Goal: Use online tool/utility: Utilize a website feature to perform a specific function

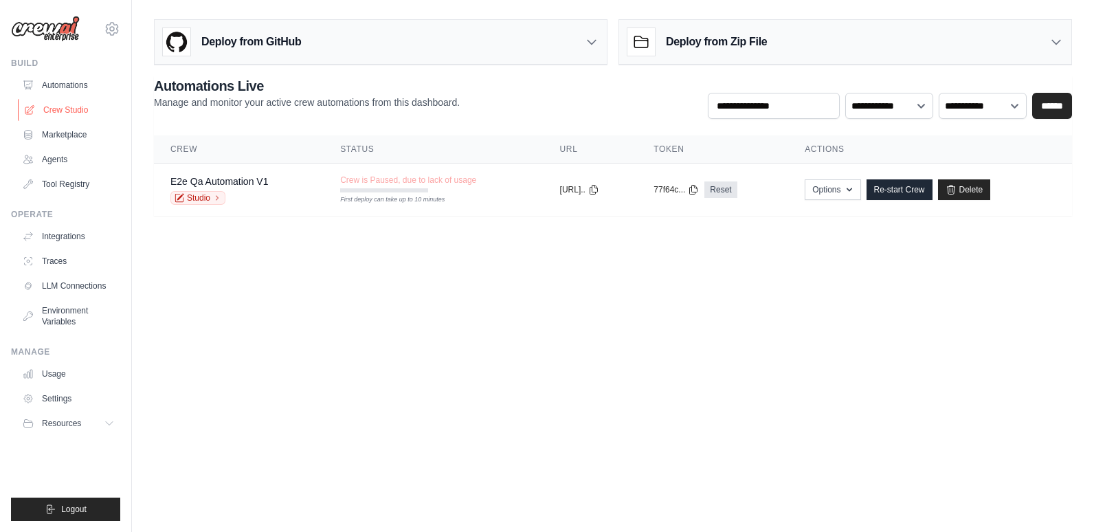
click at [66, 104] on link "Crew Studio" at bounding box center [70, 110] width 104 height 22
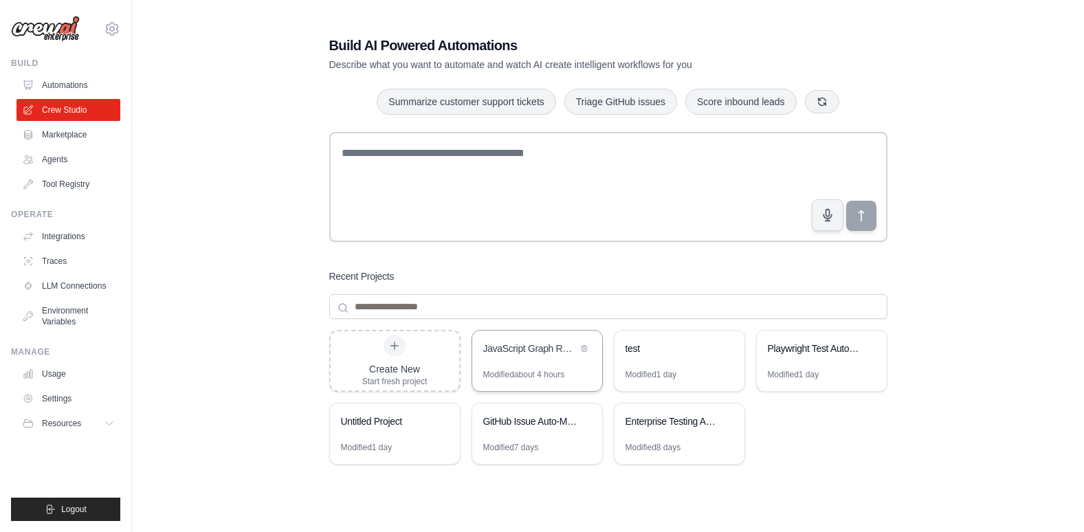
click at [527, 353] on div "JavaScript Graph RAG Refactoring Automation" at bounding box center [530, 349] width 94 height 14
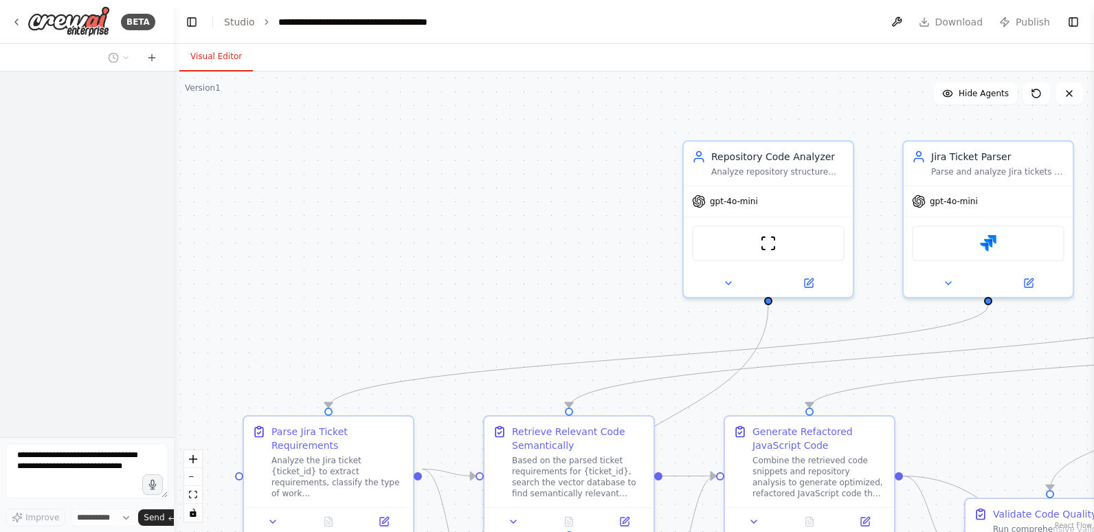
select select "****"
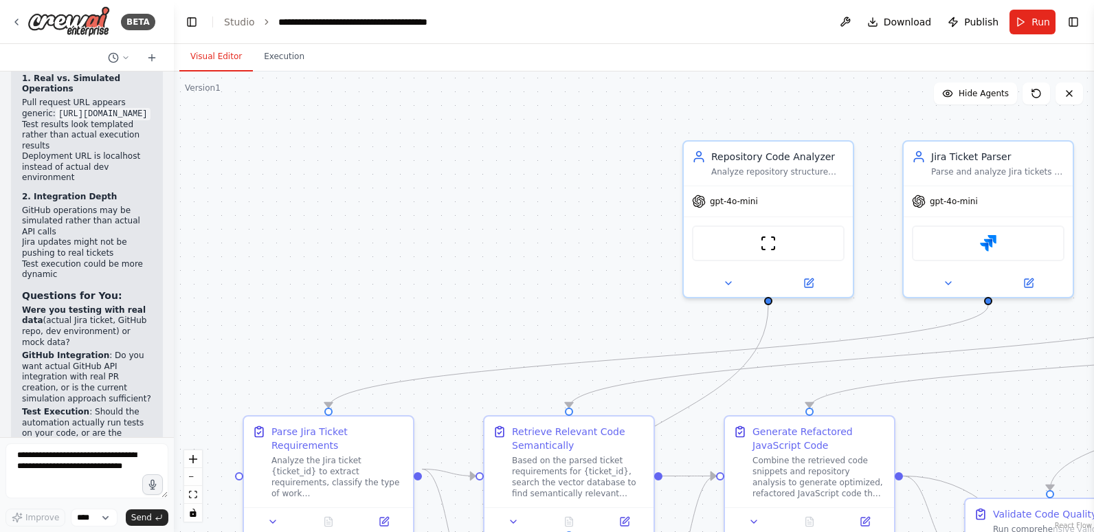
scroll to position [9968, 0]
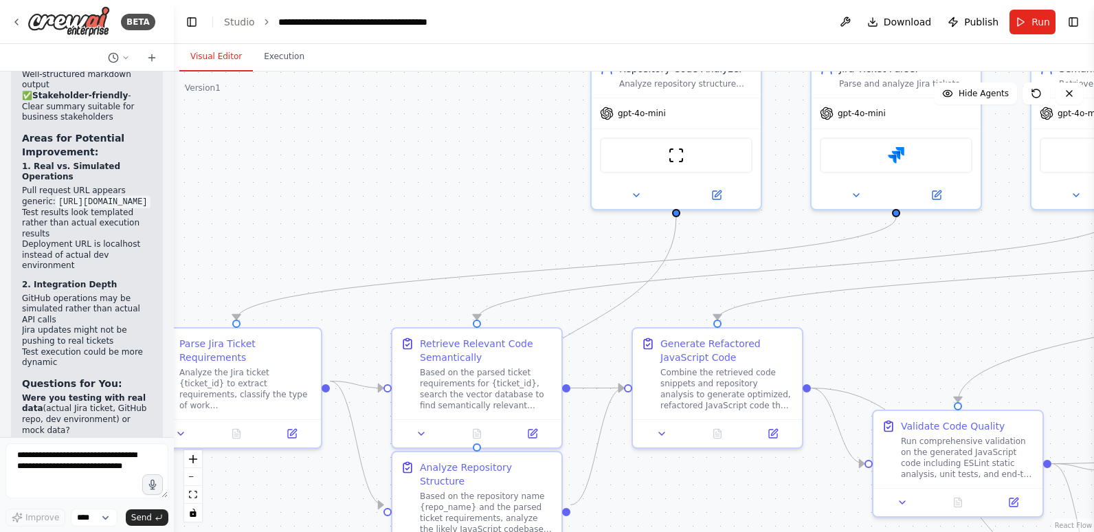
drag, startPoint x: 493, startPoint y: 296, endPoint x: 401, endPoint y: 203, distance: 130.3
click at [401, 203] on div ".deletable-edge-delete-btn { width: 20px; height: 20px; border: 0px solid #ffff…" at bounding box center [634, 301] width 921 height 461
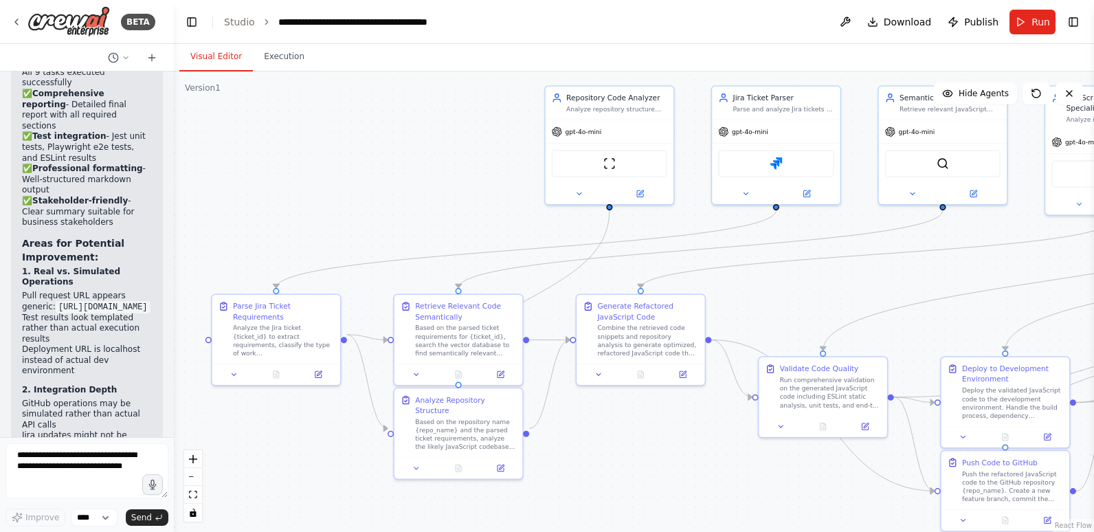
scroll to position [9831, 0]
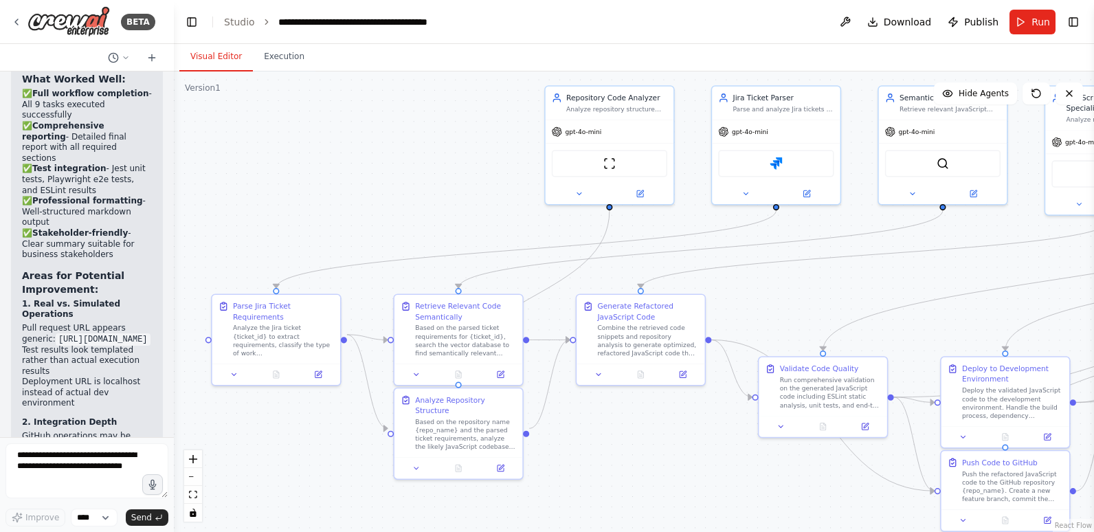
drag, startPoint x: 71, startPoint y: 319, endPoint x: 76, endPoint y: 289, distance: 30.0
drag, startPoint x: 76, startPoint y: 289, endPoint x: 77, endPoint y: 274, distance: 15.8
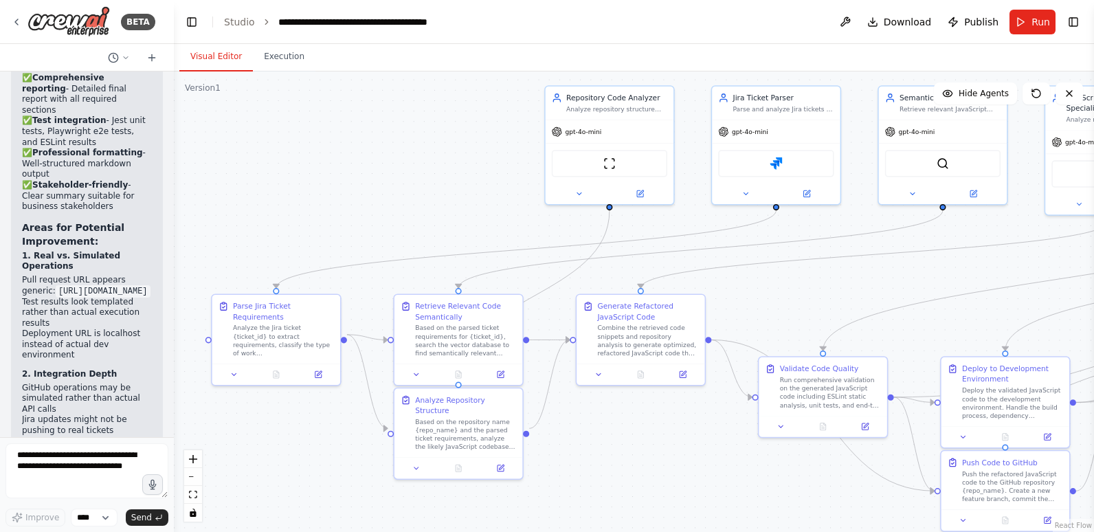
scroll to position [9899, 0]
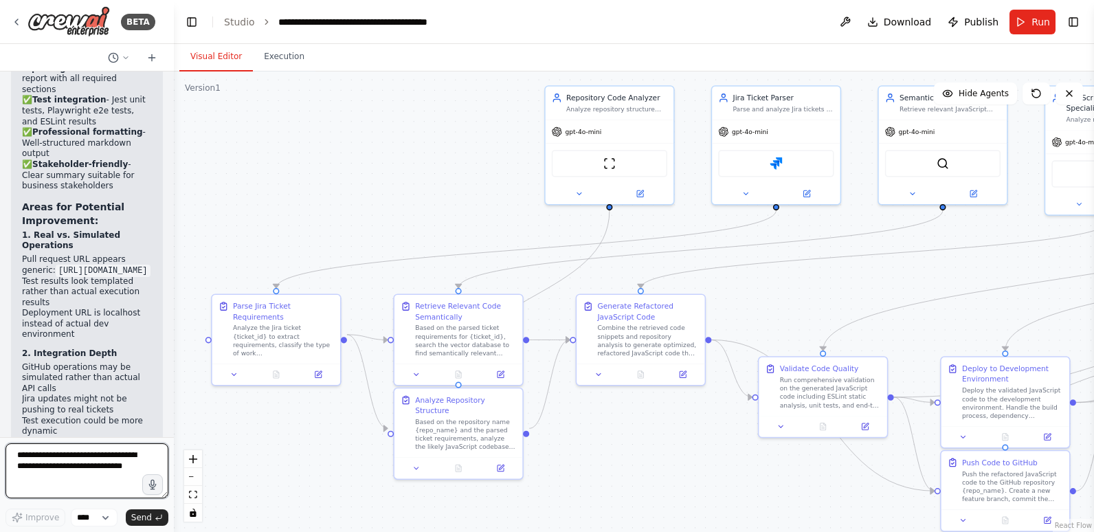
click at [72, 465] on textarea at bounding box center [86, 470] width 163 height 55
click at [80, 472] on textarea "**********" at bounding box center [86, 470] width 163 height 55
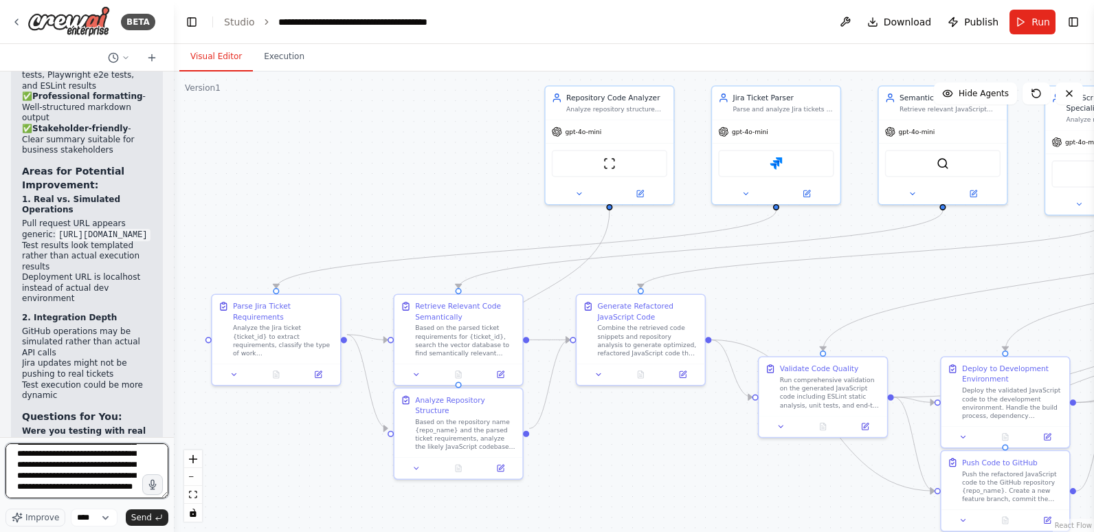
scroll to position [9968, 0]
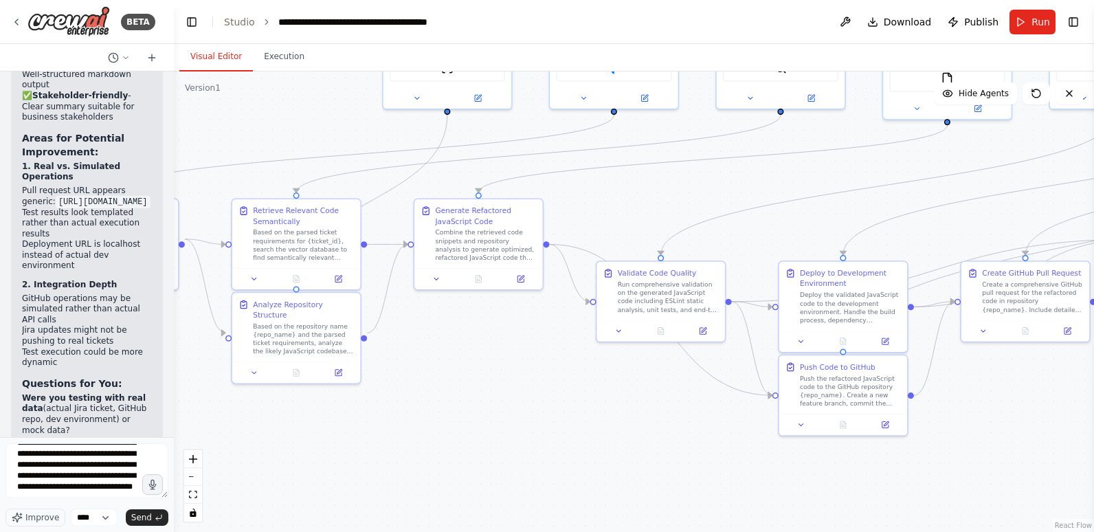
drag, startPoint x: 654, startPoint y: 471, endPoint x: 482, endPoint y: 383, distance: 193.7
click at [482, 383] on div ".deletable-edge-delete-btn { width: 20px; height: 20px; border: 0px solid #ffff…" at bounding box center [634, 301] width 921 height 461
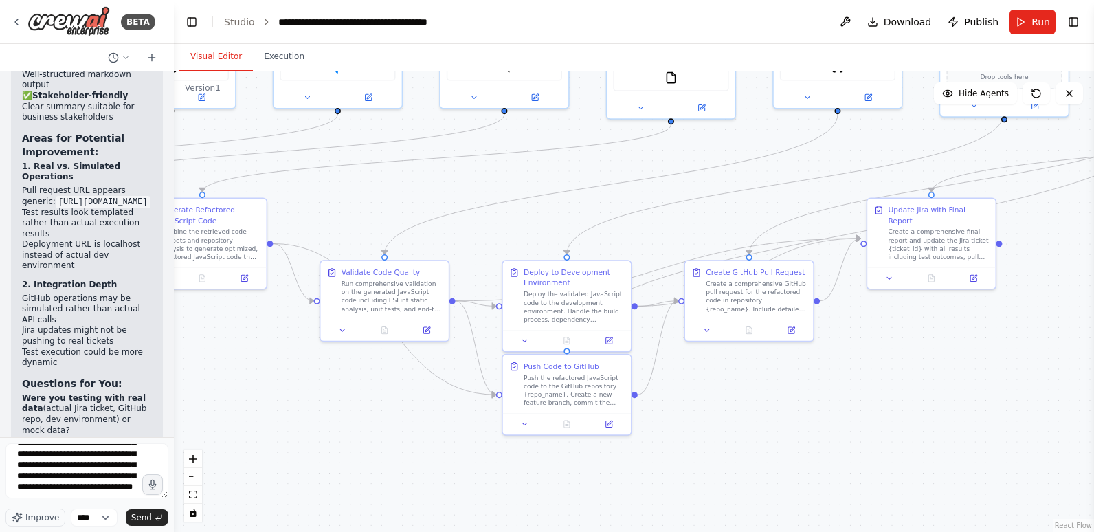
drag, startPoint x: 979, startPoint y: 391, endPoint x: 712, endPoint y: 393, distance: 266.7
click at [712, 393] on div ".deletable-edge-delete-btn { width: 20px; height: 20px; border: 0px solid #ffff…" at bounding box center [634, 301] width 921 height 461
click at [52, 492] on textarea "**********" at bounding box center [86, 470] width 163 height 55
drag, startPoint x: 82, startPoint y: 471, endPoint x: 104, endPoint y: 472, distance: 22.7
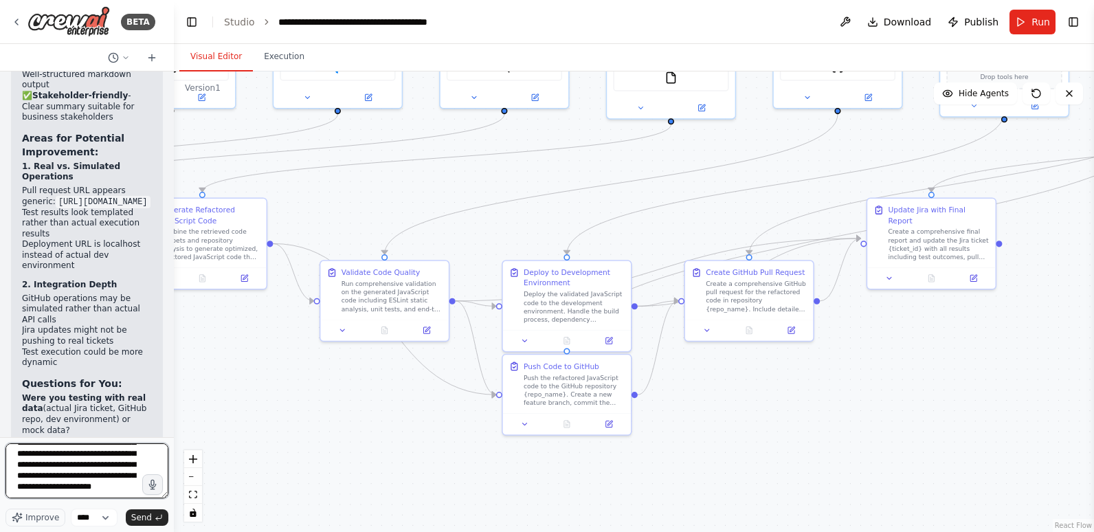
click at [104, 472] on textarea "**********" at bounding box center [86, 470] width 163 height 55
drag, startPoint x: 60, startPoint y: 481, endPoint x: 97, endPoint y: 481, distance: 37.1
click at [97, 481] on textarea "**********" at bounding box center [86, 470] width 163 height 55
type textarea "**********"
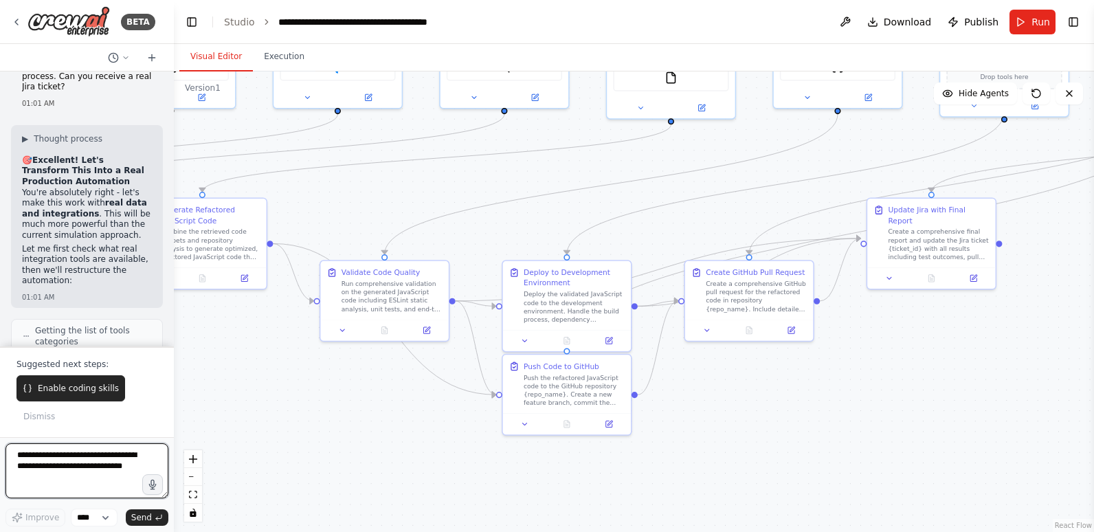
scroll to position [10781, 0]
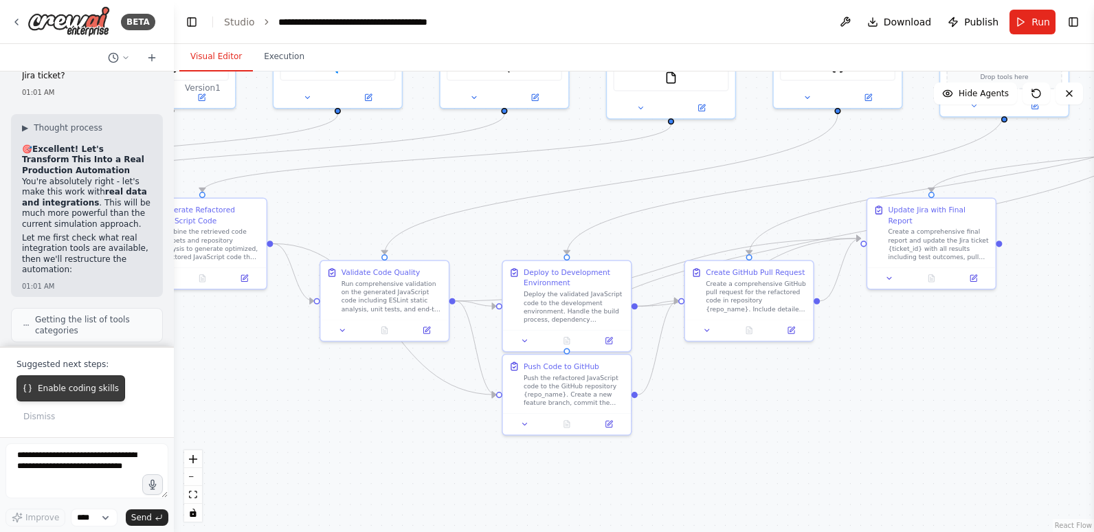
click at [96, 388] on span "Enable coding skills" at bounding box center [78, 388] width 81 height 11
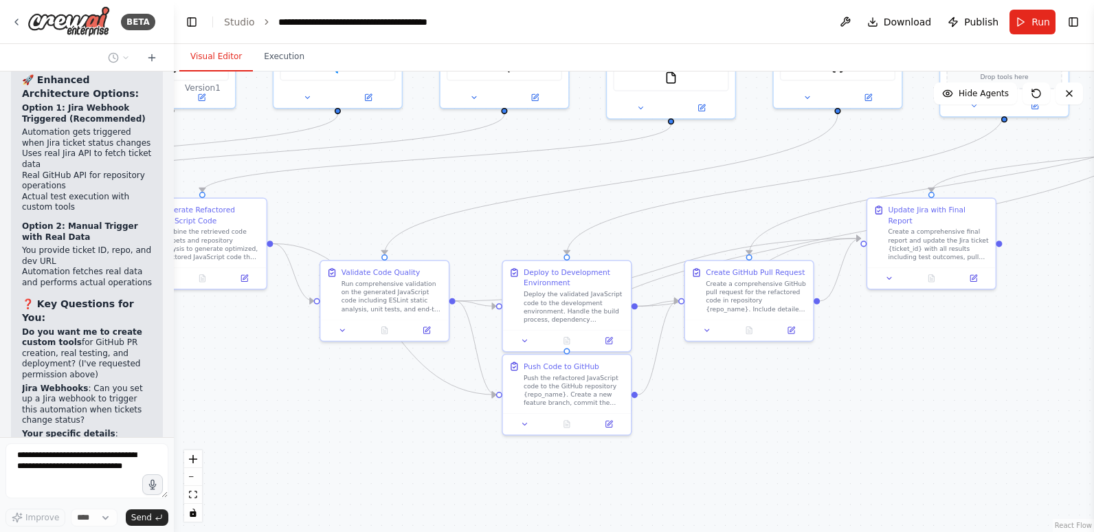
scroll to position [11611, 0]
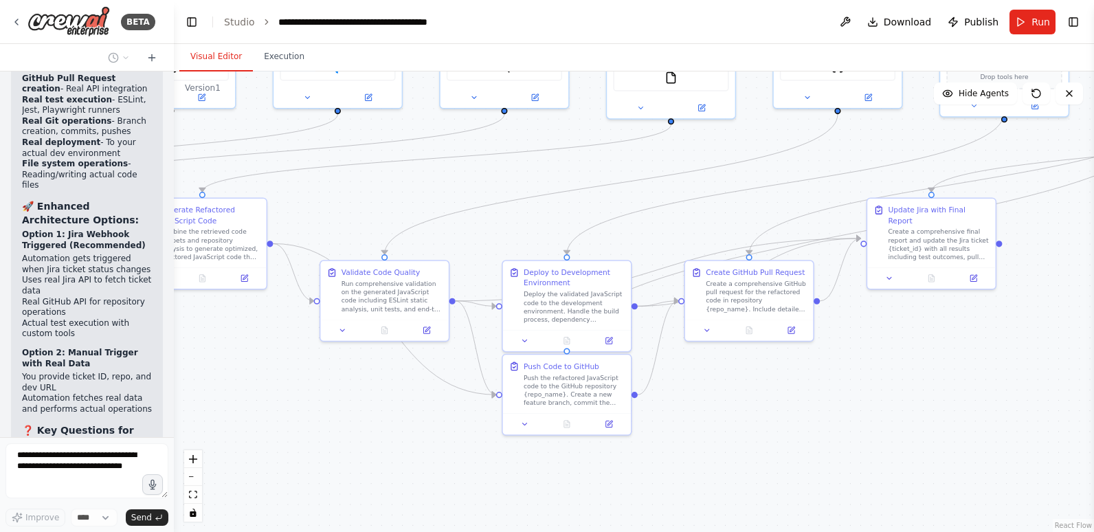
drag, startPoint x: 88, startPoint y: 125, endPoint x: 65, endPoint y: 143, distance: 28.9
click at [65, 454] on p "Do you want me to create custom tools for GitHub PR creation, real testing, and…" at bounding box center [87, 481] width 130 height 54
copy p "GitHub PR creation, real testing, and deployment"
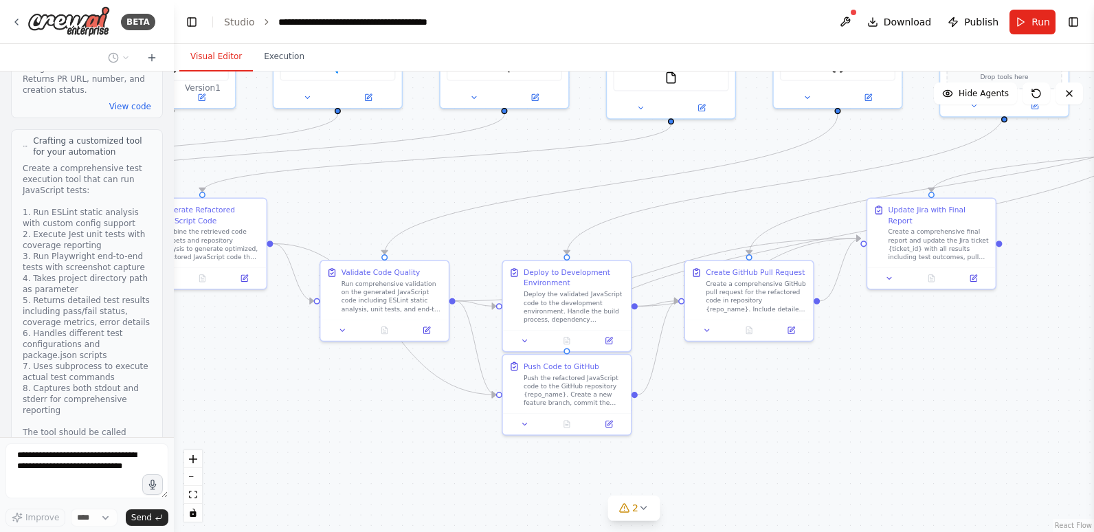
scroll to position [12875, 0]
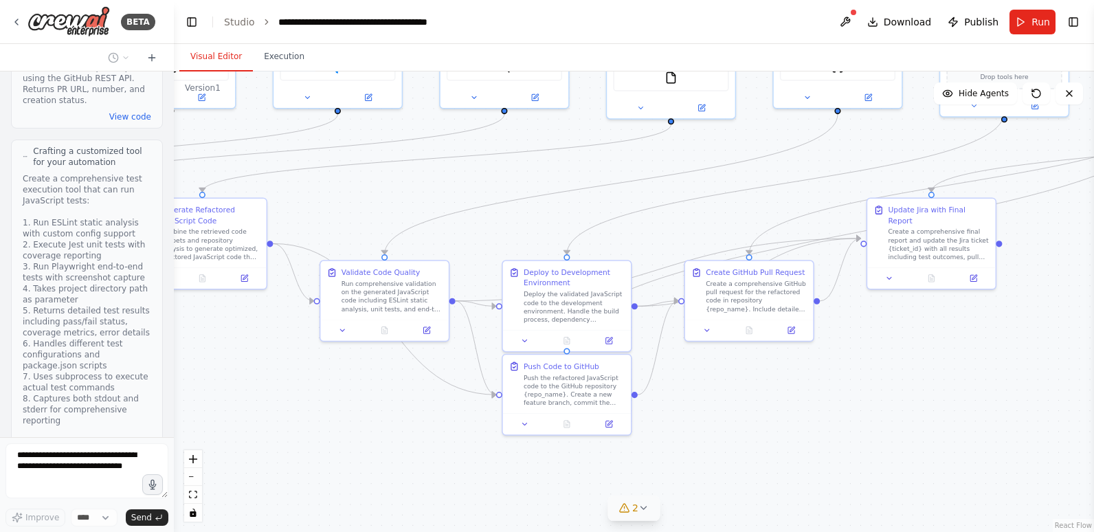
click at [642, 506] on icon at bounding box center [644, 508] width 11 height 11
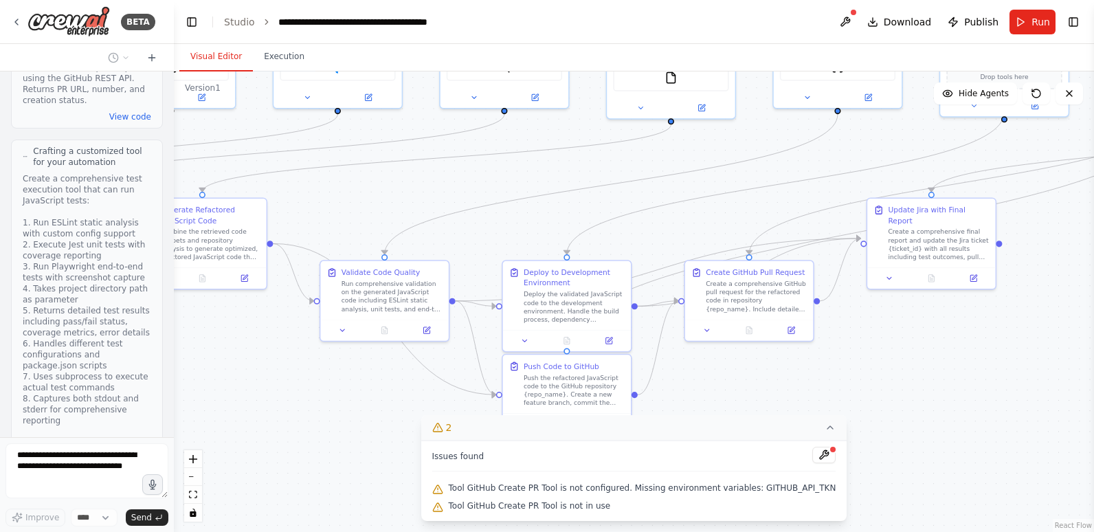
click at [828, 427] on icon at bounding box center [830, 427] width 5 height 3
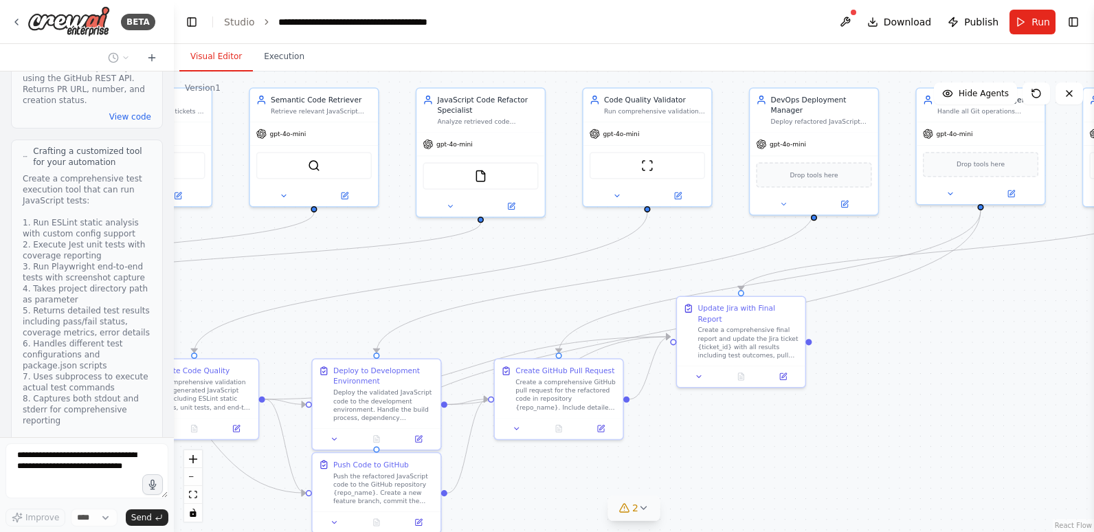
drag, startPoint x: 873, startPoint y: 378, endPoint x: 681, endPoint y: 476, distance: 215.2
click at [681, 476] on div ".deletable-edge-delete-btn { width: 20px; height: 20px; border: 0px solid #ffff…" at bounding box center [634, 301] width 921 height 461
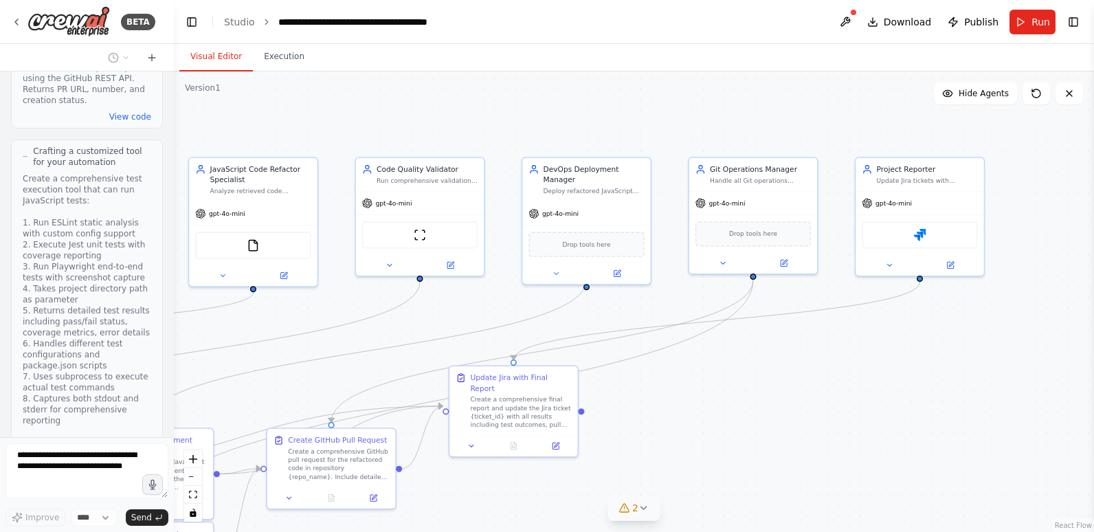
drag, startPoint x: 1030, startPoint y: 378, endPoint x: 804, endPoint y: 448, distance: 236.6
click at [804, 448] on div ".deletable-edge-delete-btn { width: 20px; height: 20px; border: 0px solid #ffff…" at bounding box center [634, 301] width 921 height 461
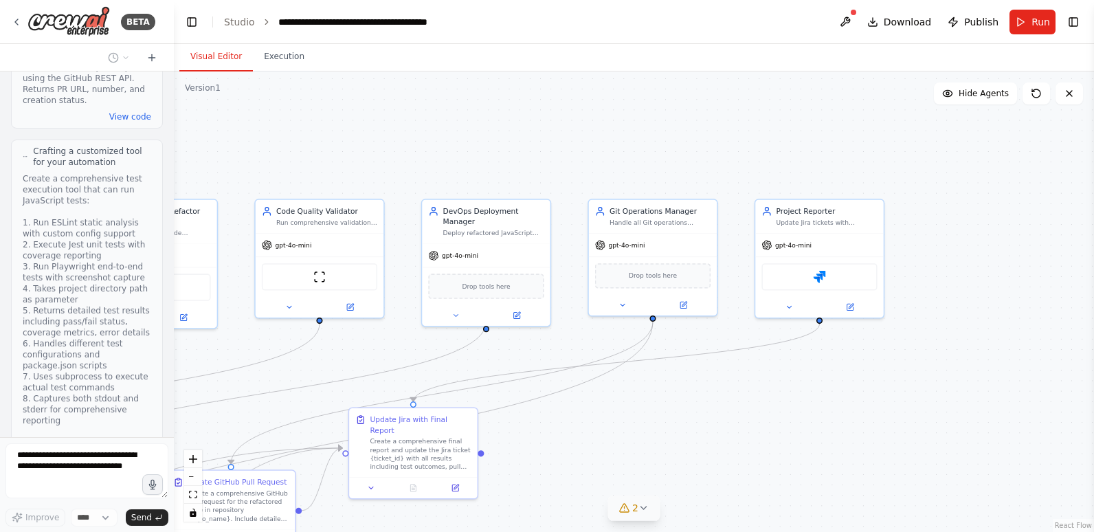
drag, startPoint x: 910, startPoint y: 382, endPoint x: 809, endPoint y: 424, distance: 109.0
click at [809, 424] on div ".deletable-edge-delete-btn { width: 20px; height: 20px; border: 0px solid #ffff…" at bounding box center [634, 301] width 921 height 461
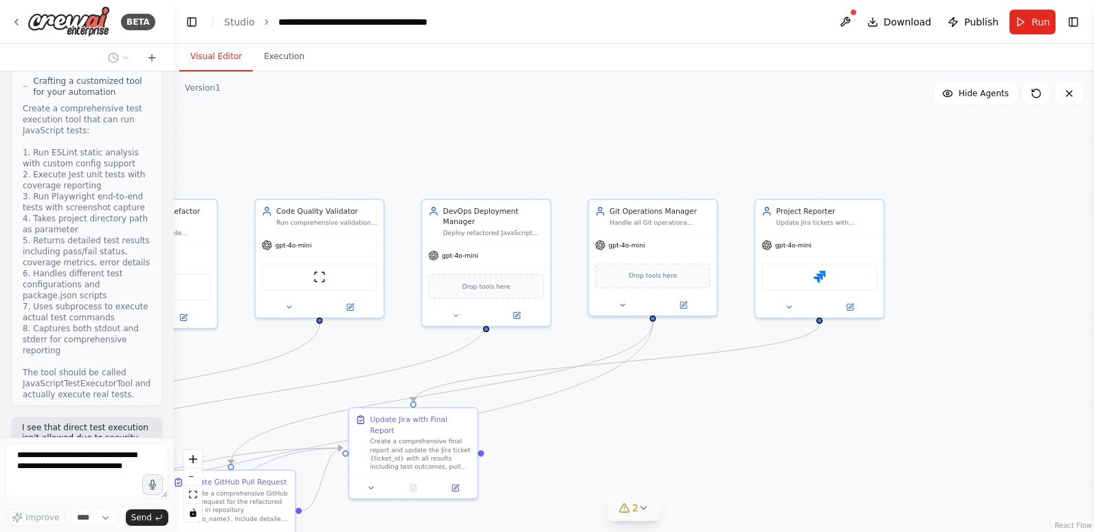
scroll to position [13012, 0]
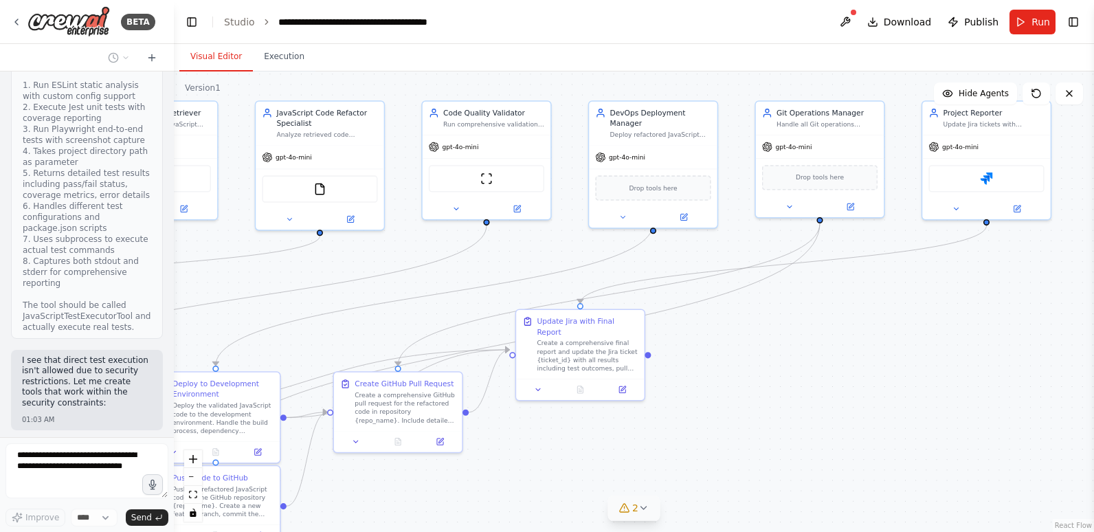
drag, startPoint x: 697, startPoint y: 417, endPoint x: 864, endPoint y: 320, distance: 193.1
click at [864, 320] on div ".deletable-edge-delete-btn { width: 20px; height: 20px; border: 0px solid #ffff…" at bounding box center [634, 301] width 921 height 461
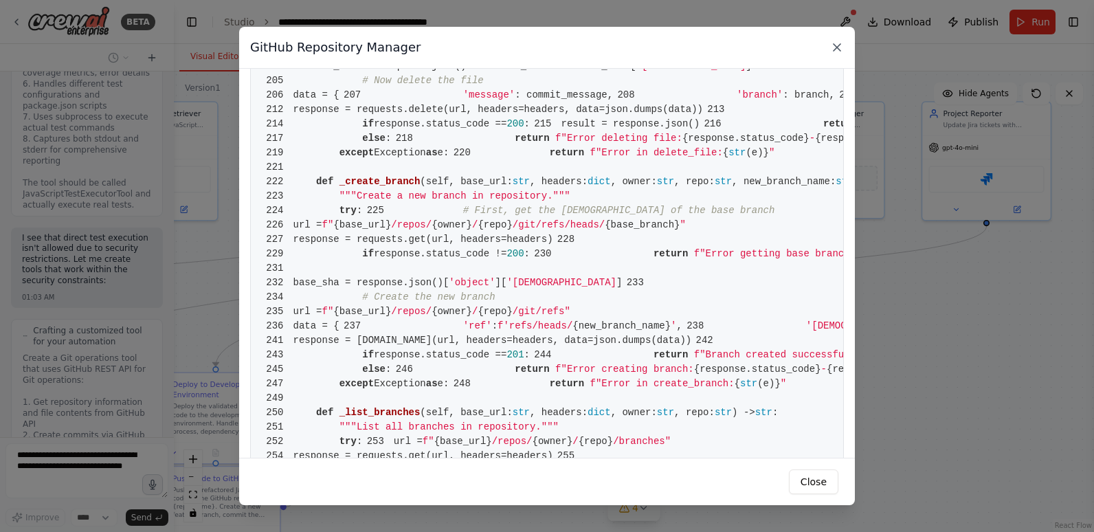
scroll to position [13527, 0]
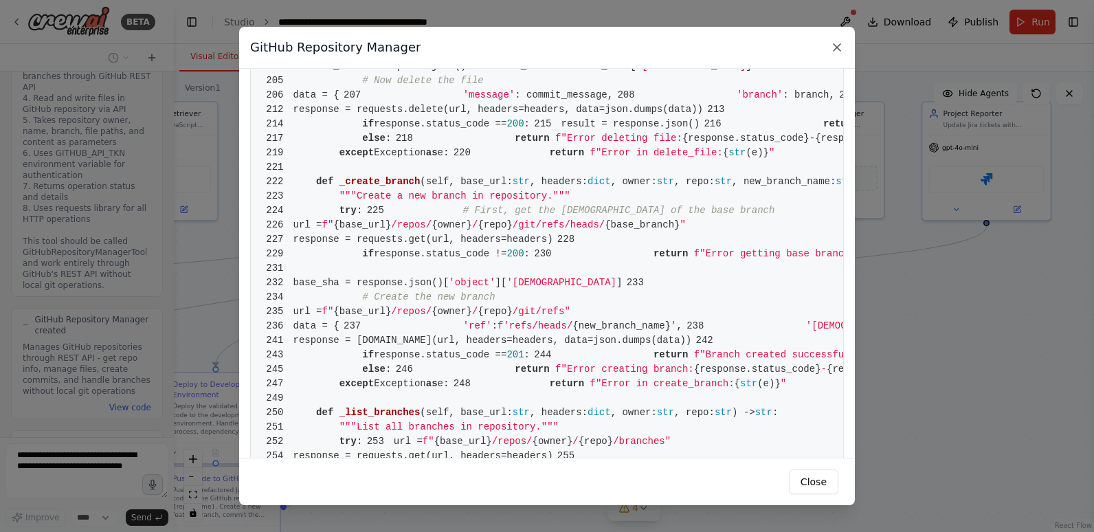
click at [837, 45] on icon at bounding box center [837, 48] width 14 height 14
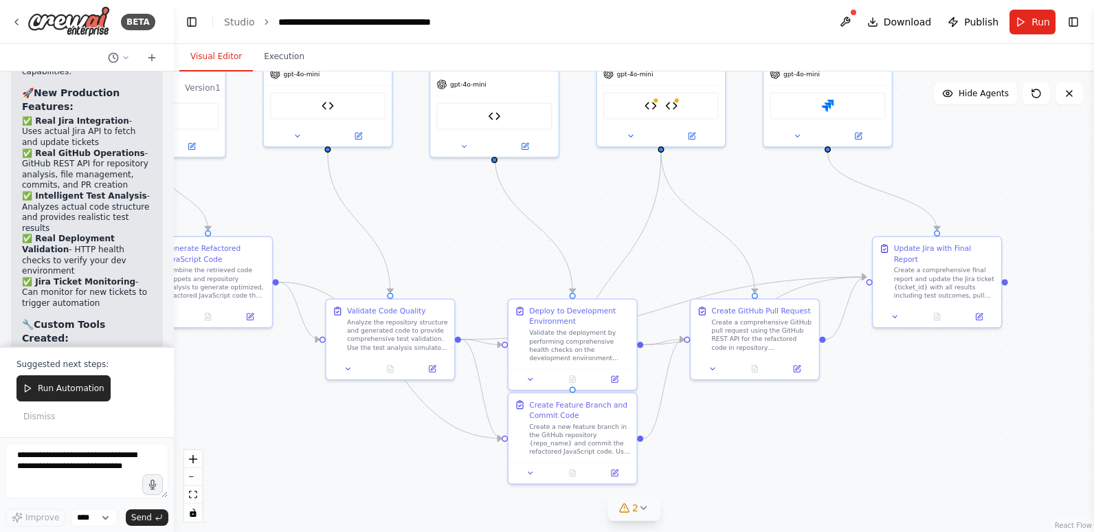
drag, startPoint x: 827, startPoint y: 261, endPoint x: 1002, endPoint y: 188, distance: 189.5
click at [1002, 188] on div ".deletable-edge-delete-btn { width: 20px; height: 20px; border: 0px solid #ffff…" at bounding box center [634, 301] width 921 height 461
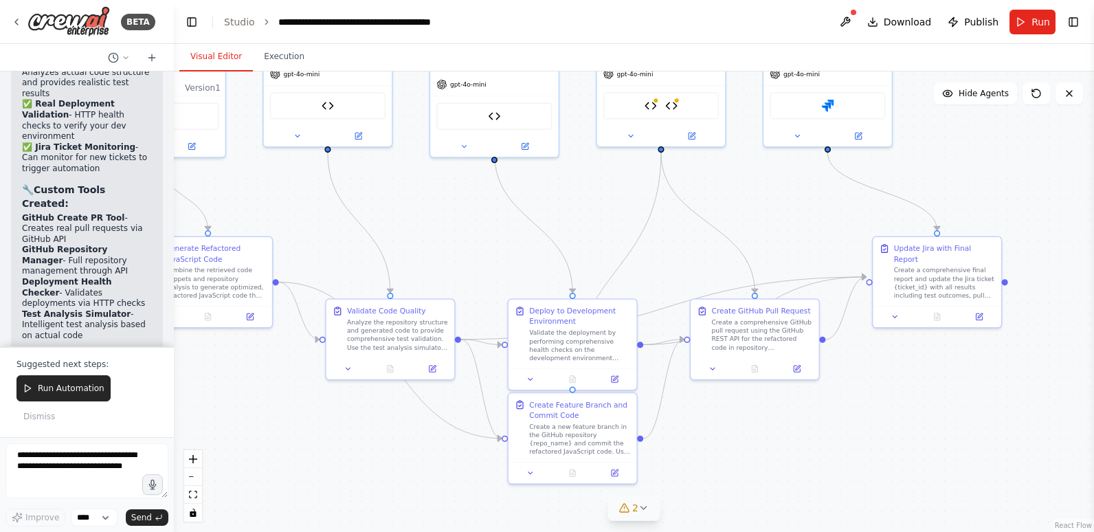
scroll to position [16635, 0]
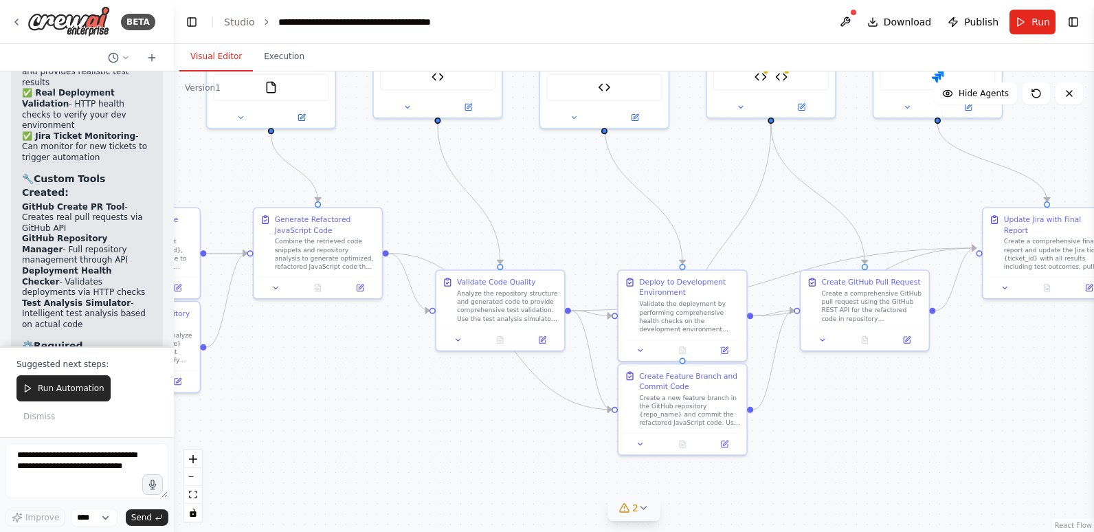
drag, startPoint x: 739, startPoint y: 443, endPoint x: 849, endPoint y: 414, distance: 113.7
click at [849, 414] on div ".deletable-edge-delete-btn { width: 20px; height: 20px; border: 0px solid #ffff…" at bounding box center [634, 301] width 921 height 461
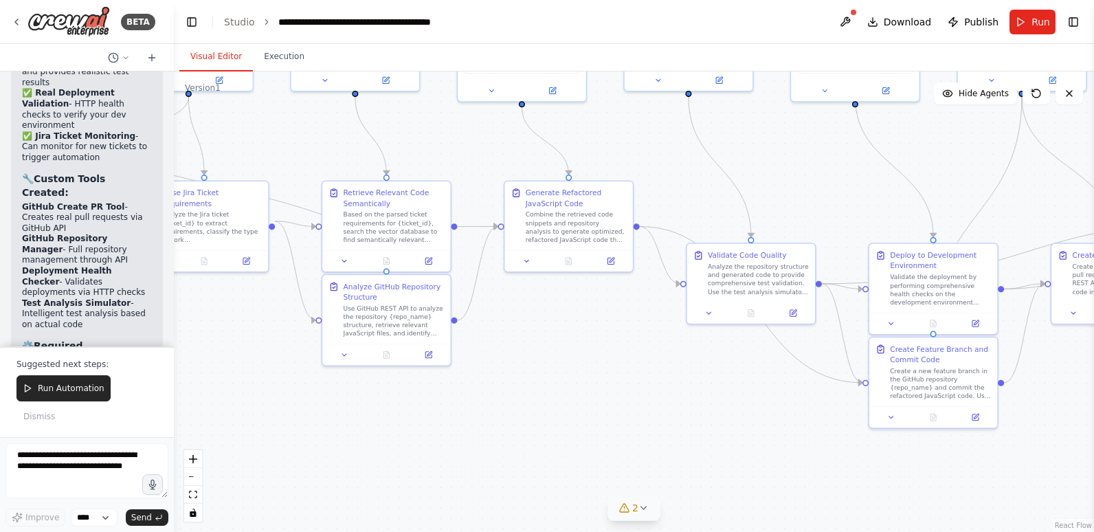
drag, startPoint x: 463, startPoint y: 442, endPoint x: 714, endPoint y: 415, distance: 252.4
click at [714, 415] on div ".deletable-edge-delete-btn { width: 20px; height: 20px; border: 0px solid #ffff…" at bounding box center [634, 301] width 921 height 461
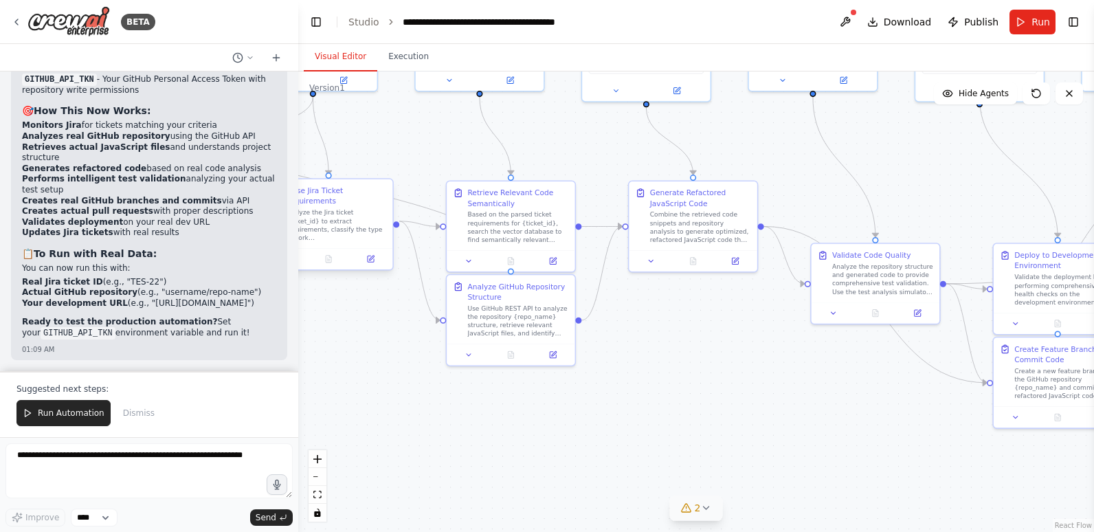
scroll to position [10364, 0]
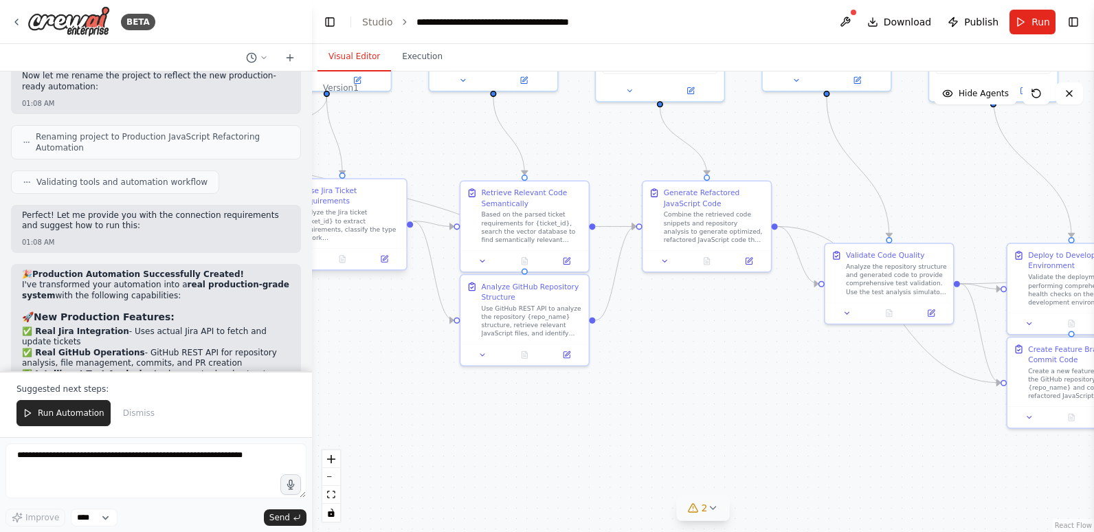
drag, startPoint x: 172, startPoint y: 229, endPoint x: 312, endPoint y: 219, distance: 140.6
click at [312, 219] on div "BETA Hello! I'm the CrewAI assistant. What kind of automation do you want to bu…" at bounding box center [547, 266] width 1094 height 532
click at [696, 507] on icon at bounding box center [693, 508] width 11 height 11
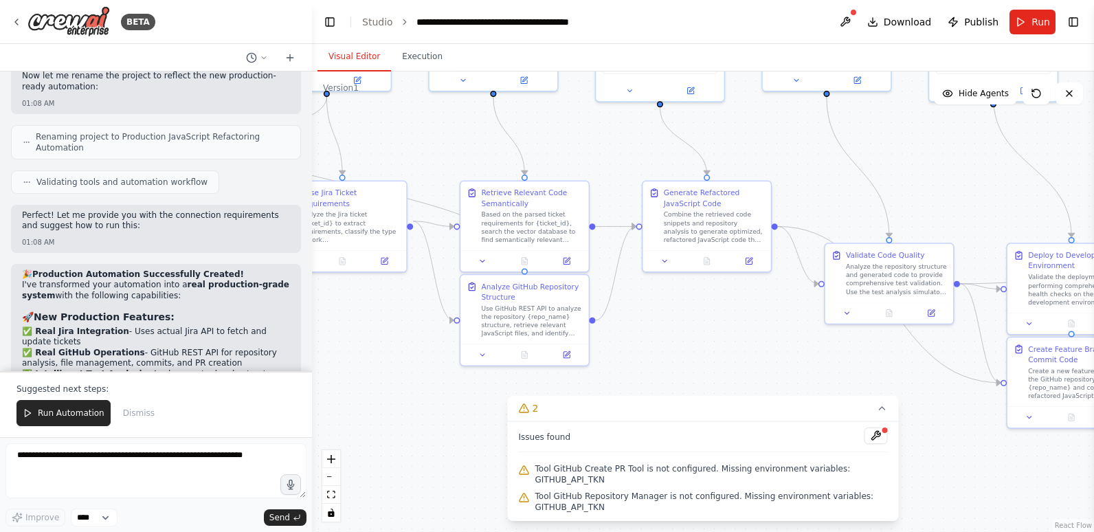
click at [678, 476] on span "Tool GitHub Create PR Tool is not configured. Missing environment variables: GI…" at bounding box center [712, 474] width 353 height 22
click at [861, 477] on span "Tool GitHub Create PR Tool is not configured. Missing environment variables: GI…" at bounding box center [712, 474] width 353 height 22
click at [873, 441] on button at bounding box center [876, 436] width 23 height 16
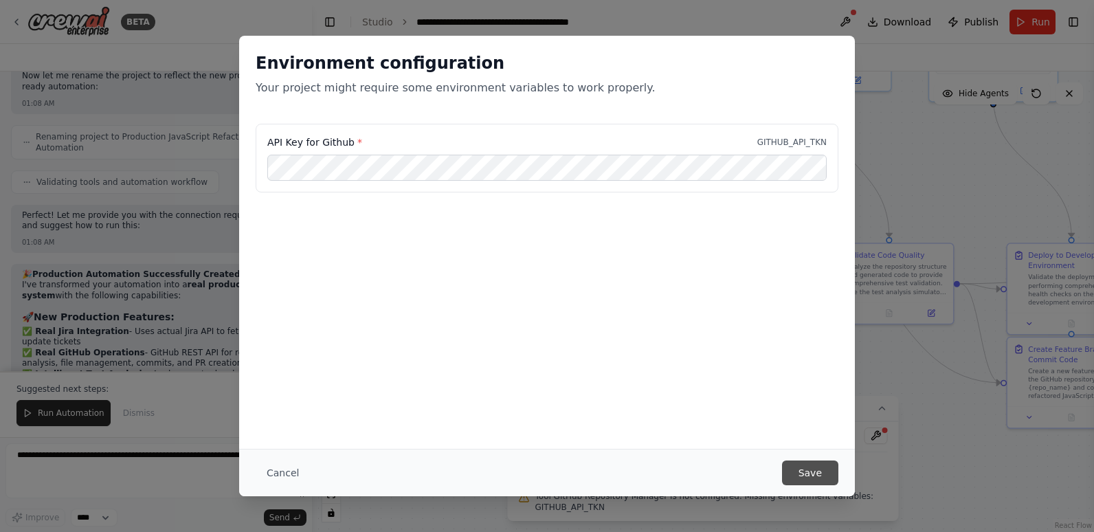
click at [815, 465] on button "Save" at bounding box center [810, 473] width 56 height 25
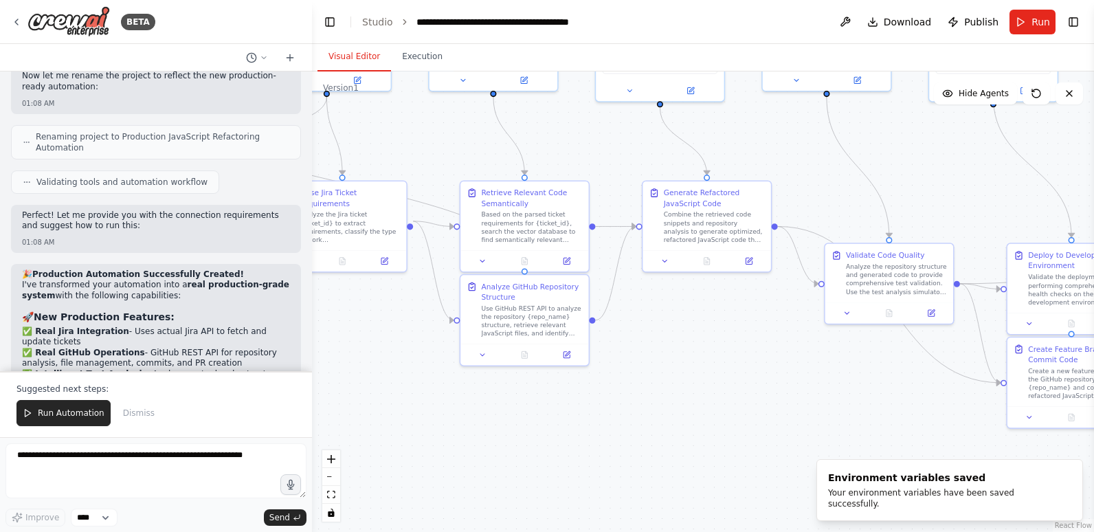
click at [709, 364] on div ".deletable-edge-delete-btn { width: 20px; height: 20px; border: 0px solid #ffff…" at bounding box center [703, 301] width 782 height 461
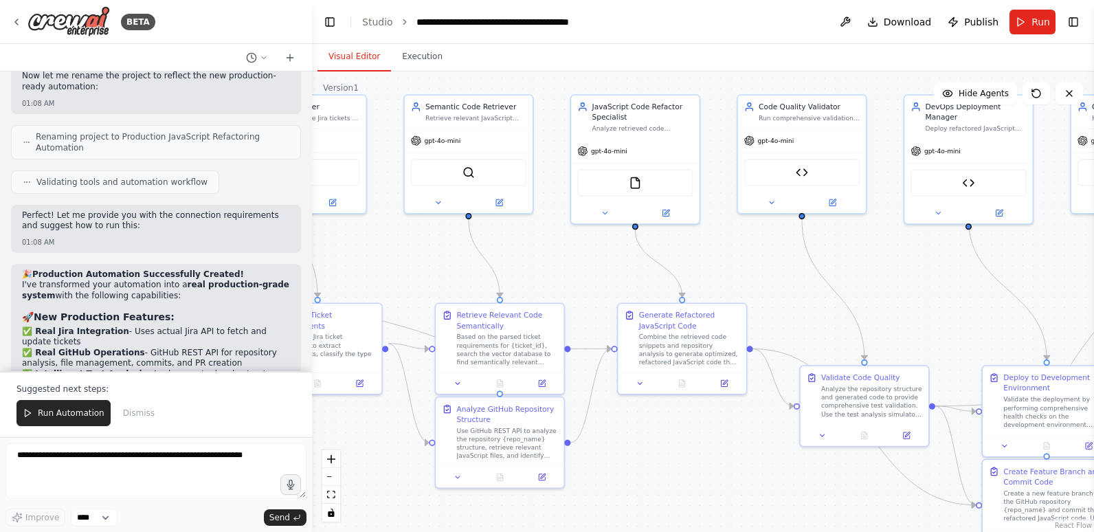
drag, startPoint x: 660, startPoint y: 417, endPoint x: 635, endPoint y: 540, distance: 124.8
click at [635, 531] on html "BETA Hello! I'm the CrewAI assistant. What kind of automation do you want to bu…" at bounding box center [547, 266] width 1094 height 532
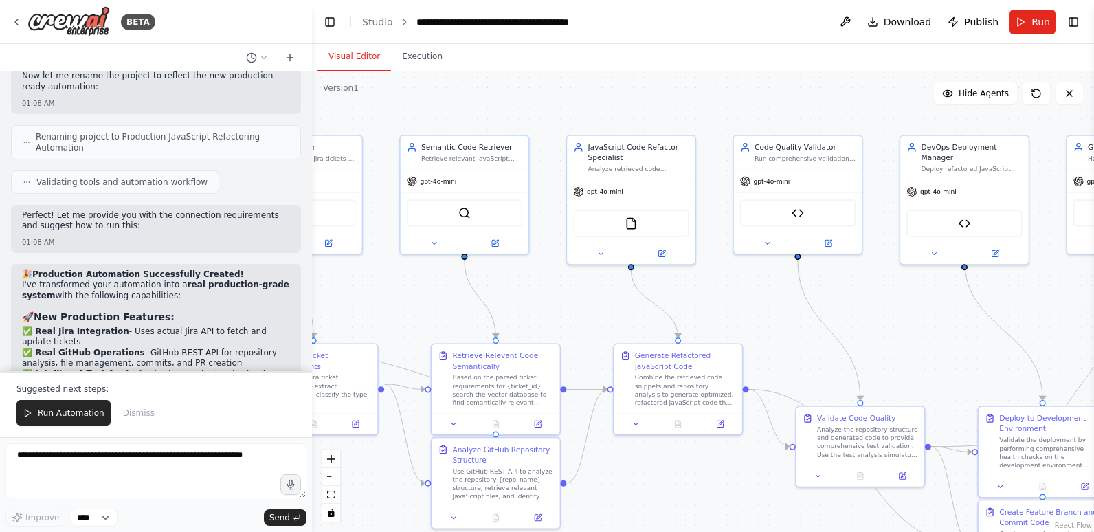
drag, startPoint x: 461, startPoint y: 278, endPoint x: 458, endPoint y: 318, distance: 40.7
click at [454, 318] on div ".deletable-edge-delete-btn { width: 20px; height: 20px; border: 0px solid #ffff…" at bounding box center [703, 301] width 782 height 461
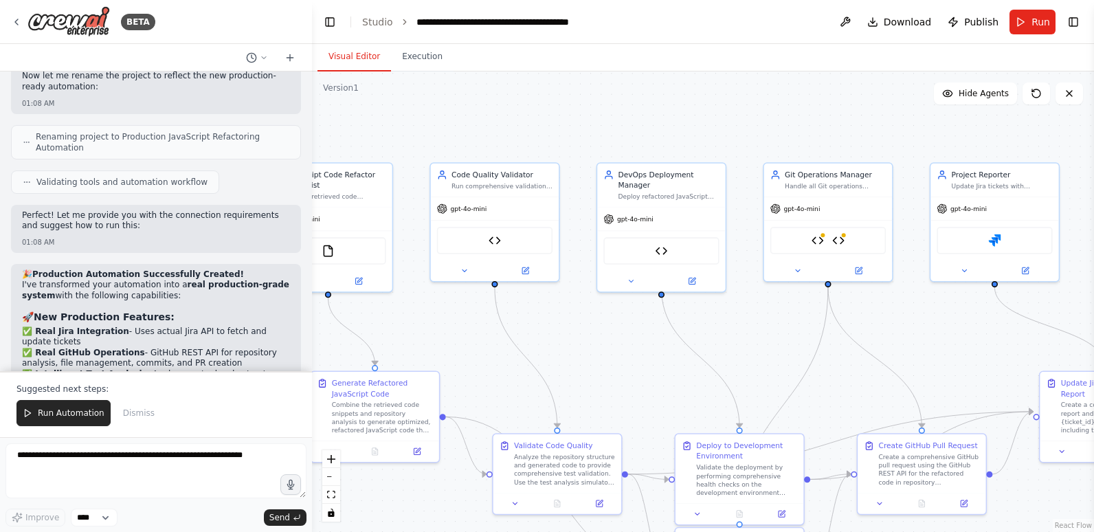
drag, startPoint x: 804, startPoint y: 303, endPoint x: 493, endPoint y: 331, distance: 312.6
click at [493, 331] on div ".deletable-edge-delete-btn { width: 20px; height: 20px; border: 0px solid #ffff…" at bounding box center [703, 301] width 782 height 461
click at [840, 239] on img at bounding box center [839, 238] width 12 height 12
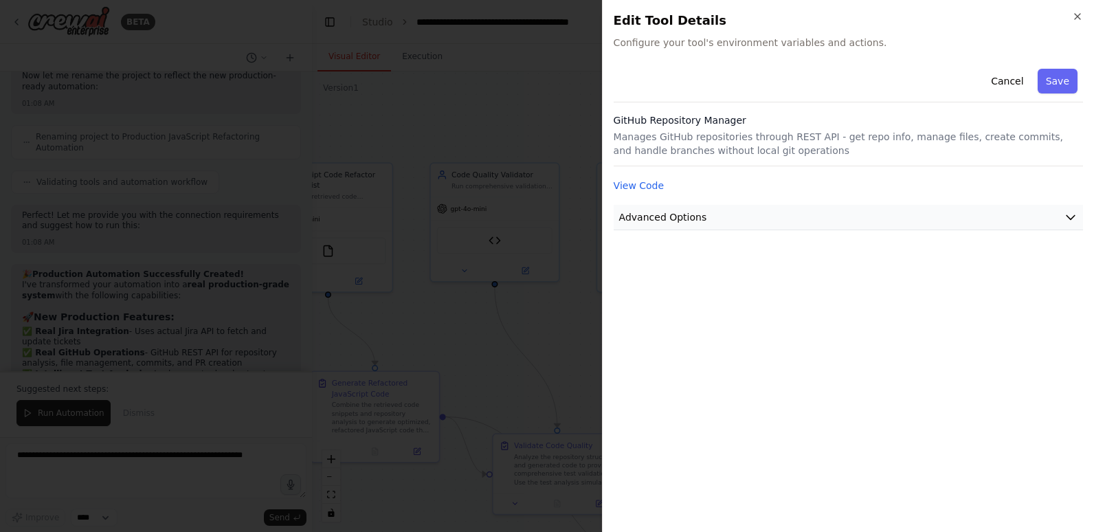
click at [1026, 221] on button "Advanced Options" at bounding box center [849, 217] width 470 height 25
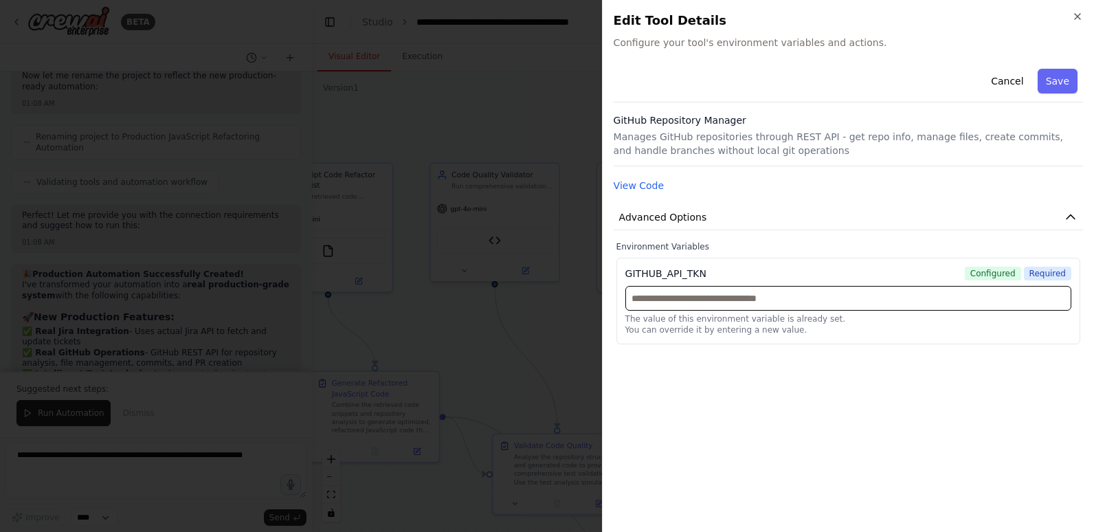
click at [866, 300] on input "text" at bounding box center [849, 298] width 446 height 25
paste input "**********"
type input "**********"
drag, startPoint x: 870, startPoint y: 299, endPoint x: 558, endPoint y: 303, distance: 312.8
click at [558, 303] on body "BETA Hello! I'm the CrewAI assistant. What kind of automation do you want to bu…" at bounding box center [547, 266] width 1094 height 532
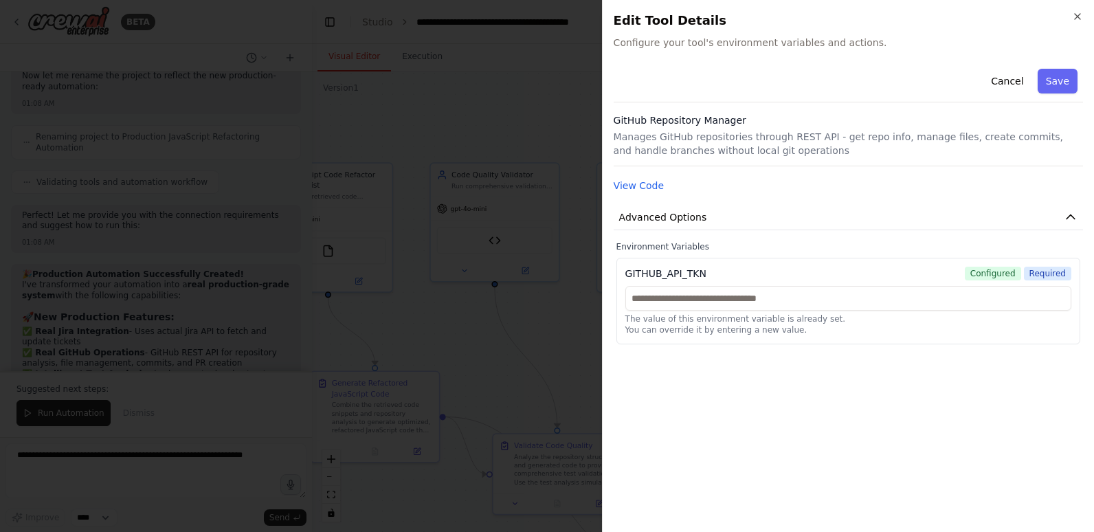
click at [740, 411] on div "Cancel Save GitHub Repository Manager Manages GitHub repositories through REST …" at bounding box center [849, 292] width 470 height 458
click at [1020, 80] on button "Cancel" at bounding box center [1007, 81] width 49 height 25
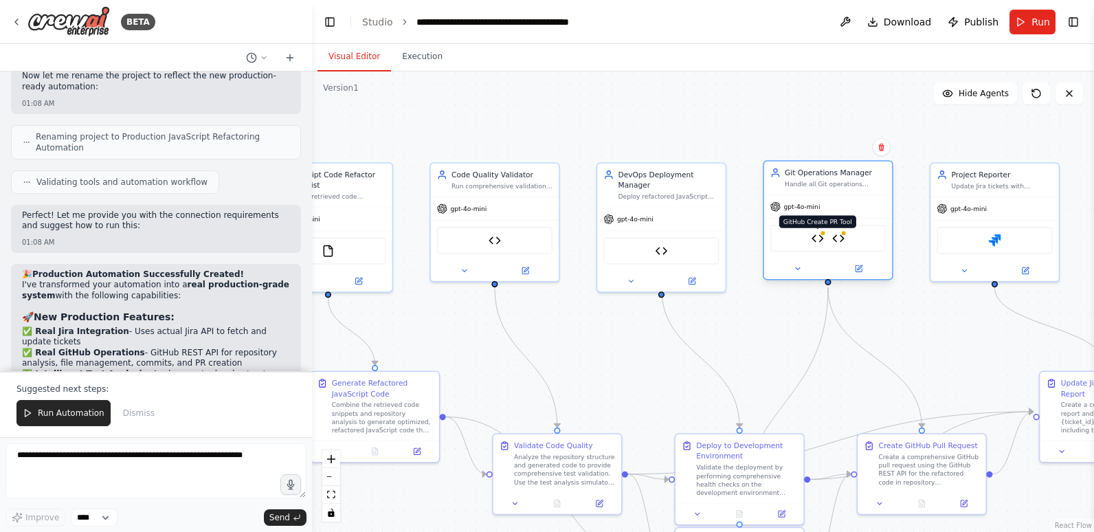
click at [820, 239] on img at bounding box center [818, 238] width 12 height 12
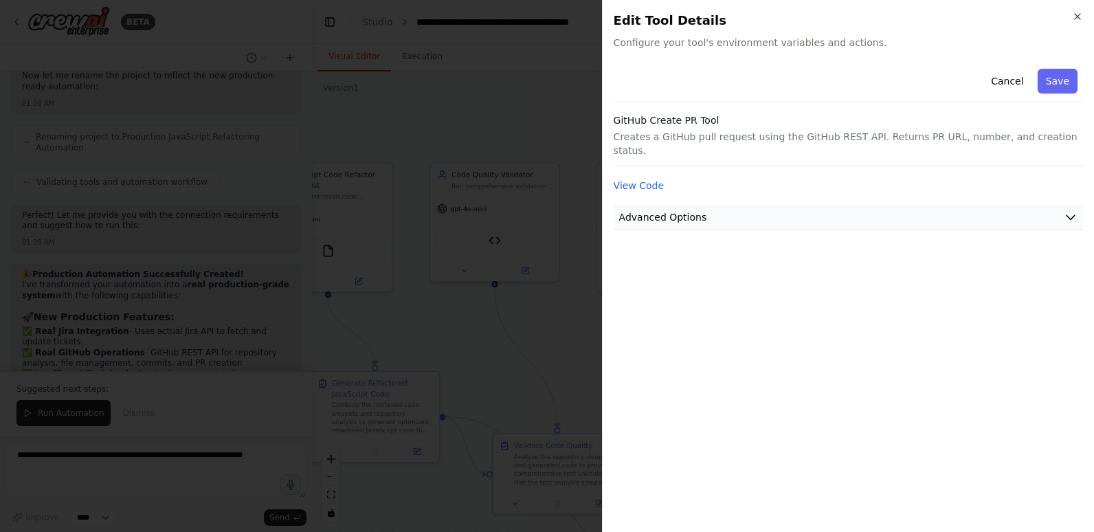
click at [850, 208] on button "Advanced Options" at bounding box center [849, 217] width 470 height 25
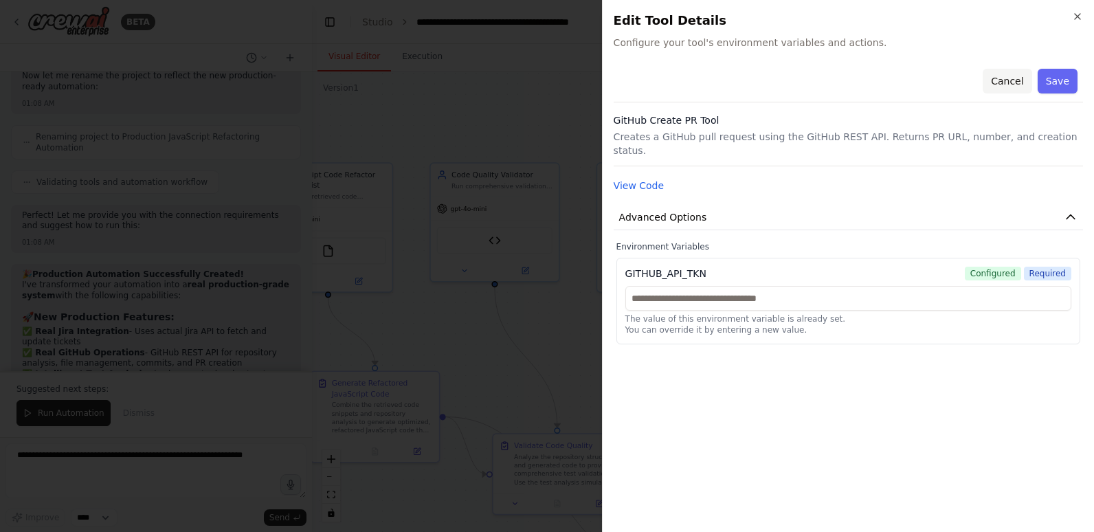
click at [1022, 78] on button "Cancel" at bounding box center [1007, 81] width 49 height 25
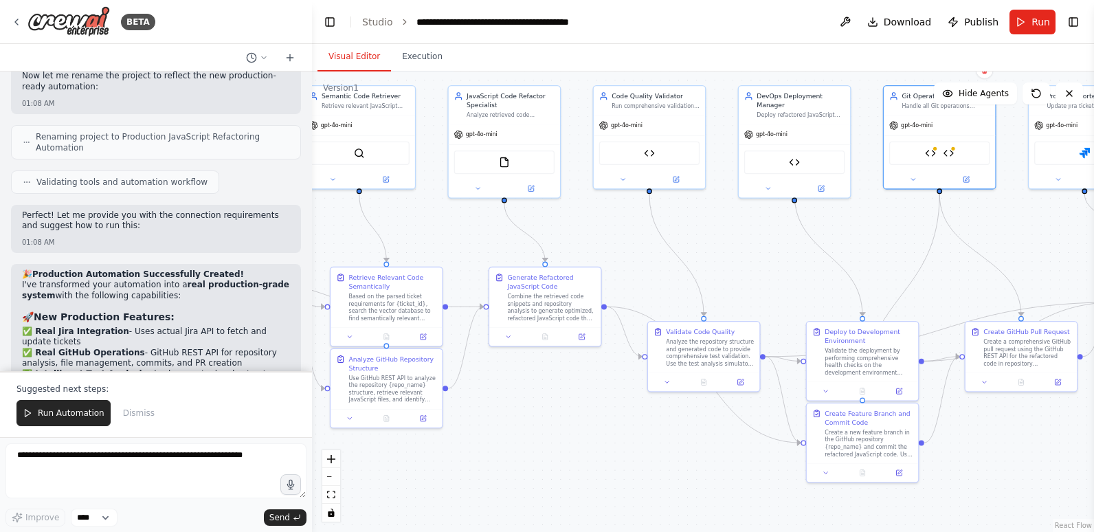
drag, startPoint x: 876, startPoint y: 321, endPoint x: 982, endPoint y: 232, distance: 139.1
click at [984, 232] on div ".deletable-edge-delete-btn { width: 20px; height: 20px; border: 0px solid #ffff…" at bounding box center [703, 301] width 782 height 461
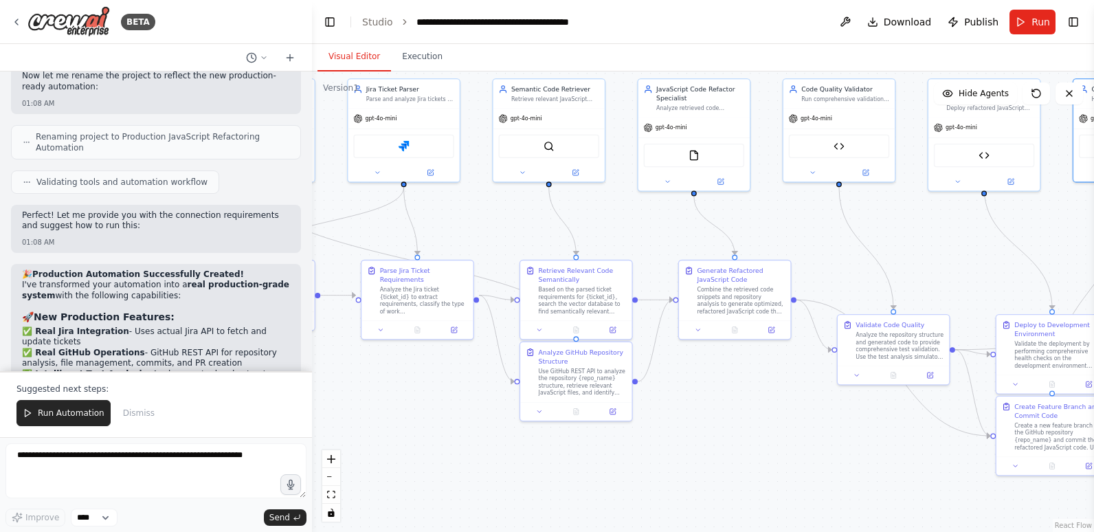
drag, startPoint x: 663, startPoint y: 264, endPoint x: 835, endPoint y: 258, distance: 172.6
click at [854, 256] on div ".deletable-edge-delete-btn { width: 20px; height: 20px; border: 0px solid #ffff…" at bounding box center [703, 301] width 782 height 461
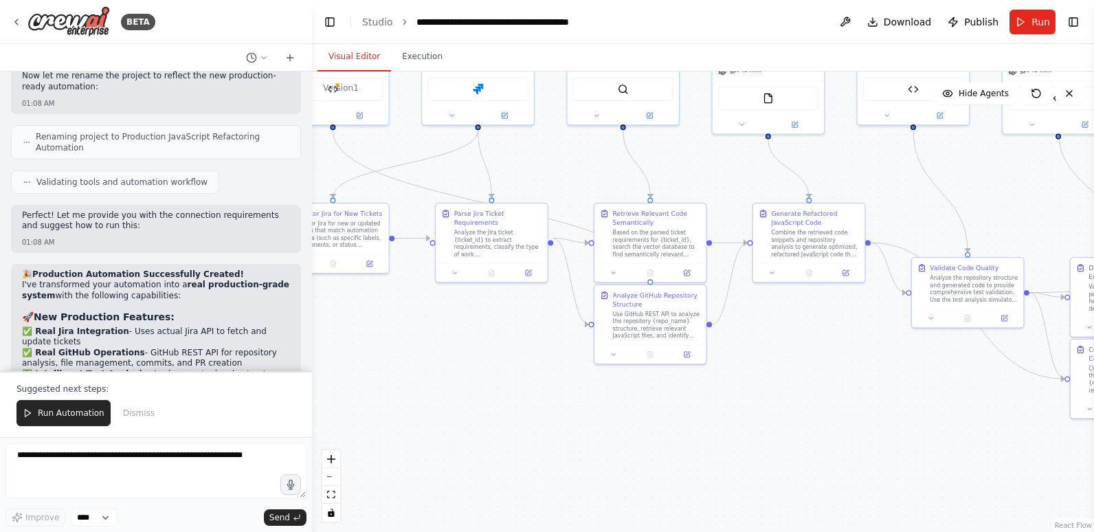
drag, startPoint x: 454, startPoint y: 419, endPoint x: 528, endPoint y: 362, distance: 93.5
click at [528, 362] on div ".deletable-edge-delete-btn { width: 20px; height: 20px; border: 0px solid #ffff…" at bounding box center [703, 301] width 782 height 461
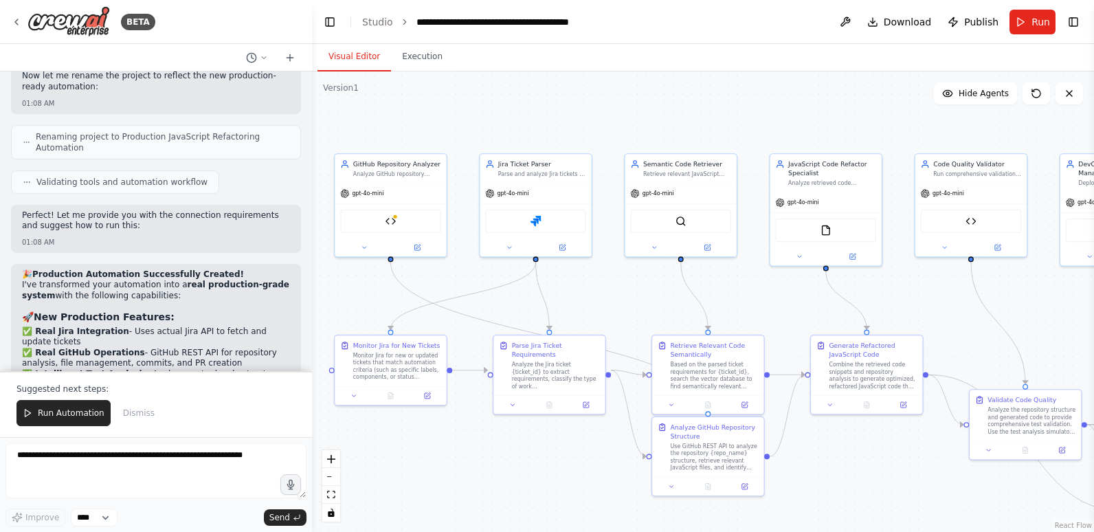
drag, startPoint x: 497, startPoint y: 329, endPoint x: 549, endPoint y: 454, distance: 135.6
click at [554, 458] on div ".deletable-edge-delete-btn { width: 20px; height: 20px; border: 0px solid #ffff…" at bounding box center [703, 301] width 782 height 461
click at [412, 241] on icon at bounding box center [416, 243] width 8 height 8
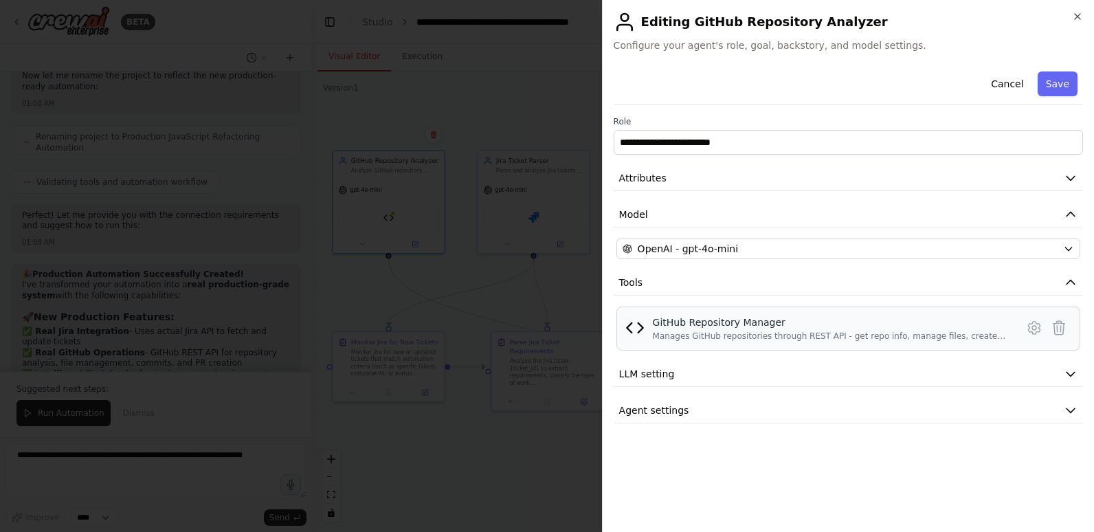
click at [781, 318] on div "GitHub Repository Manager" at bounding box center [830, 323] width 355 height 14
click at [705, 316] on div "GitHub Repository Manager" at bounding box center [830, 323] width 355 height 14
click at [707, 377] on button "LLM setting" at bounding box center [849, 374] width 470 height 25
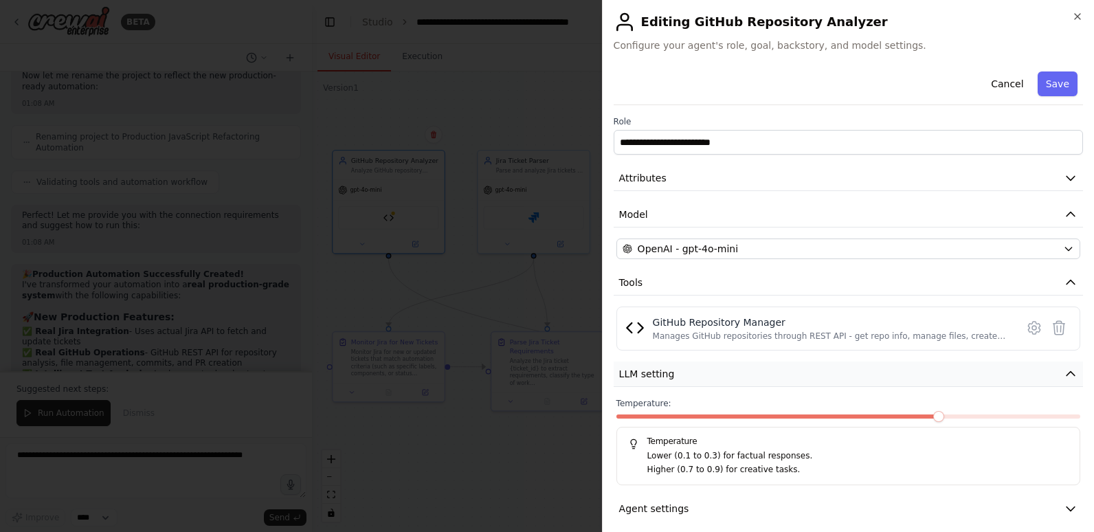
scroll to position [12, 0]
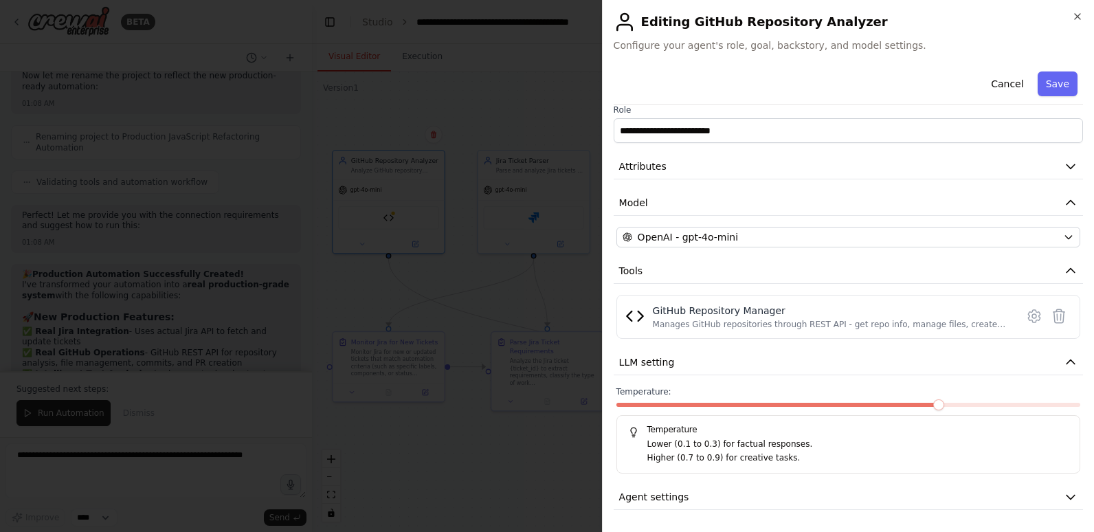
click at [819, 404] on span at bounding box center [779, 405] width 325 height 4
click at [773, 505] on button "Agent settings" at bounding box center [849, 497] width 470 height 25
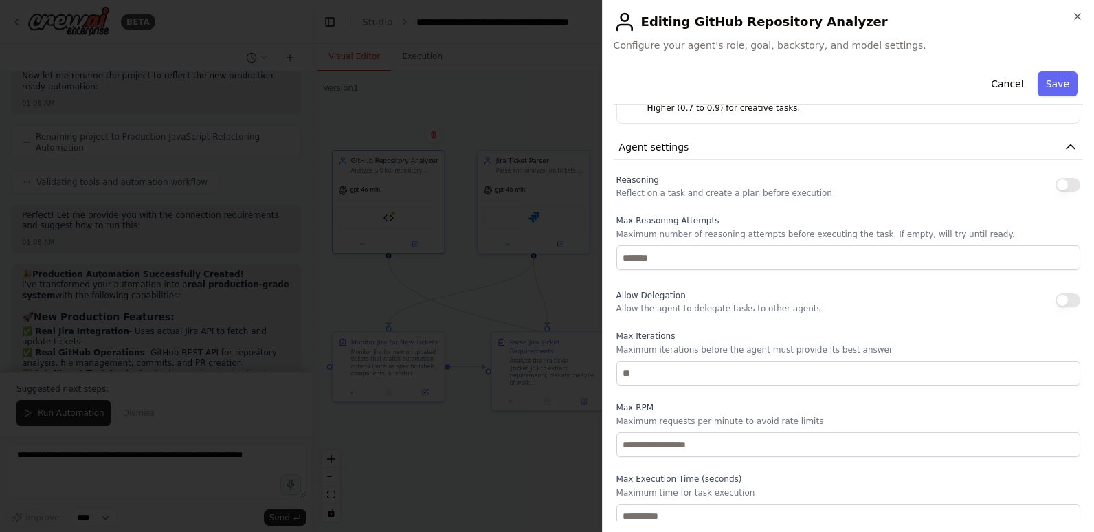
scroll to position [369, 0]
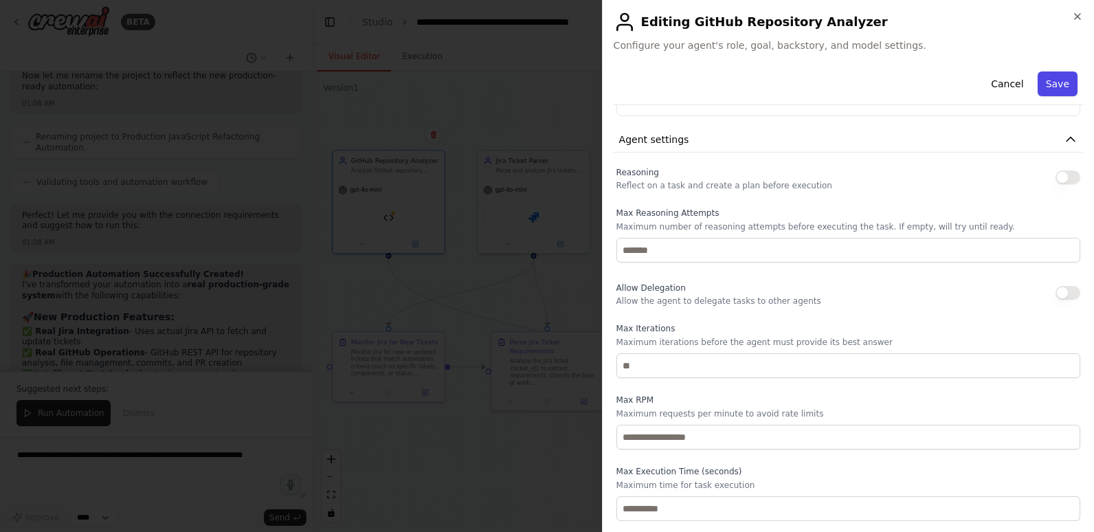
click at [1051, 85] on button "Save" at bounding box center [1058, 83] width 40 height 25
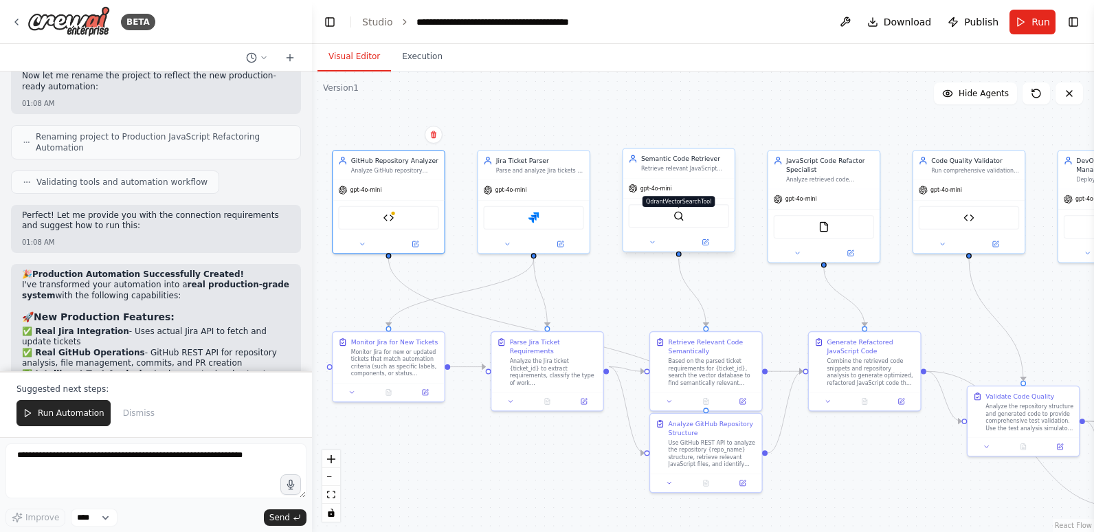
click at [682, 216] on img at bounding box center [679, 215] width 11 height 11
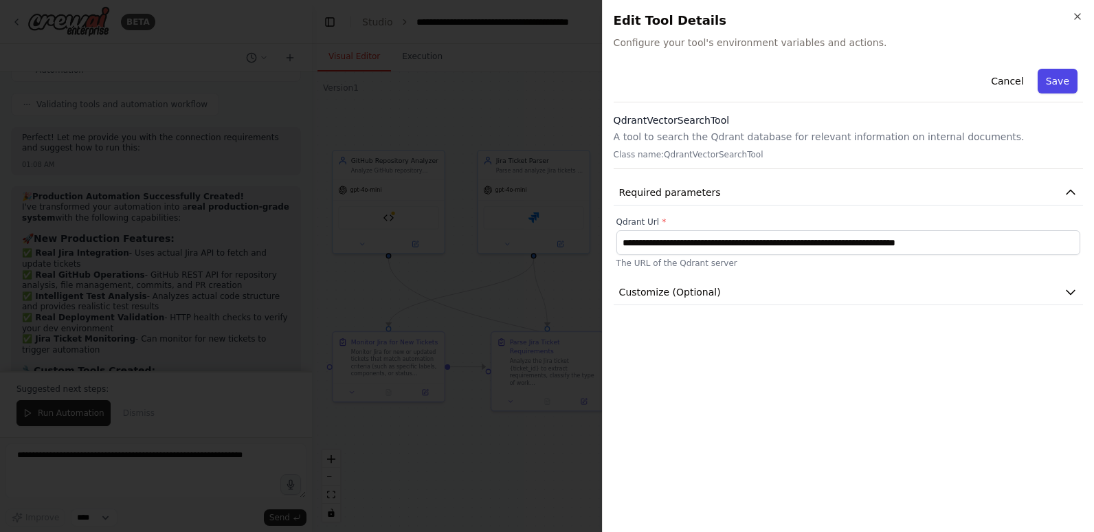
scroll to position [10364, 0]
click at [1065, 78] on button "Save" at bounding box center [1058, 81] width 40 height 25
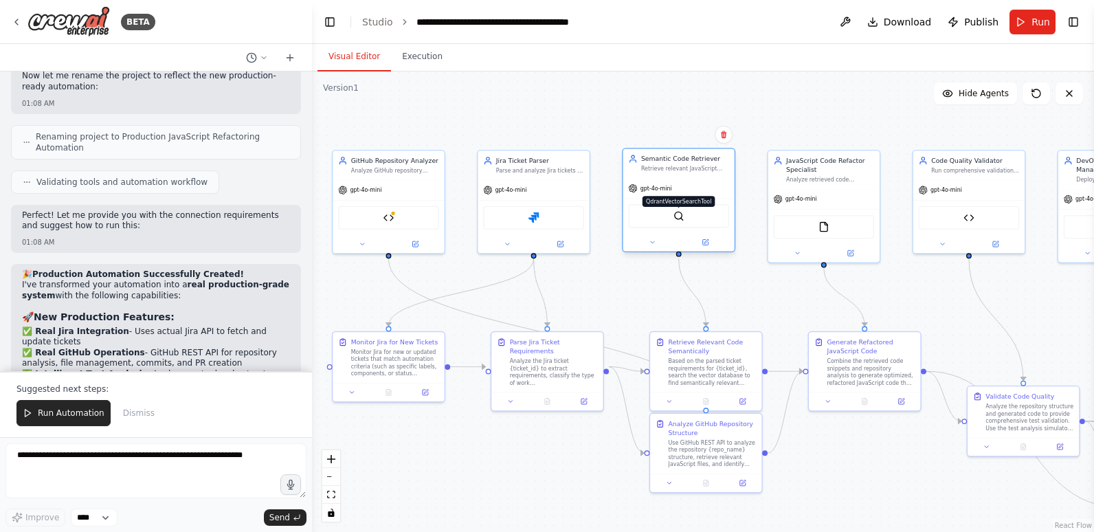
click at [680, 218] on img at bounding box center [679, 215] width 11 height 11
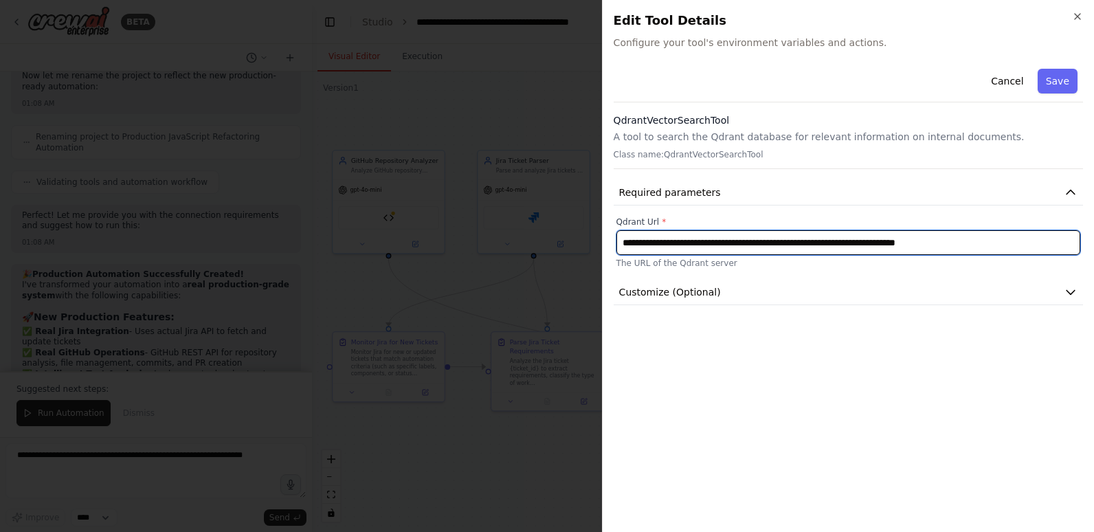
drag, startPoint x: 996, startPoint y: 249, endPoint x: 584, endPoint y: 256, distance: 411.8
click at [584, 256] on body "BETA Hello! I'm the CrewAI assistant. What kind of automation do you want to bu…" at bounding box center [547, 266] width 1094 height 532
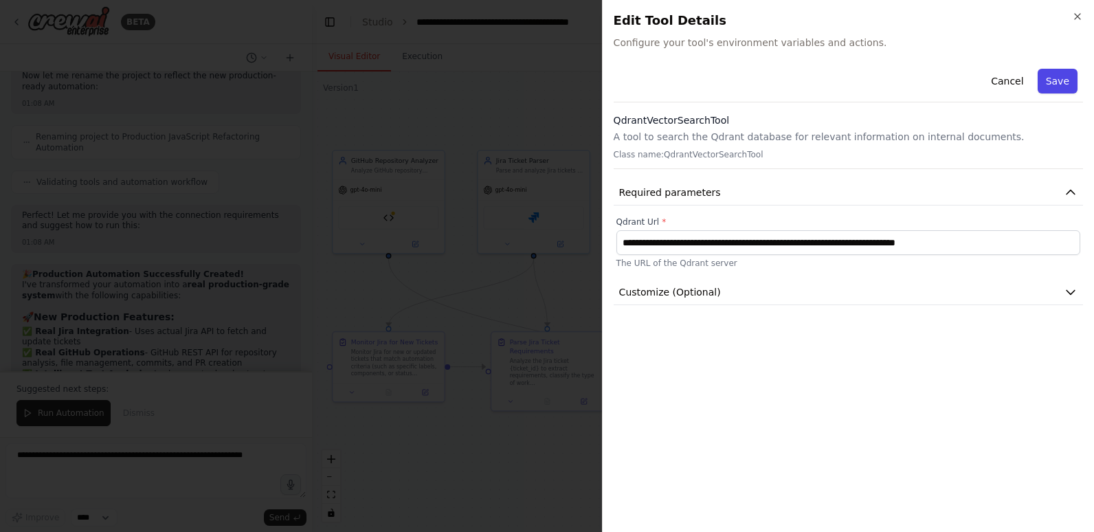
click at [1055, 77] on button "Save" at bounding box center [1058, 81] width 40 height 25
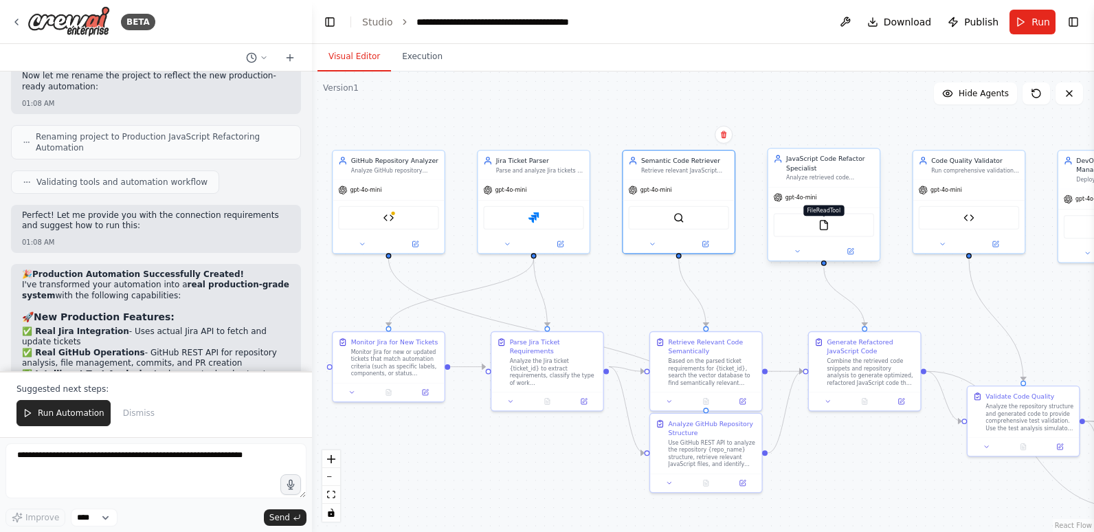
click at [827, 225] on img at bounding box center [824, 225] width 11 height 11
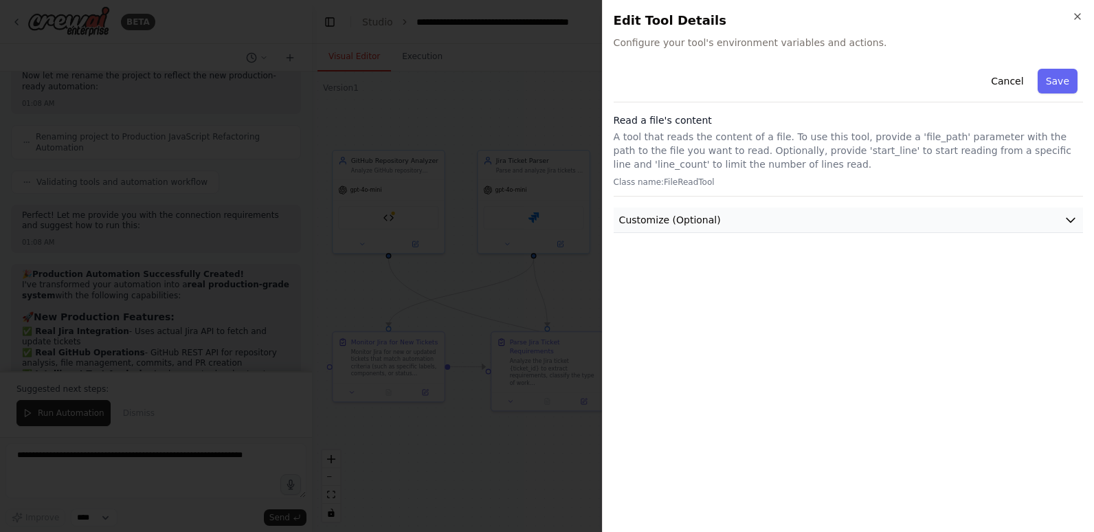
click at [820, 225] on button "Customize (Optional)" at bounding box center [849, 220] width 470 height 25
click at [1022, 82] on button "Cancel" at bounding box center [1007, 81] width 49 height 25
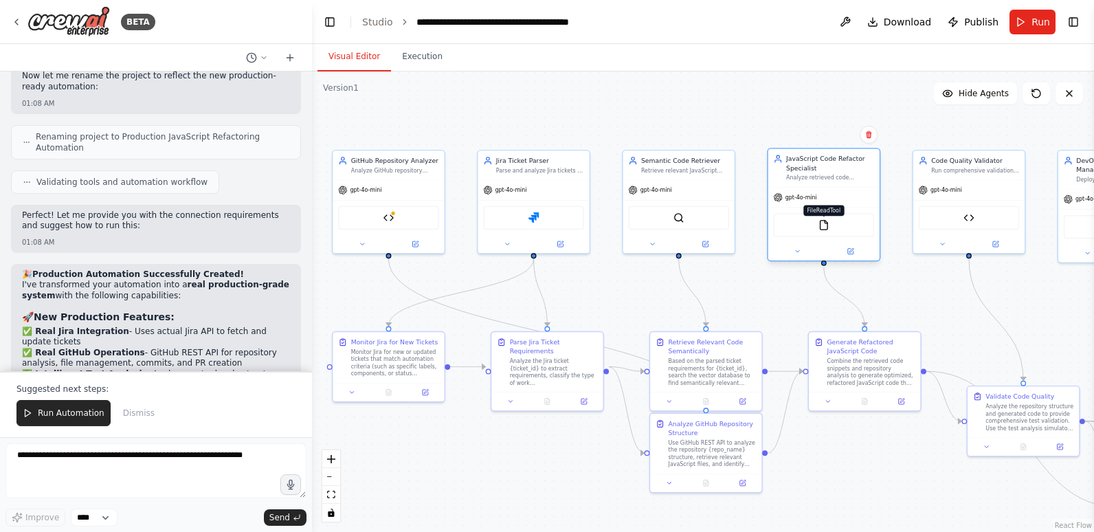
click at [825, 224] on img at bounding box center [824, 225] width 11 height 11
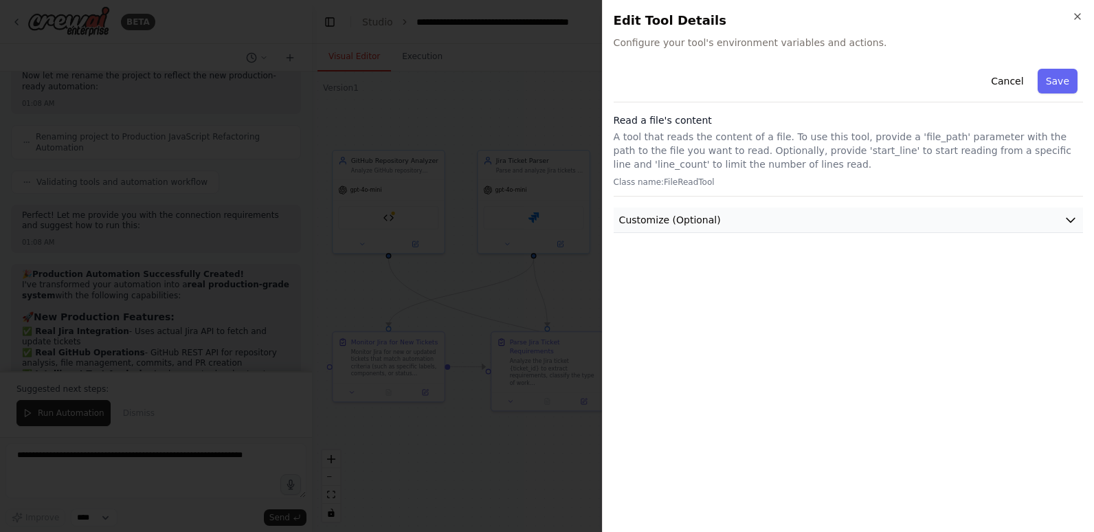
click at [1033, 216] on button "Customize (Optional)" at bounding box center [849, 220] width 470 height 25
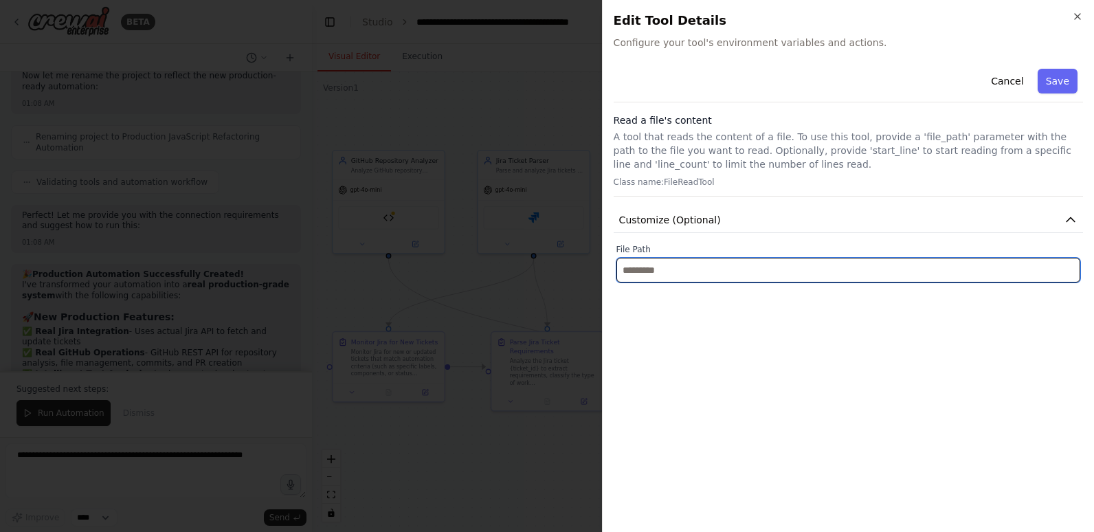
click at [962, 270] on input "text" at bounding box center [849, 270] width 464 height 25
paste input "**********"
type input "**********"
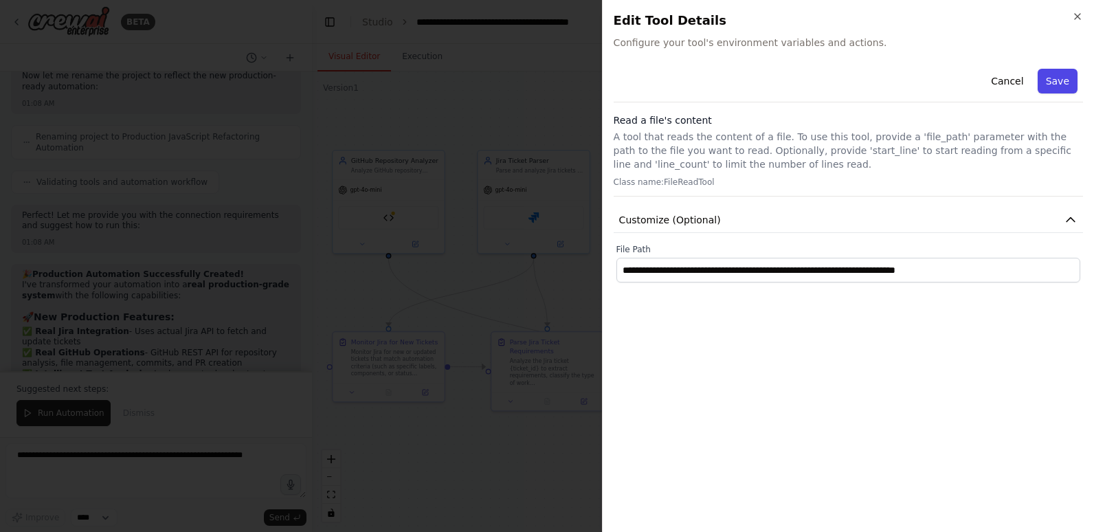
click at [1061, 78] on button "Save" at bounding box center [1058, 81] width 40 height 25
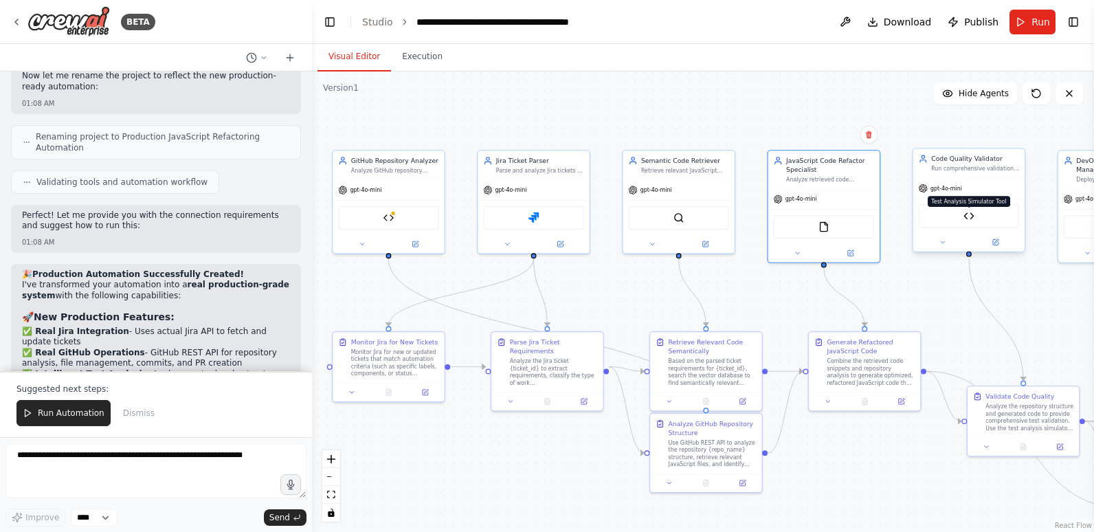
click at [968, 217] on img at bounding box center [969, 215] width 11 height 11
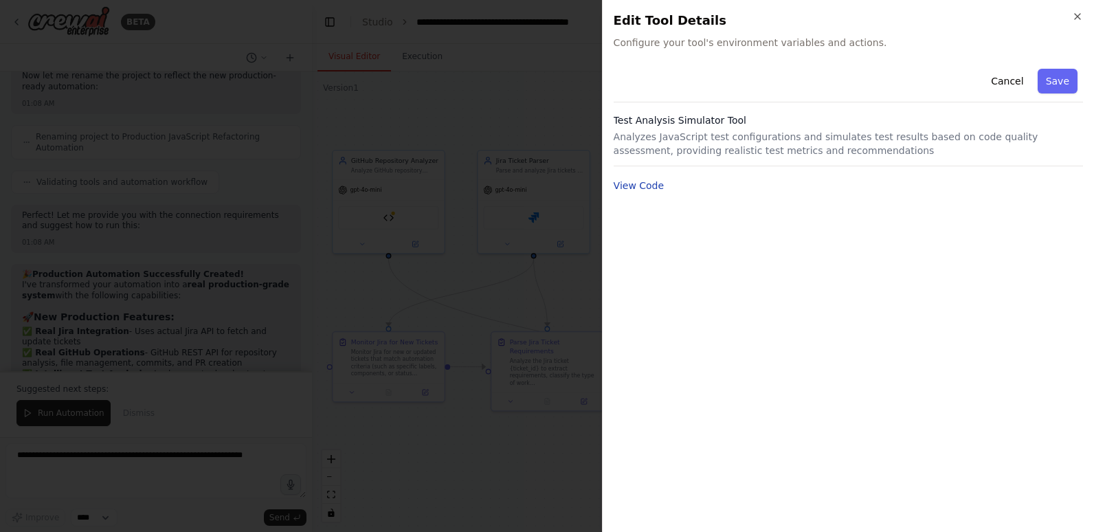
click at [637, 184] on button "View Code" at bounding box center [639, 186] width 51 height 14
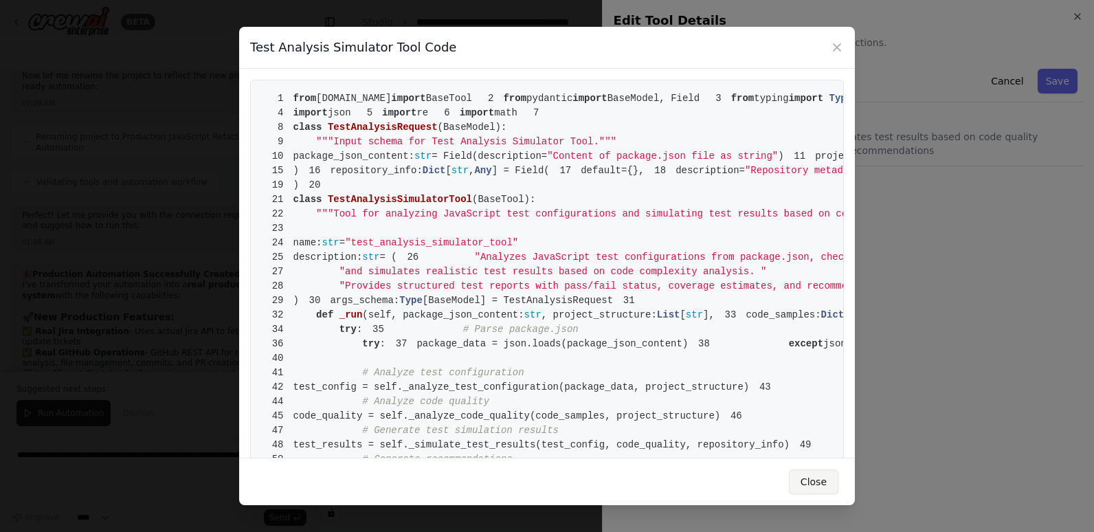
click at [820, 477] on button "Close" at bounding box center [813, 482] width 49 height 25
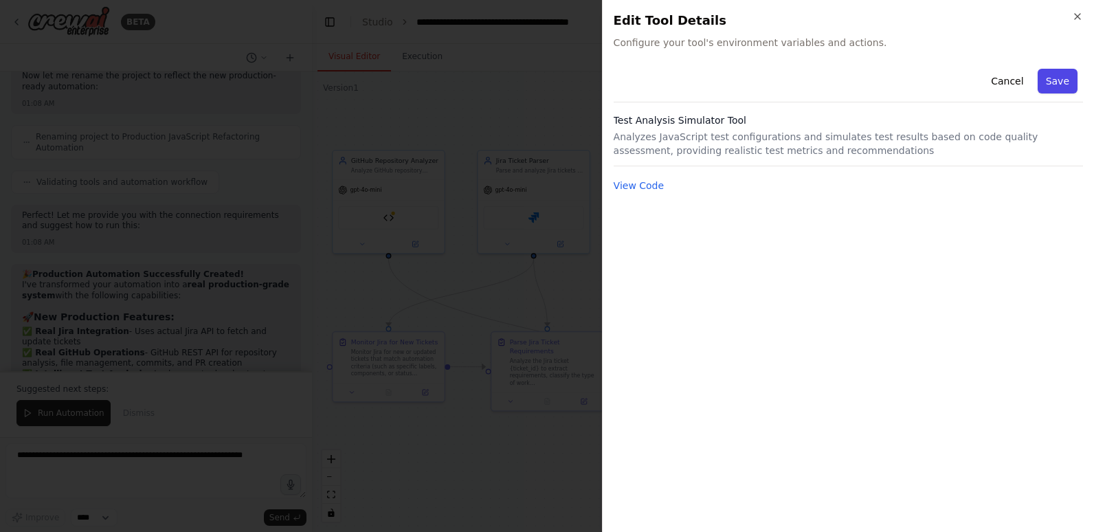
click at [1058, 85] on button "Save" at bounding box center [1058, 81] width 40 height 25
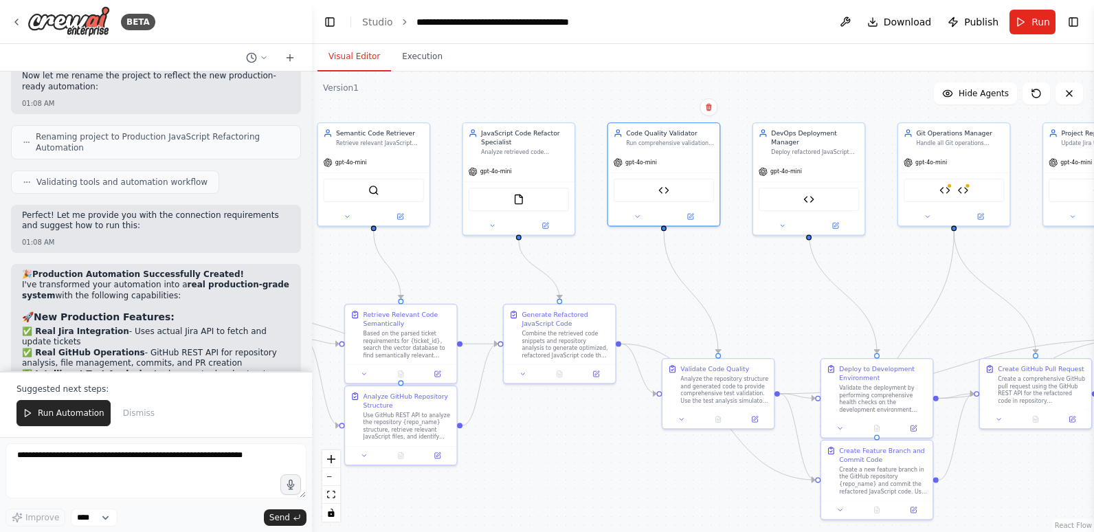
drag, startPoint x: 1024, startPoint y: 308, endPoint x: 718, endPoint y: 280, distance: 307.2
click at [718, 280] on div ".deletable-edge-delete-btn { width: 20px; height: 20px; border: 0px solid #ffff…" at bounding box center [703, 301] width 782 height 461
click at [810, 191] on img at bounding box center [808, 196] width 11 height 11
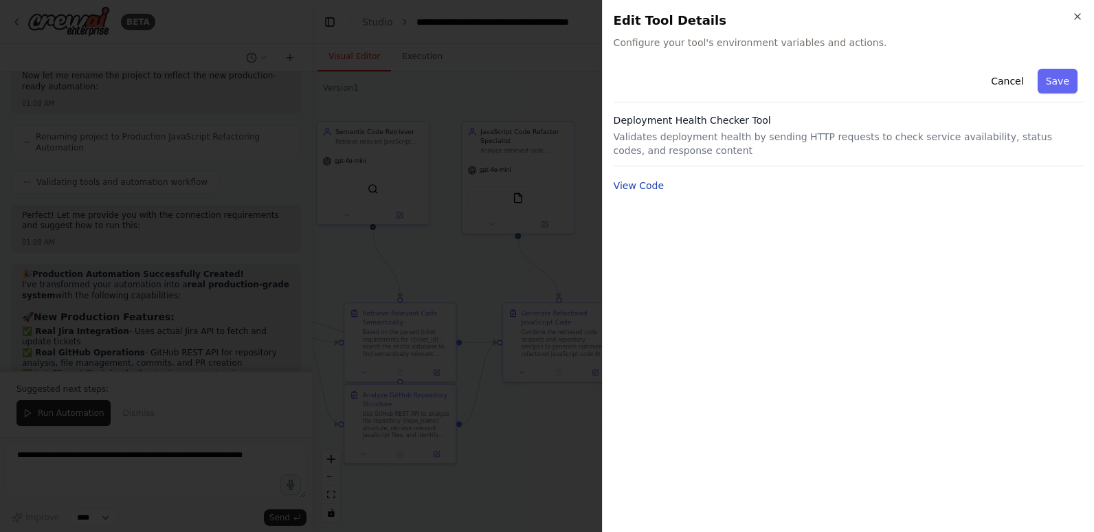
click at [639, 182] on button "View Code" at bounding box center [639, 186] width 51 height 14
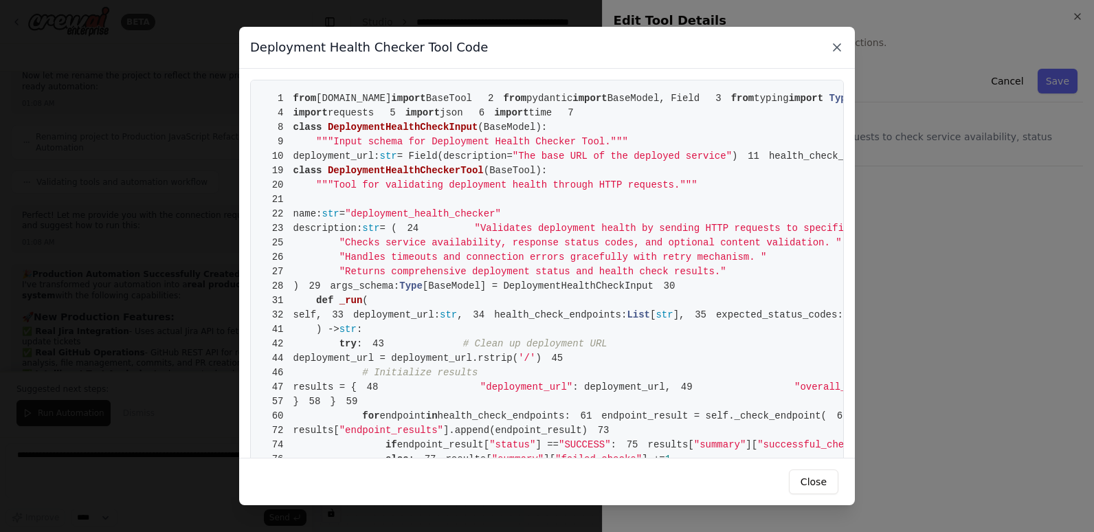
click at [834, 47] on icon at bounding box center [837, 48] width 14 height 14
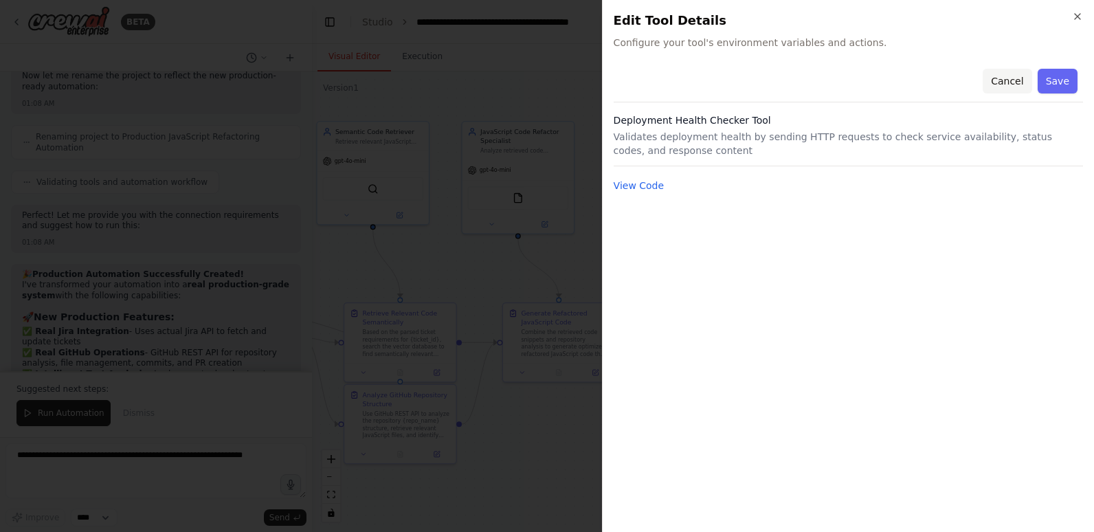
click at [1024, 76] on button "Cancel" at bounding box center [1007, 81] width 49 height 25
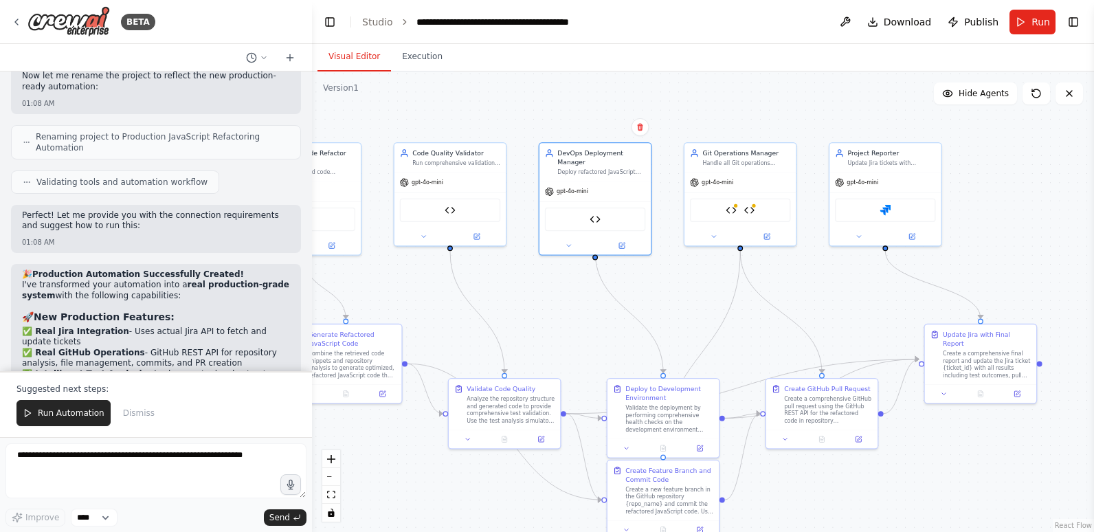
drag, startPoint x: 934, startPoint y: 270, endPoint x: 702, endPoint y: 298, distance: 233.4
click at [702, 298] on div ".deletable-edge-delete-btn { width: 20px; height: 20px; border: 0px solid #ffff…" at bounding box center [703, 301] width 782 height 461
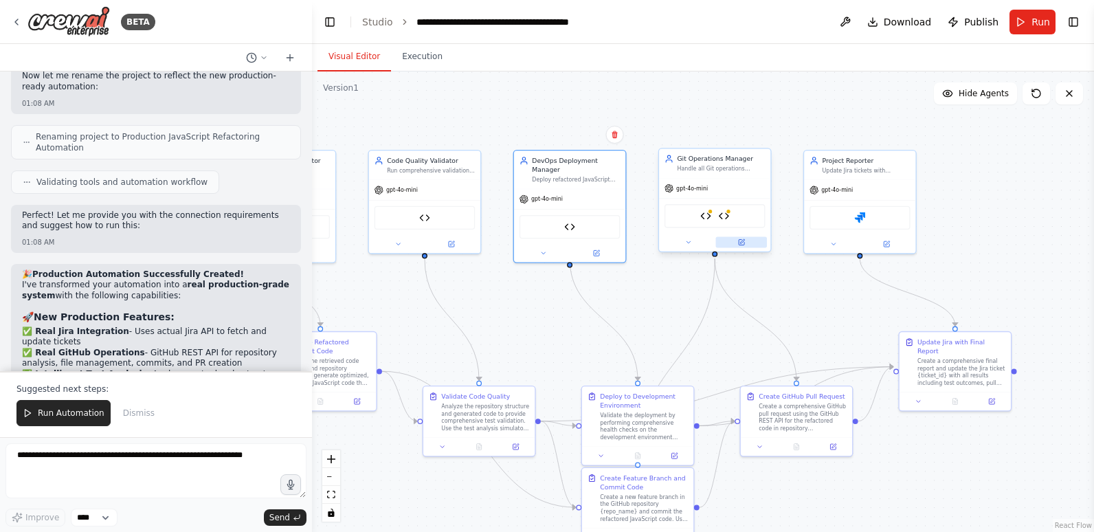
click at [747, 244] on button at bounding box center [742, 242] width 52 height 11
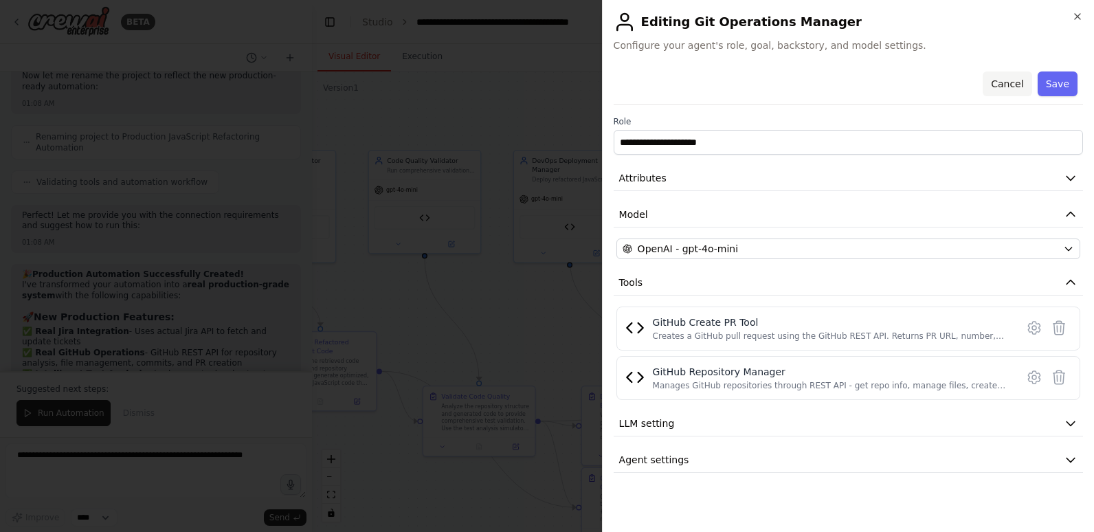
click at [1021, 82] on button "Cancel" at bounding box center [1007, 83] width 49 height 25
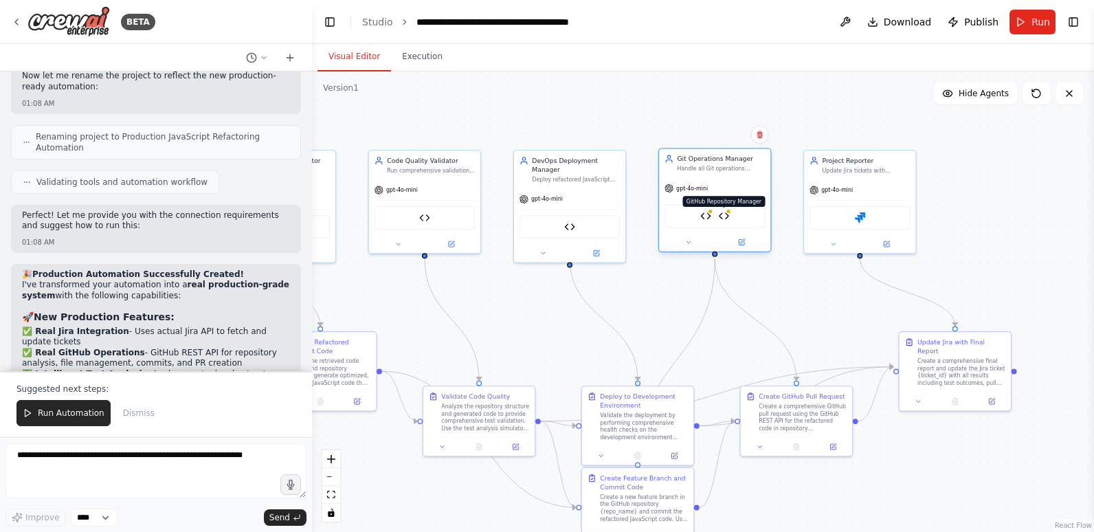
click at [726, 216] on img at bounding box center [723, 215] width 11 height 11
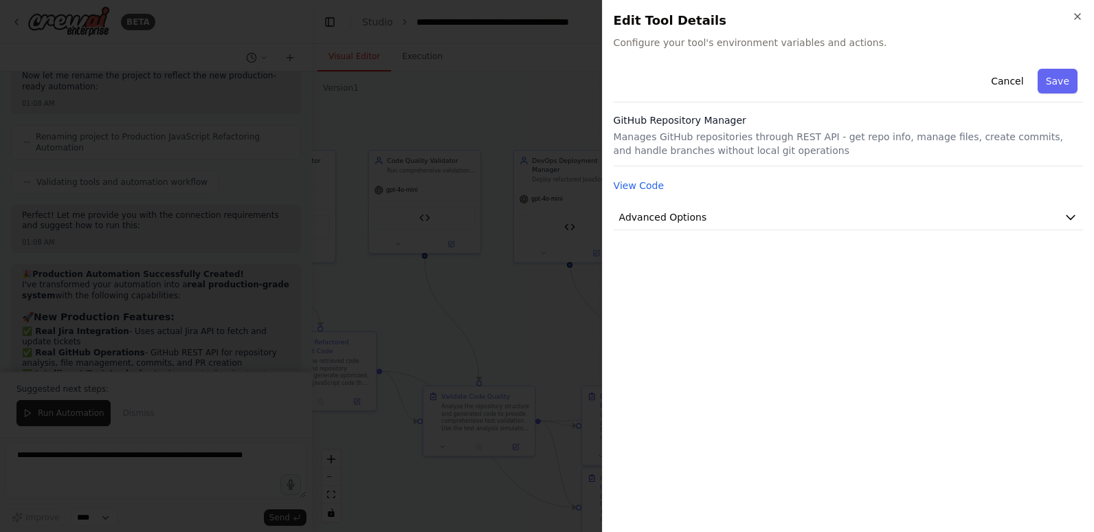
click at [726, 216] on button "Advanced Options" at bounding box center [849, 217] width 470 height 25
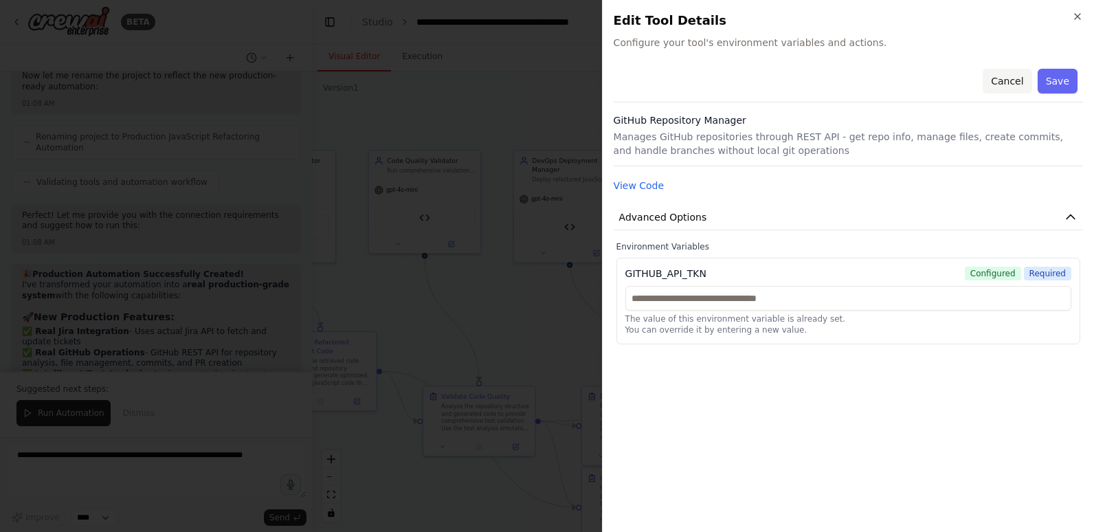
click at [1013, 80] on button "Cancel" at bounding box center [1007, 81] width 49 height 25
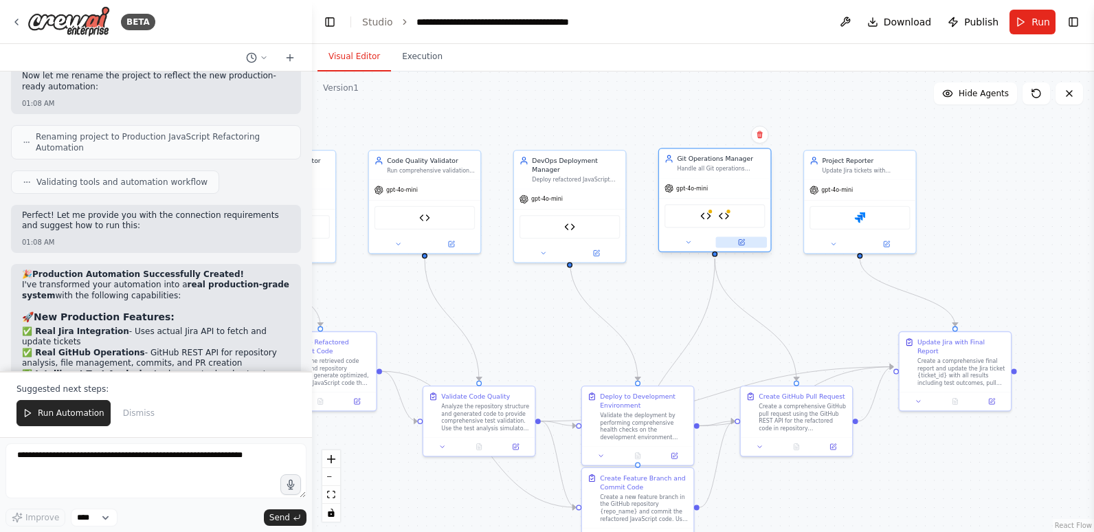
click at [739, 244] on icon at bounding box center [741, 242] width 5 height 5
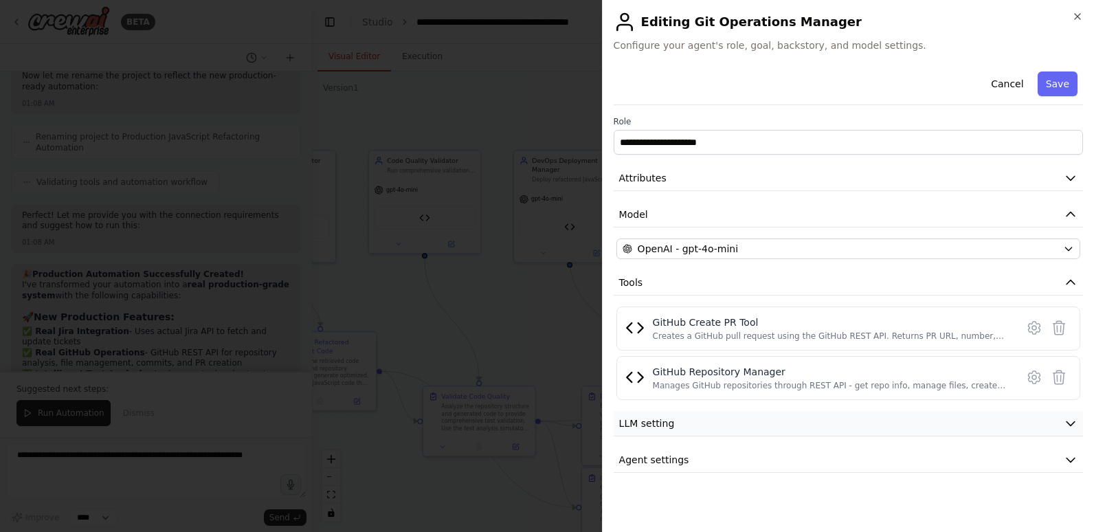
click at [743, 426] on button "LLM setting" at bounding box center [849, 423] width 470 height 25
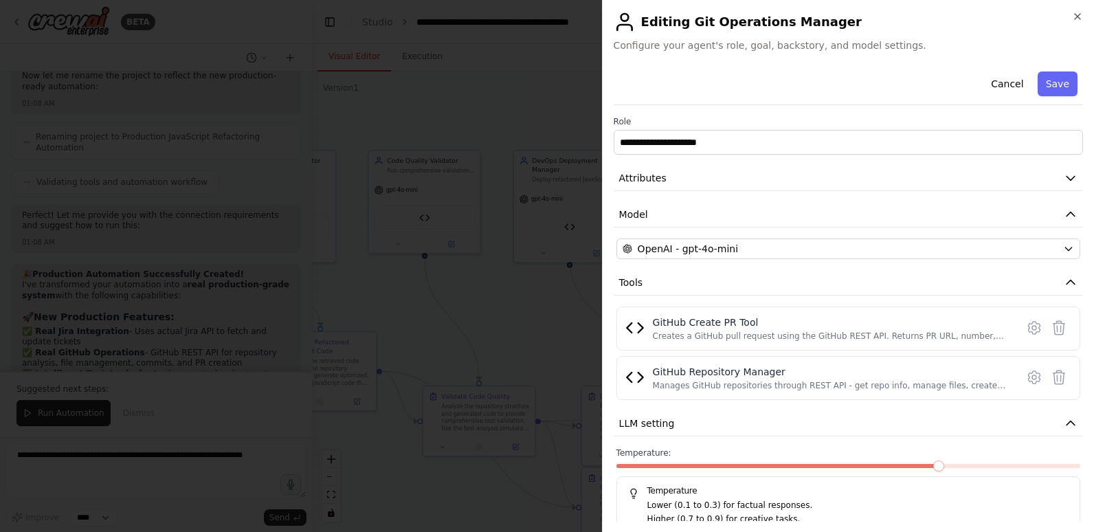
click at [801, 463] on div "Temperature: Temperature Lower (0.1 to 0.3) for factual responses. Higher (0.7 …" at bounding box center [849, 491] width 464 height 87
click at [784, 466] on span at bounding box center [710, 466] width 186 height 4
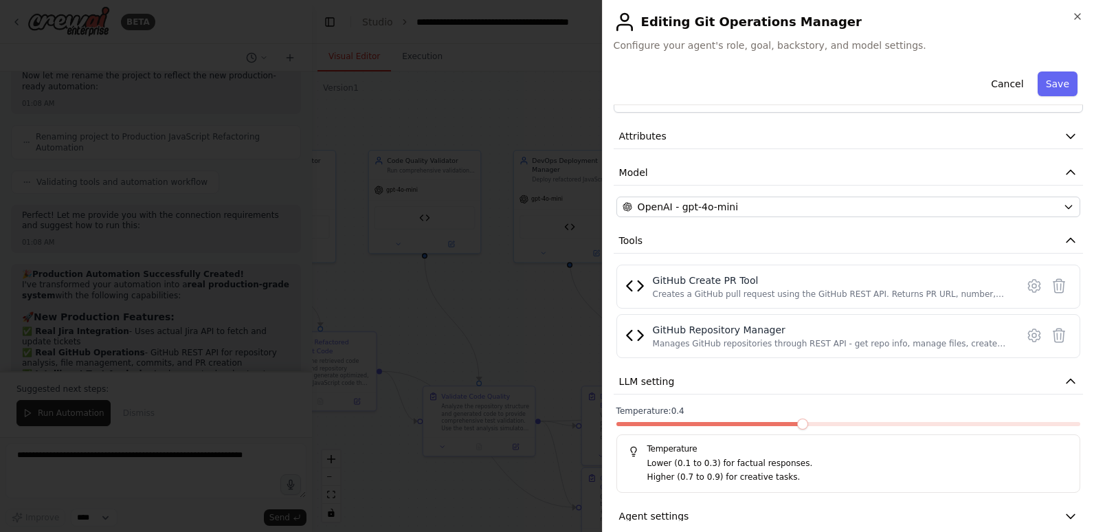
scroll to position [61, 0]
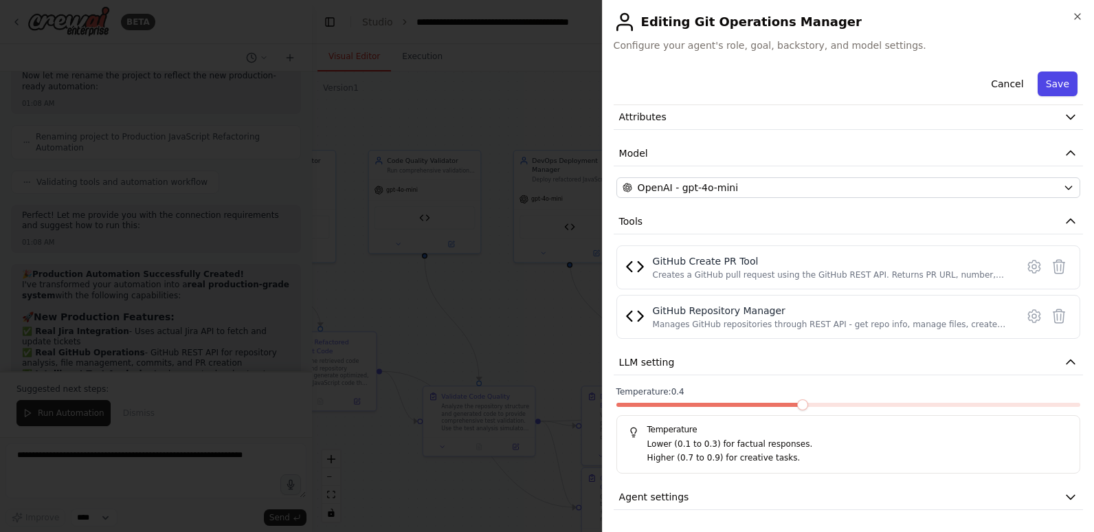
click at [1052, 82] on button "Save" at bounding box center [1058, 83] width 40 height 25
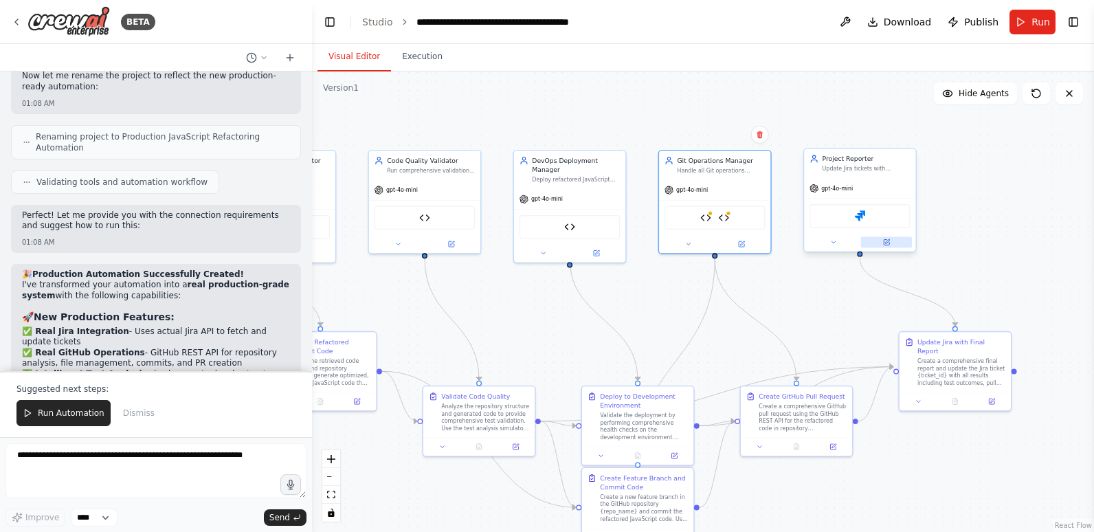
click at [890, 242] on icon at bounding box center [887, 243] width 8 height 8
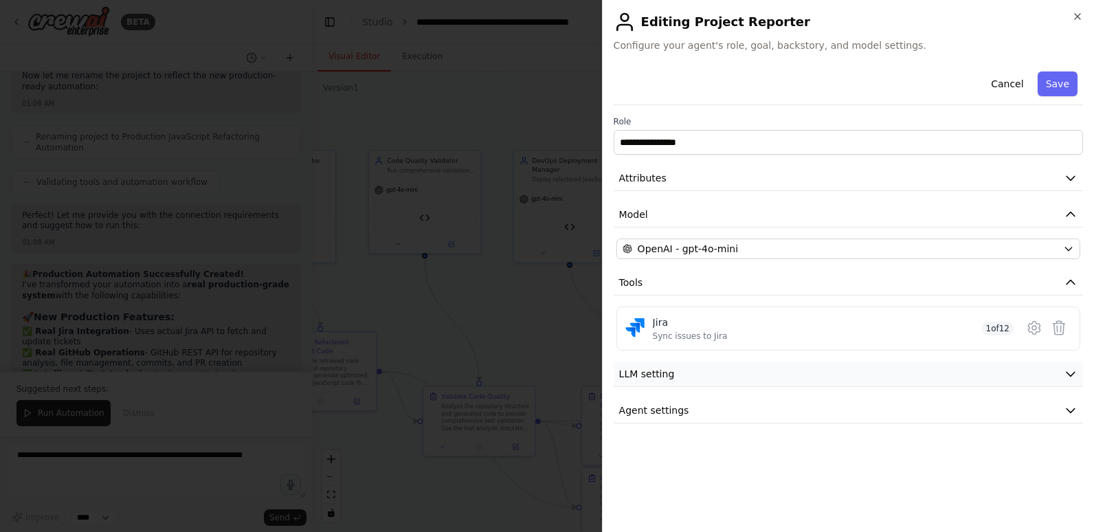
click at [853, 376] on button "LLM setting" at bounding box center [849, 374] width 470 height 25
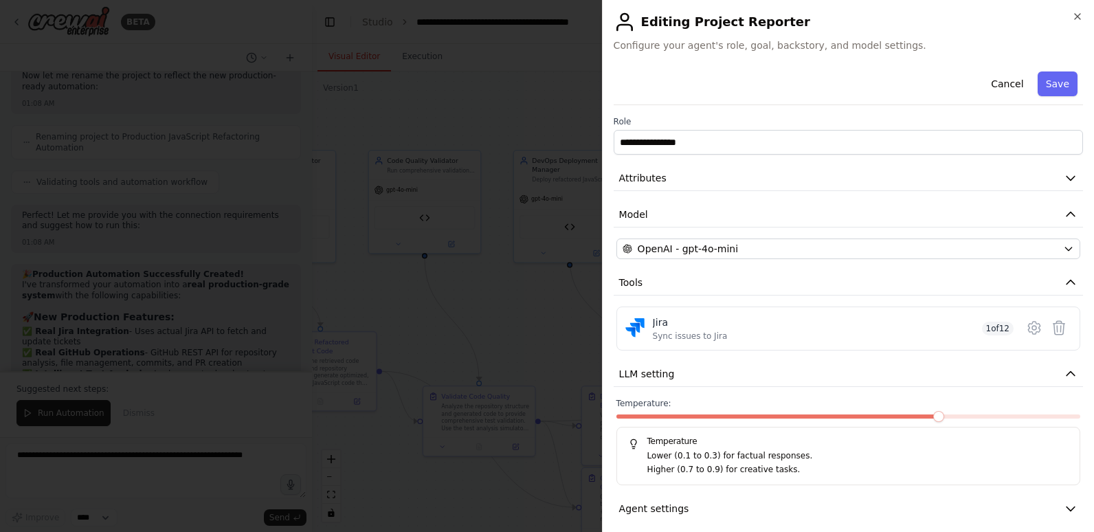
click at [828, 419] on div at bounding box center [849, 420] width 464 height 10
click at [827, 415] on span at bounding box center [733, 417] width 232 height 4
click at [1058, 80] on button "Save" at bounding box center [1058, 83] width 40 height 25
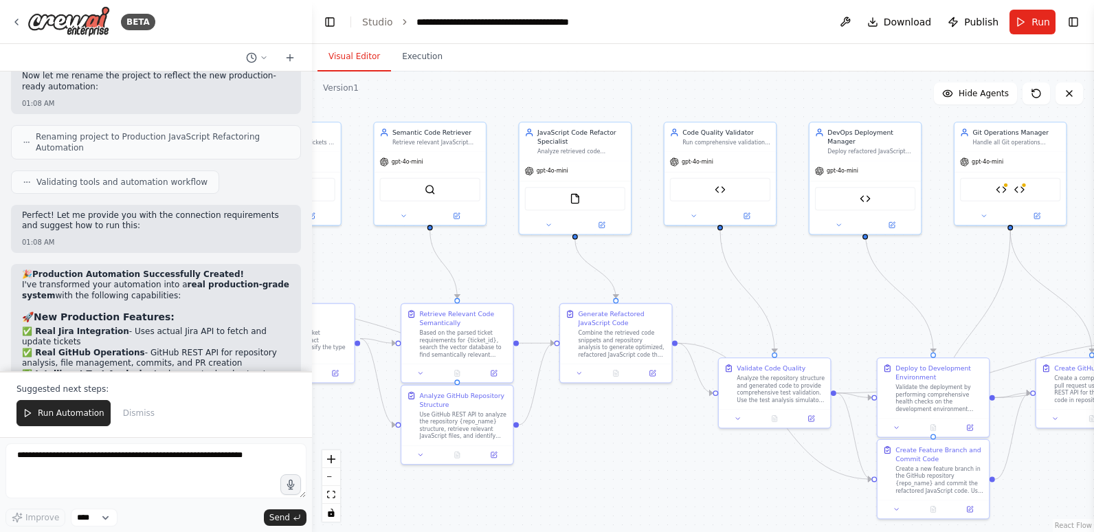
drag, startPoint x: 462, startPoint y: 300, endPoint x: 758, endPoint y: 272, distance: 296.9
click at [758, 272] on div ".deletable-edge-delete-btn { width: 20px; height: 20px; border: 0px solid #ffff…" at bounding box center [703, 301] width 782 height 461
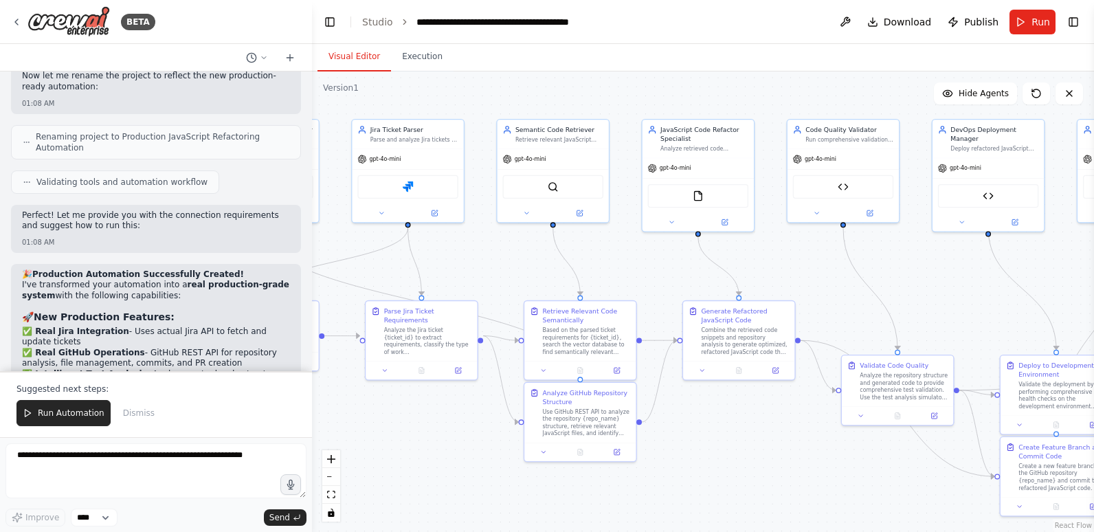
drag, startPoint x: 355, startPoint y: 280, endPoint x: 478, endPoint y: 278, distance: 123.1
click at [478, 278] on div ".deletable-edge-delete-btn { width: 20px; height: 20px; border: 0px solid #ffff…" at bounding box center [703, 301] width 782 height 461
click at [1034, 19] on span "Run" at bounding box center [1041, 22] width 19 height 14
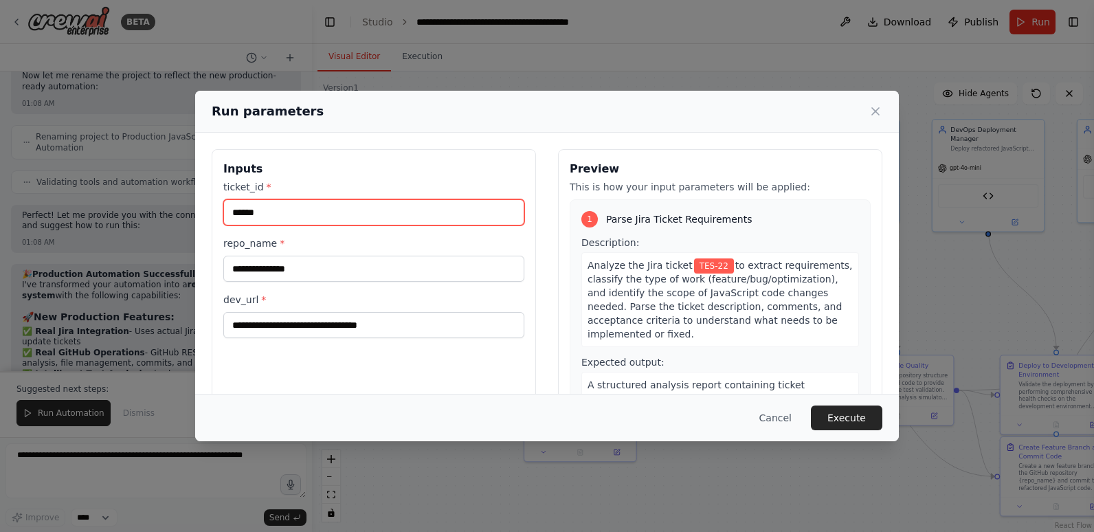
click at [272, 212] on input "******" at bounding box center [373, 212] width 301 height 26
type input "*******"
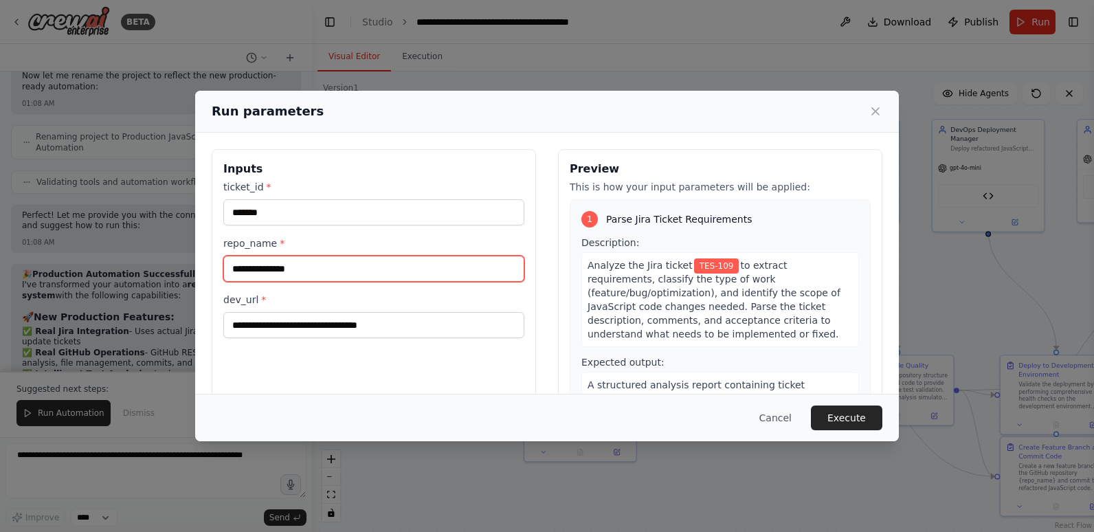
drag, startPoint x: 313, startPoint y: 272, endPoint x: 184, endPoint y: 274, distance: 129.3
click at [184, 274] on div "**********" at bounding box center [547, 266] width 1094 height 532
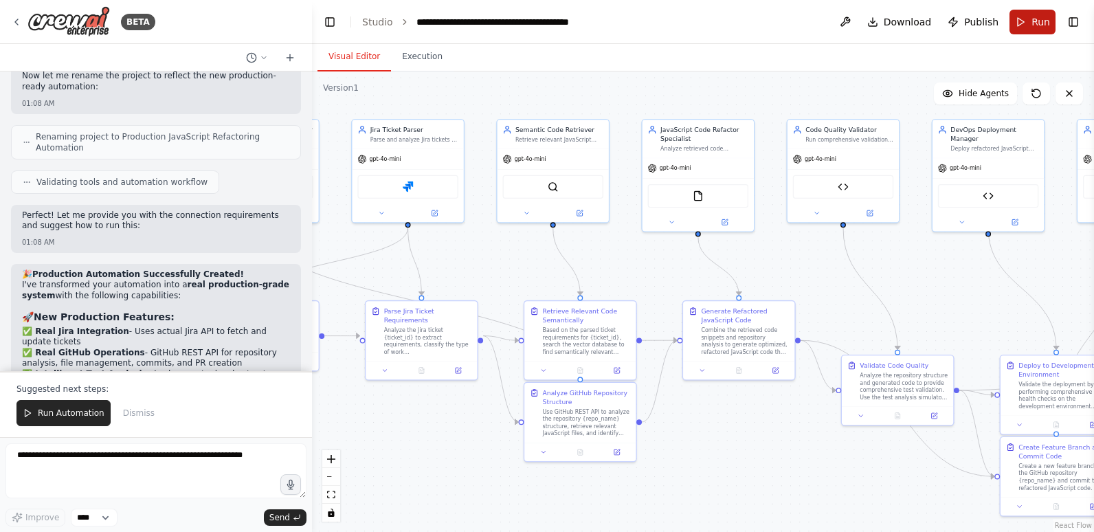
click at [1032, 24] on button "Run" at bounding box center [1033, 22] width 46 height 25
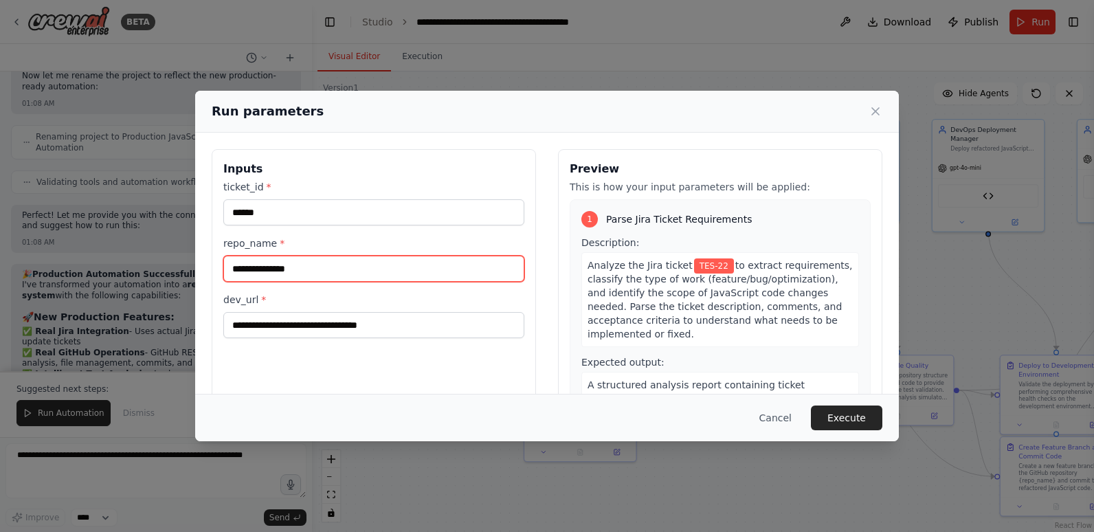
drag, startPoint x: 330, startPoint y: 270, endPoint x: 234, endPoint y: 276, distance: 95.7
click at [234, 276] on input "**********" at bounding box center [373, 269] width 301 height 26
paste input "**********"
type input "**********"
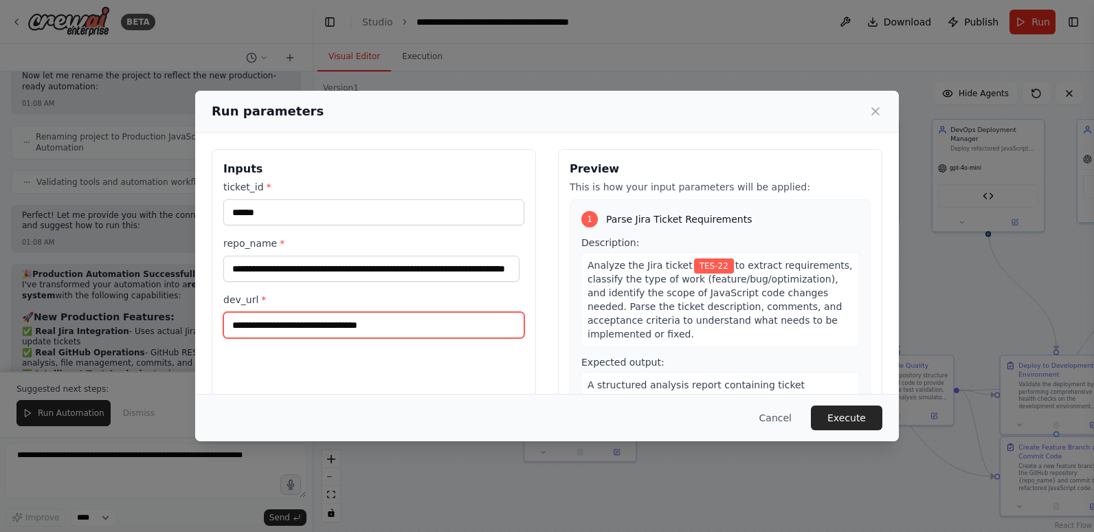
scroll to position [0, 0]
drag, startPoint x: 406, startPoint y: 325, endPoint x: 184, endPoint y: 327, distance: 221.4
click at [184, 327] on div "**********" at bounding box center [547, 266] width 1094 height 532
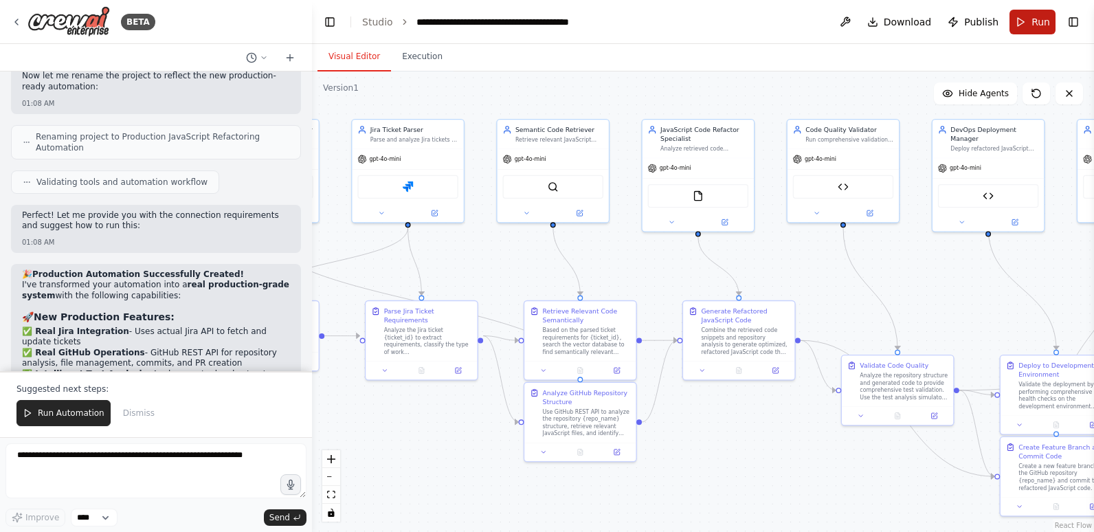
click at [1043, 21] on span "Run" at bounding box center [1041, 22] width 19 height 14
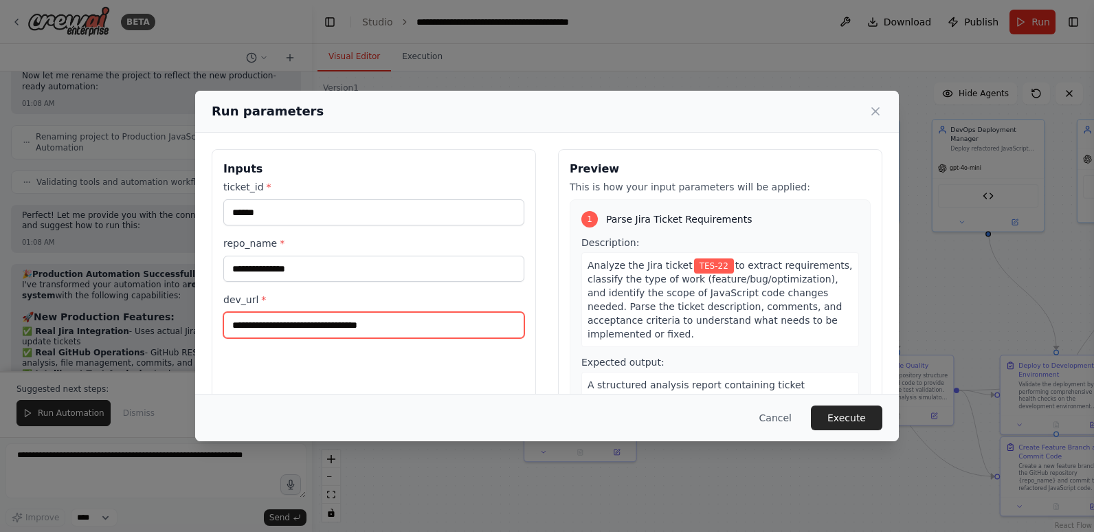
drag, startPoint x: 343, startPoint y: 323, endPoint x: 195, endPoint y: 328, distance: 148.6
click at [195, 328] on div "**********" at bounding box center [547, 266] width 1094 height 532
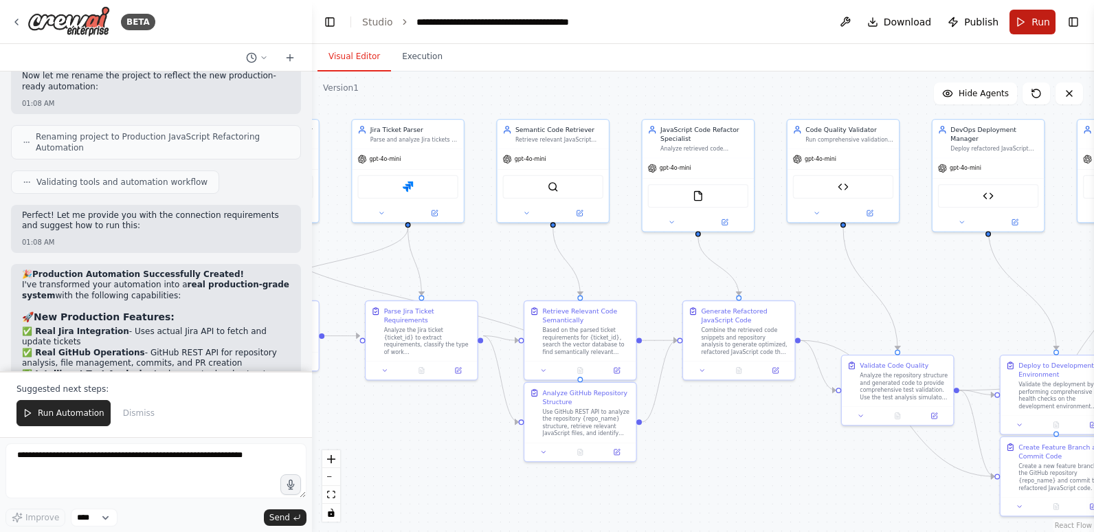
click at [1036, 23] on span "Run" at bounding box center [1041, 22] width 19 height 14
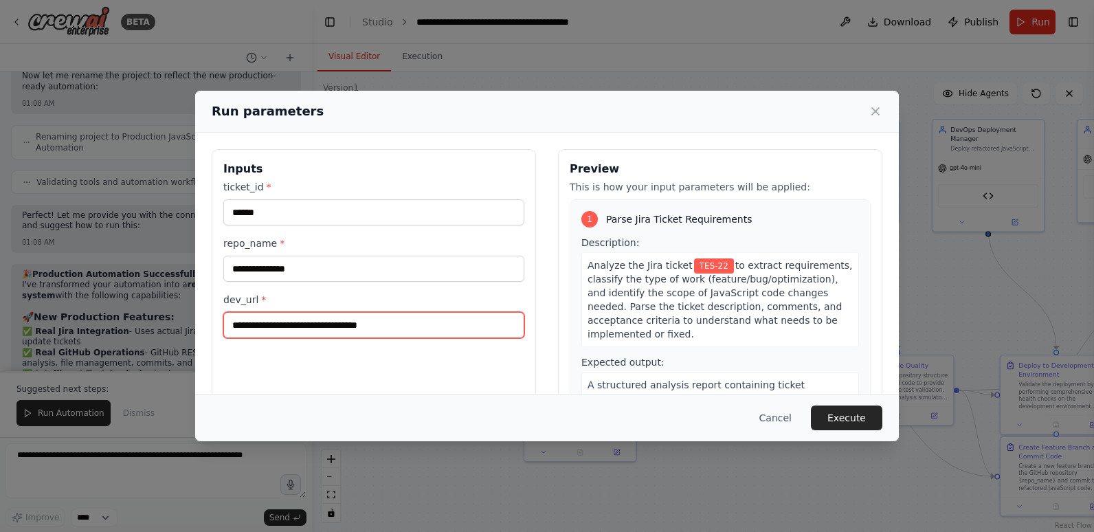
drag, startPoint x: 408, startPoint y: 322, endPoint x: 294, endPoint y: 324, distance: 114.8
click at [294, 324] on input "**********" at bounding box center [373, 325] width 301 height 26
drag, startPoint x: 233, startPoint y: 323, endPoint x: 446, endPoint y: 327, distance: 213.2
click at [446, 327] on input "**********" at bounding box center [373, 325] width 301 height 26
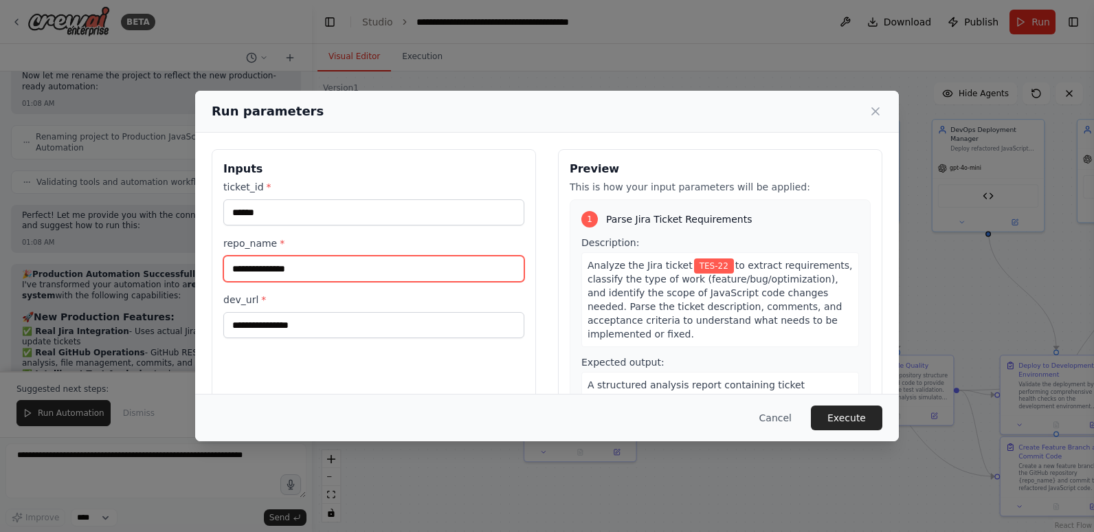
drag, startPoint x: 234, startPoint y: 272, endPoint x: 368, endPoint y: 269, distance: 134.1
click at [368, 269] on input "**********" at bounding box center [373, 269] width 301 height 26
type input "**********"
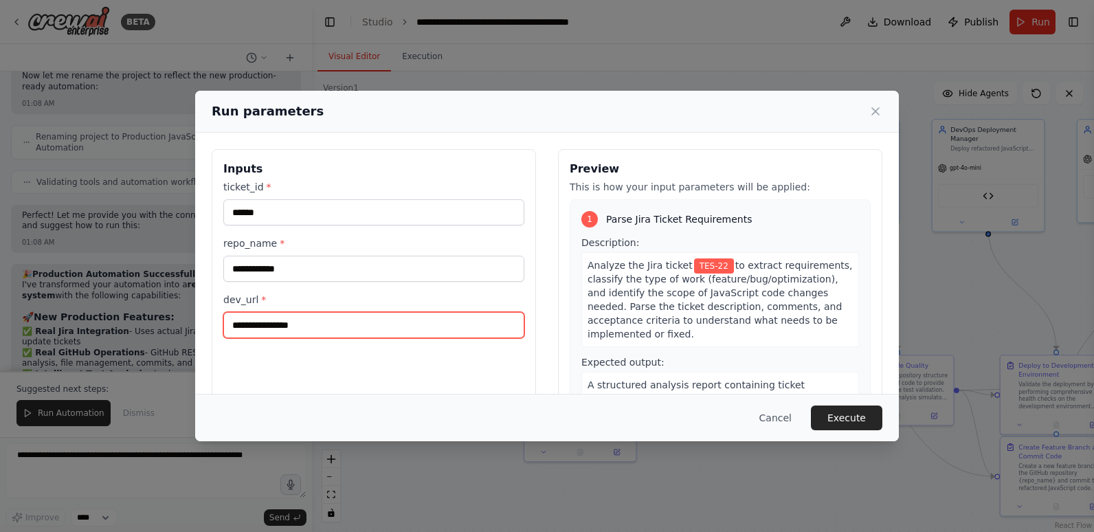
click at [283, 330] on input "dev_url *" at bounding box center [373, 325] width 301 height 26
paste input "**********"
type input "**********"
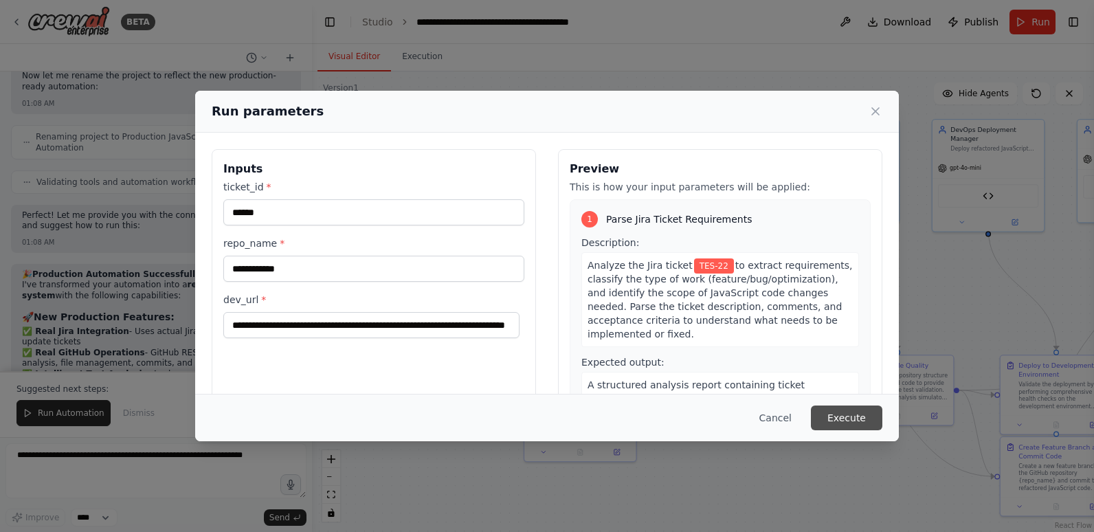
scroll to position [0, 0]
click at [843, 415] on button "Execute" at bounding box center [846, 418] width 71 height 25
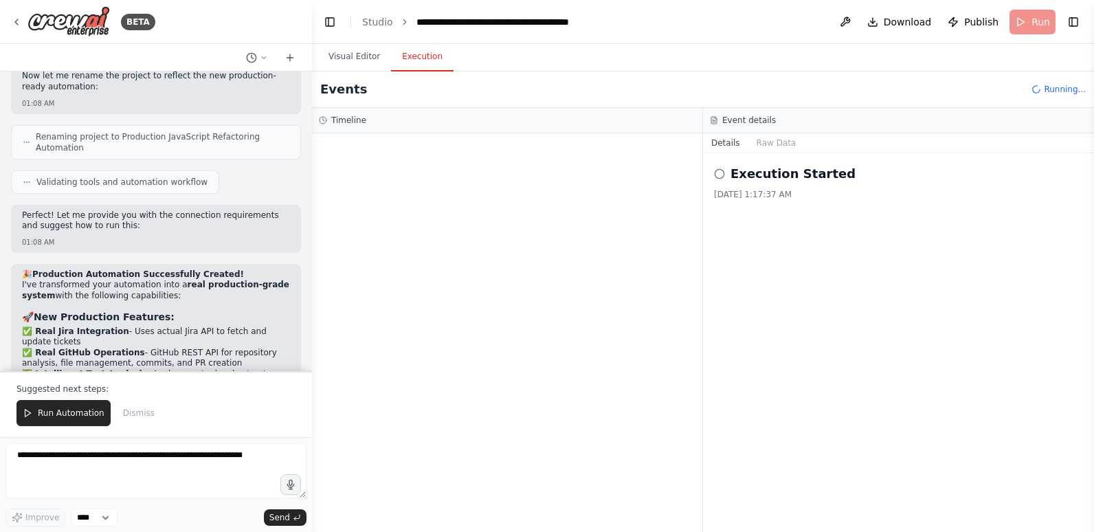
click at [423, 53] on button "Execution" at bounding box center [422, 57] width 63 height 29
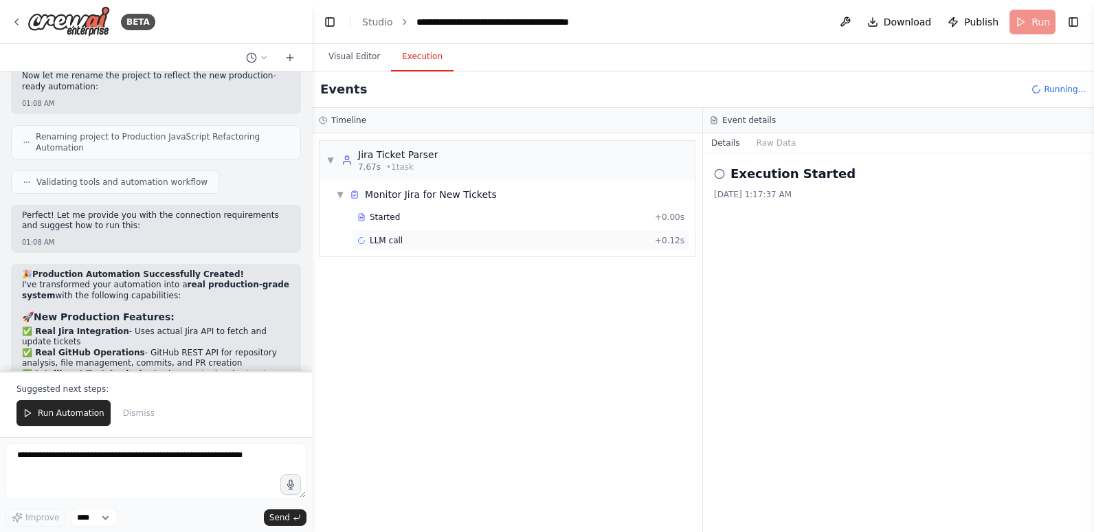
click at [399, 237] on div "LLM call + 0.12s" at bounding box center [520, 240] width 327 height 11
click at [442, 257] on div "jira_search_by_jql + 1.82s" at bounding box center [521, 264] width 337 height 21
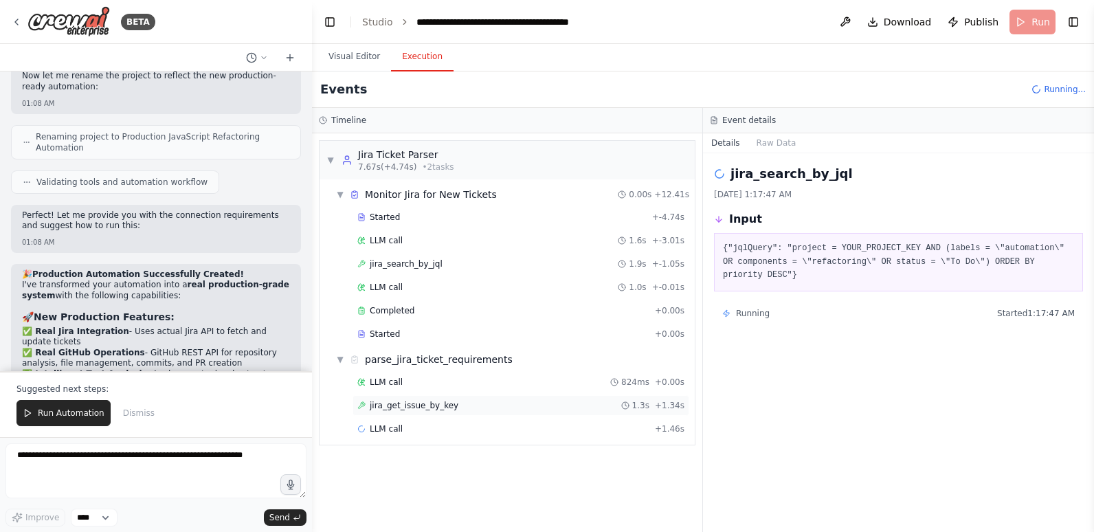
click at [413, 412] on div "jira_get_issue_by_key 1.3s + 1.34s" at bounding box center [521, 405] width 337 height 21
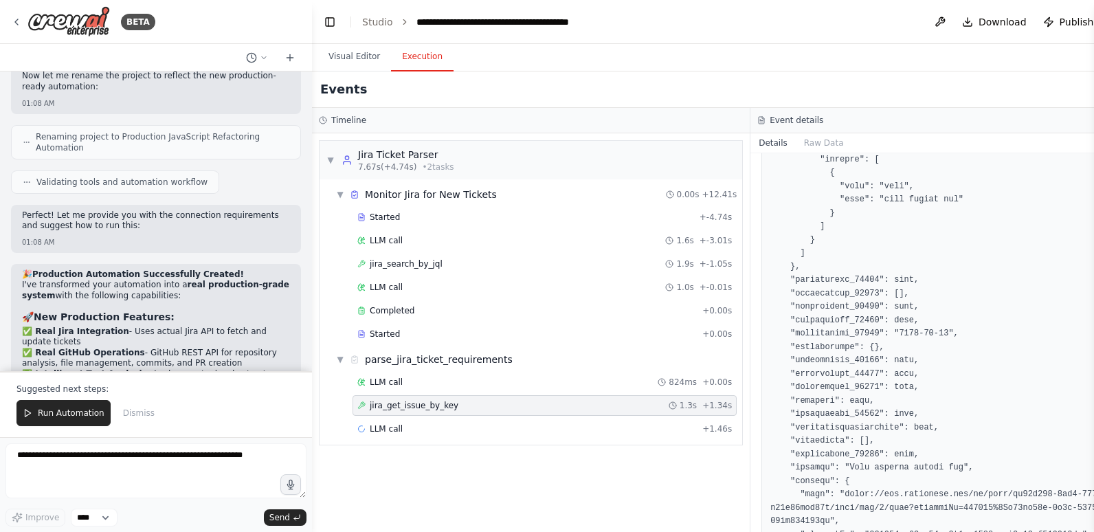
scroll to position [2406, 0]
click at [439, 432] on div "LLM call + 1.46s" at bounding box center [544, 428] width 375 height 11
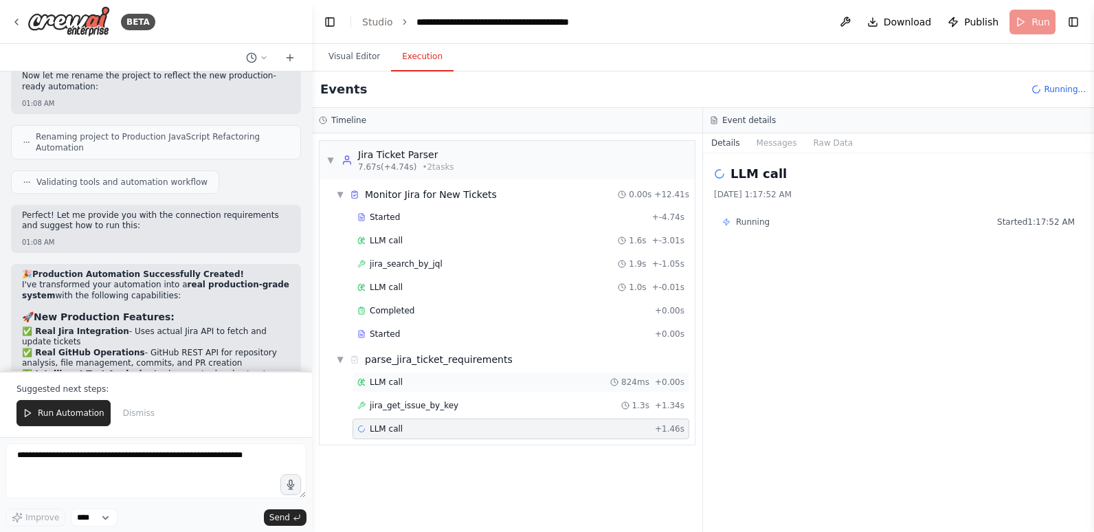
click at [443, 382] on div "LLM call 824ms + 0.00s" at bounding box center [520, 382] width 327 height 11
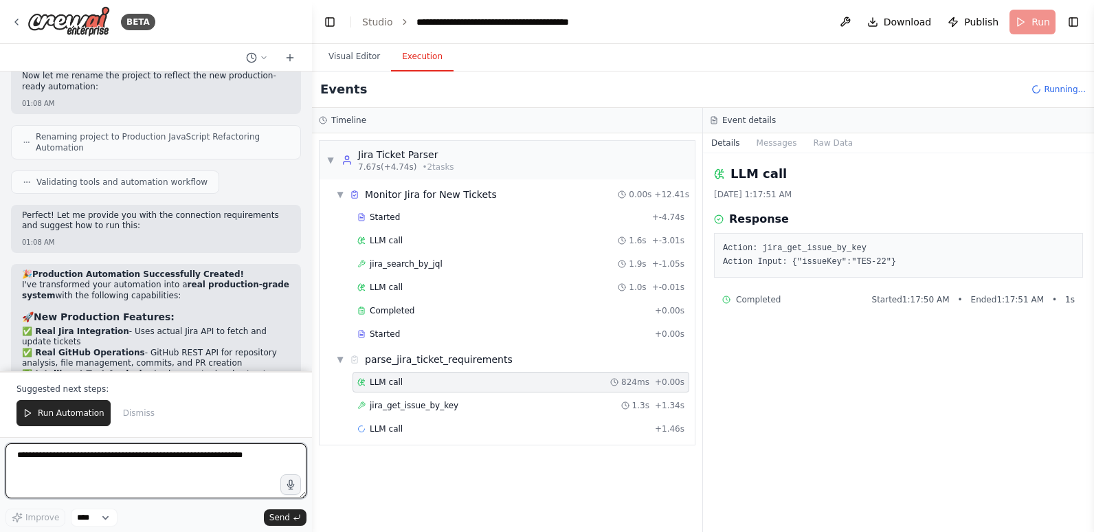
click at [203, 459] on textarea at bounding box center [155, 470] width 301 height 55
type textarea "*"
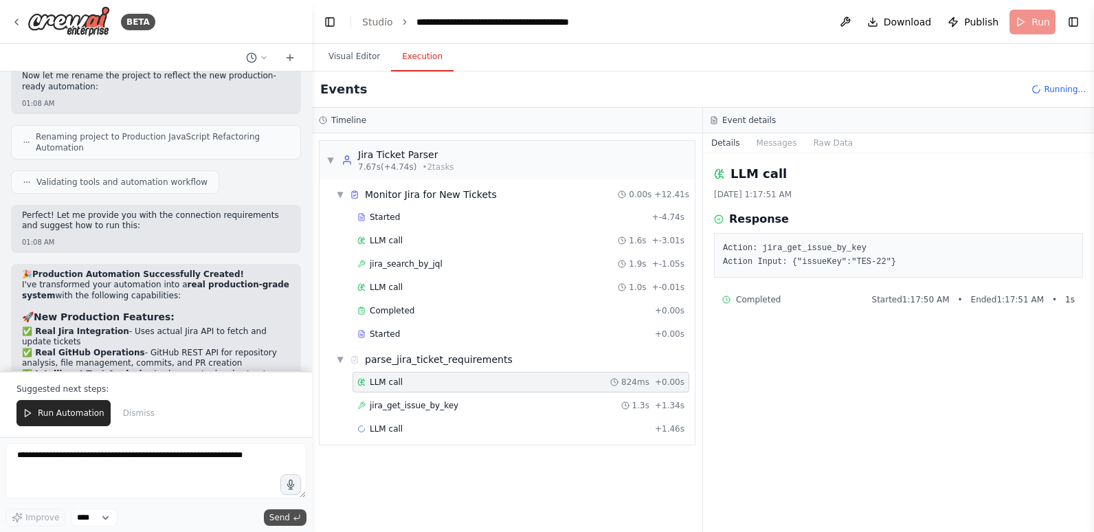
click at [282, 512] on span "Send" at bounding box center [279, 517] width 21 height 11
click at [415, 54] on button "Execution" at bounding box center [422, 57] width 63 height 29
click at [359, 54] on button "Visual Editor" at bounding box center [355, 57] width 74 height 29
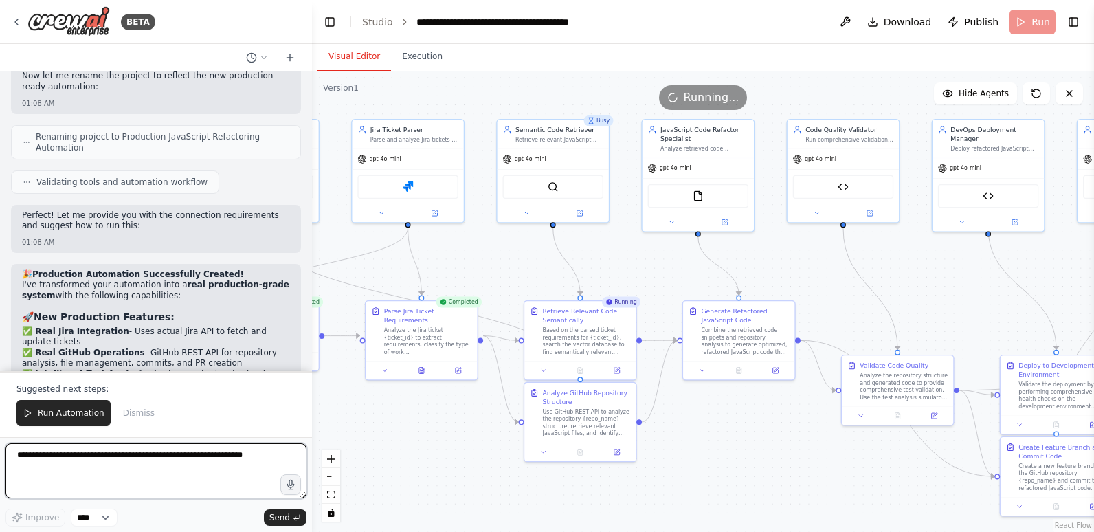
click at [129, 464] on textarea at bounding box center [155, 470] width 301 height 55
type textarea "**********"
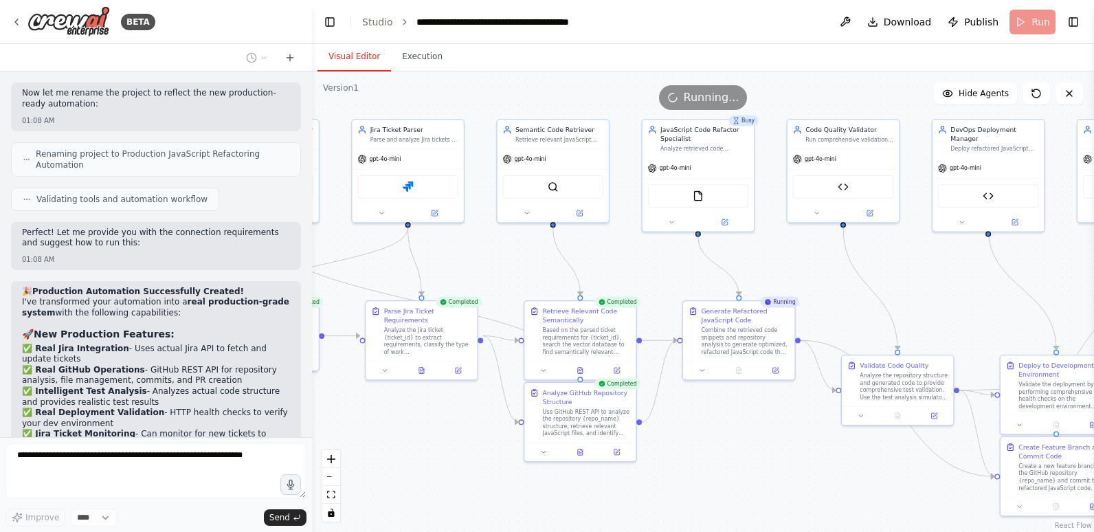
scroll to position [10383, 0]
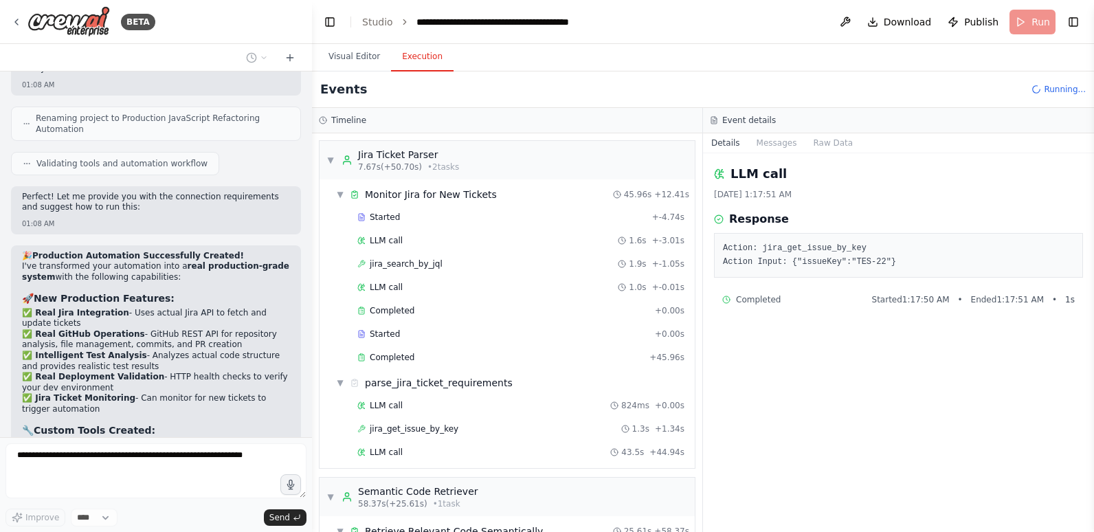
click at [408, 59] on button "Execution" at bounding box center [422, 57] width 63 height 29
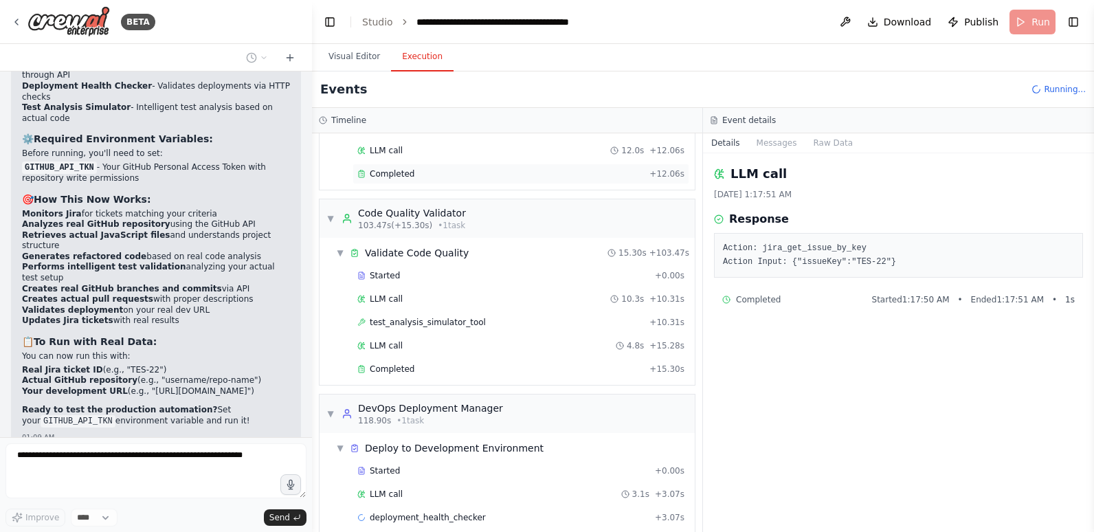
scroll to position [1033, 0]
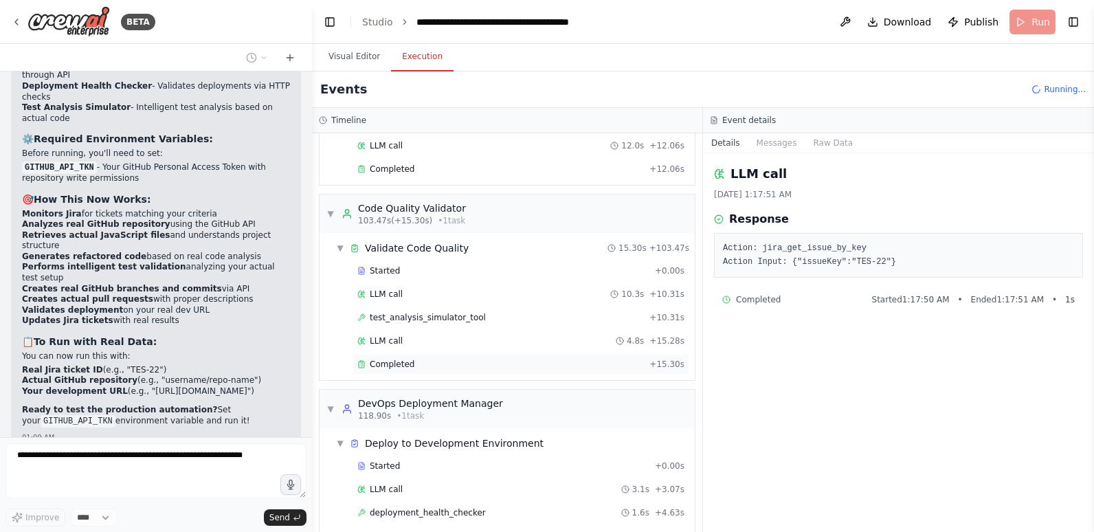
click at [398, 362] on span "Completed" at bounding box center [392, 364] width 45 height 11
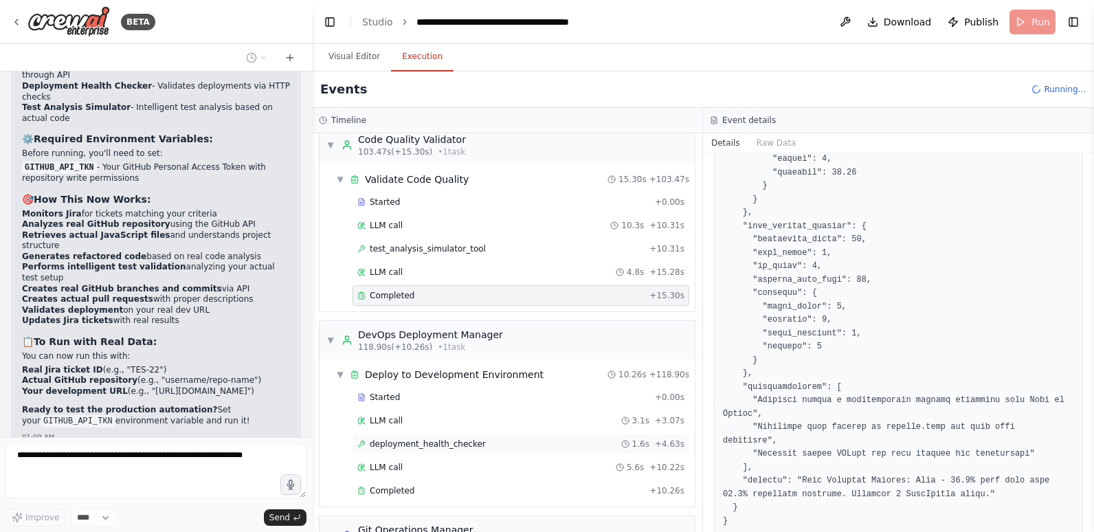
scroll to position [1170, 0]
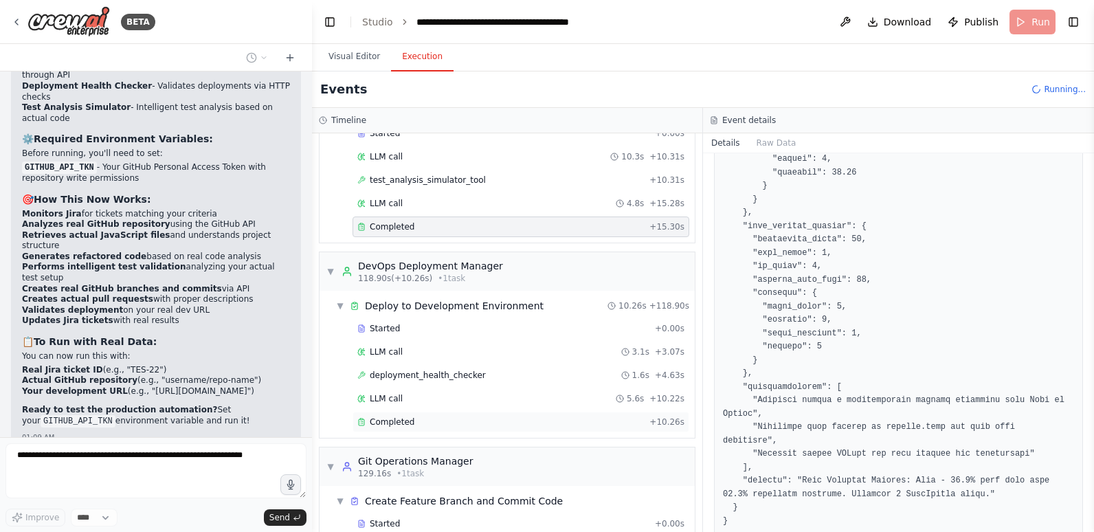
click at [421, 417] on div "Completed" at bounding box center [500, 422] width 287 height 11
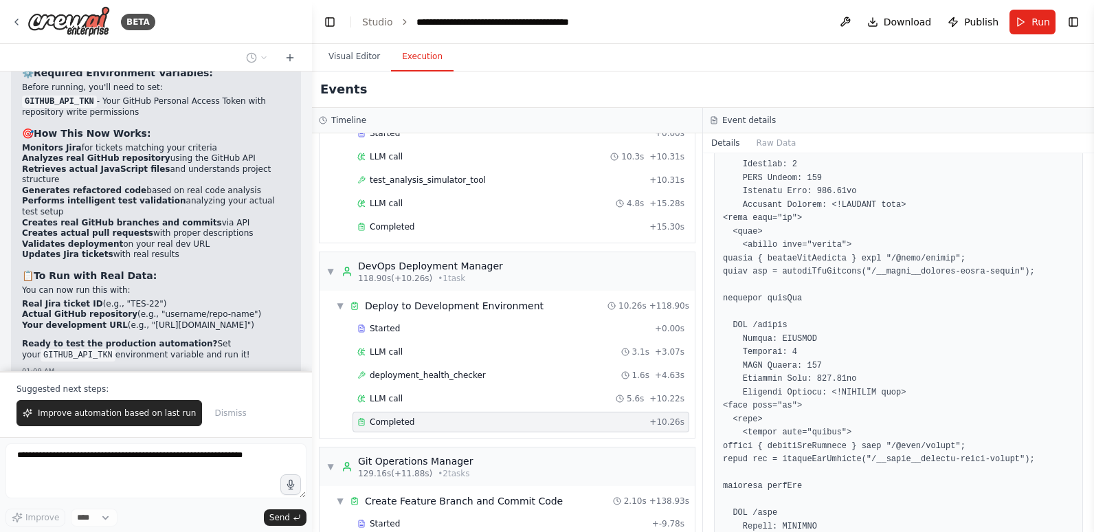
scroll to position [10940, 0]
